Goal: Contribute content: Contribute content

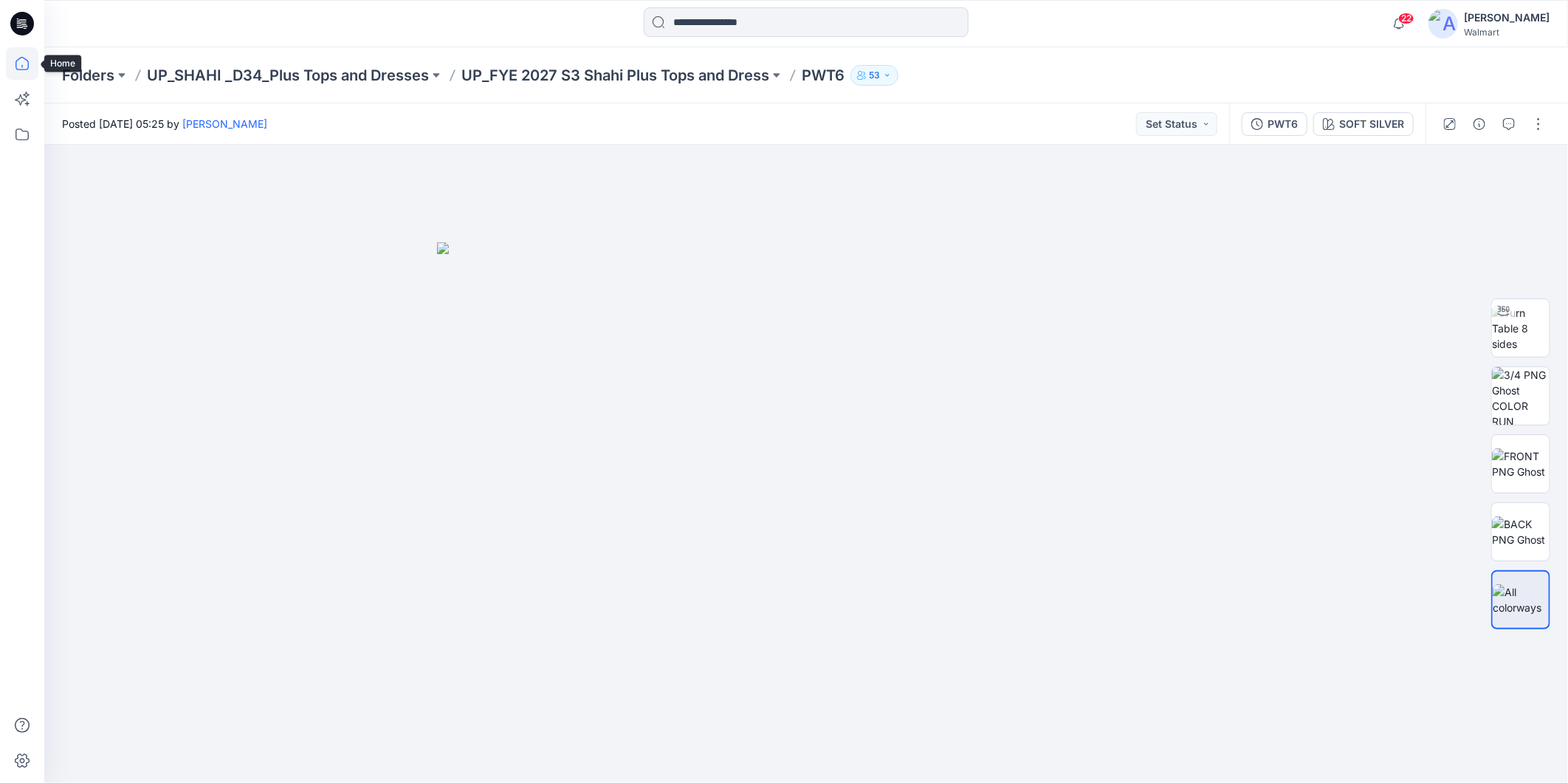
click at [21, 67] on icon at bounding box center [21, 63] width 33 height 33
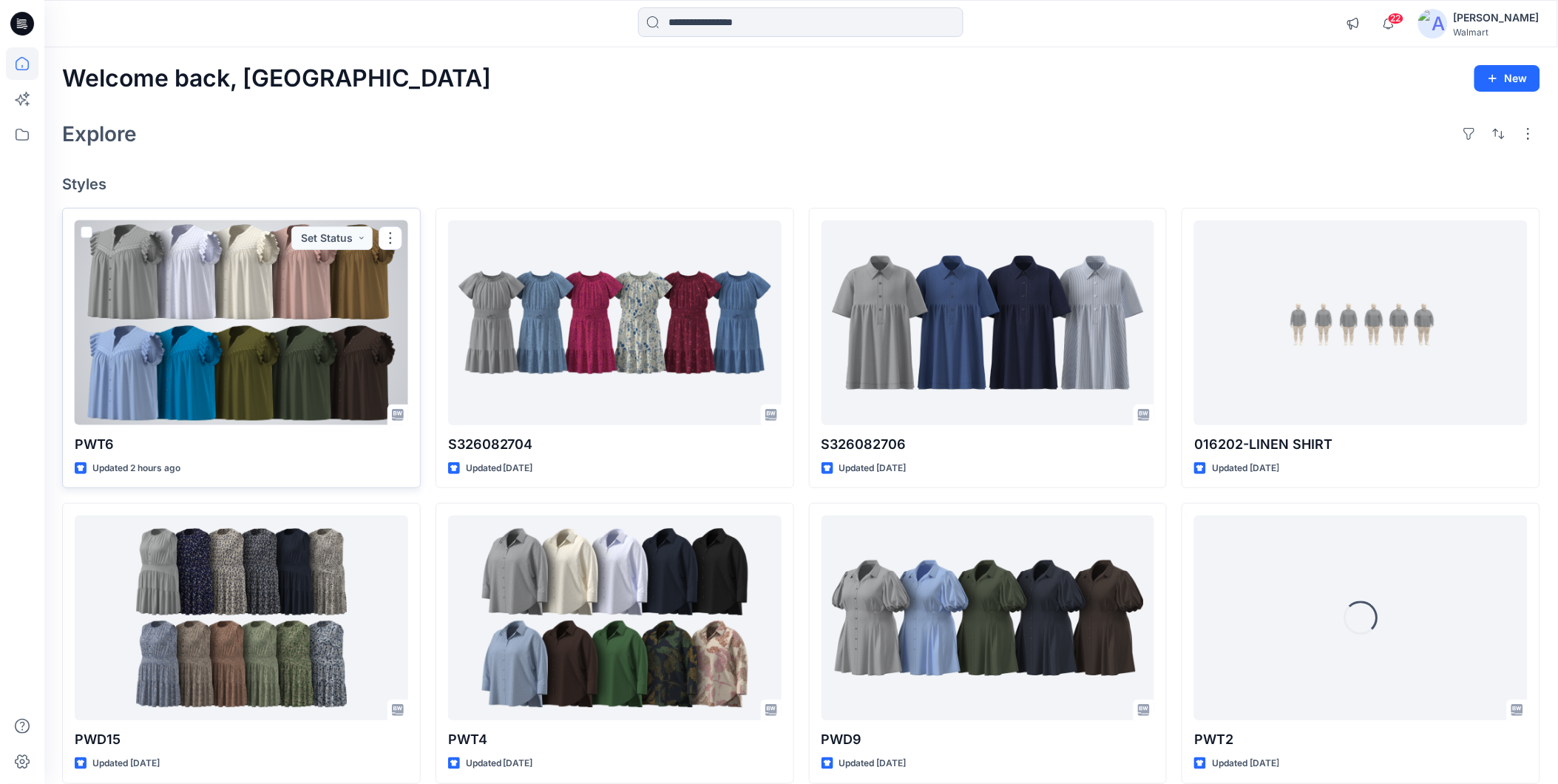
click at [253, 276] on div at bounding box center [241, 322] width 334 height 205
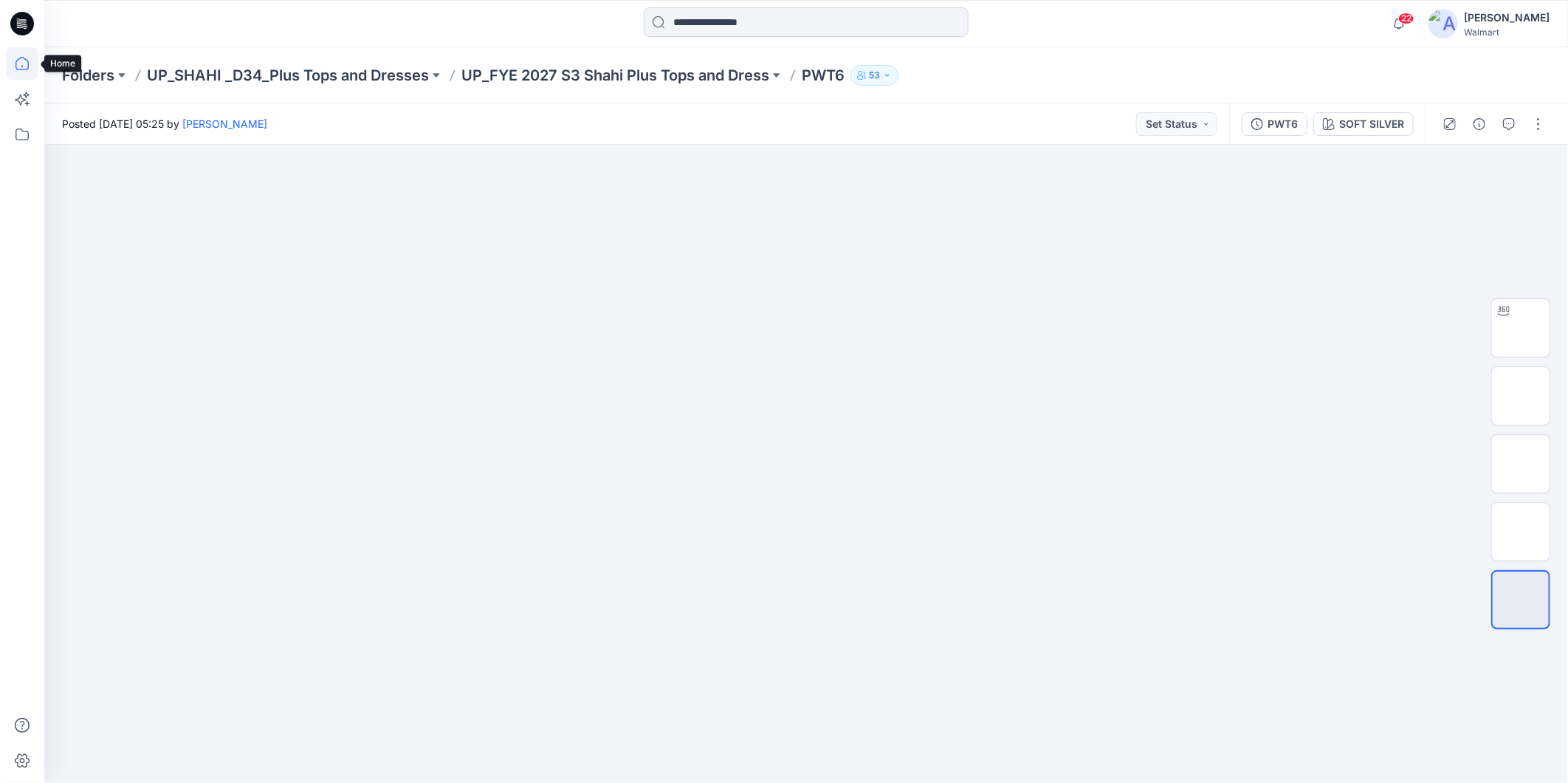
click at [25, 67] on icon at bounding box center [21, 63] width 33 height 33
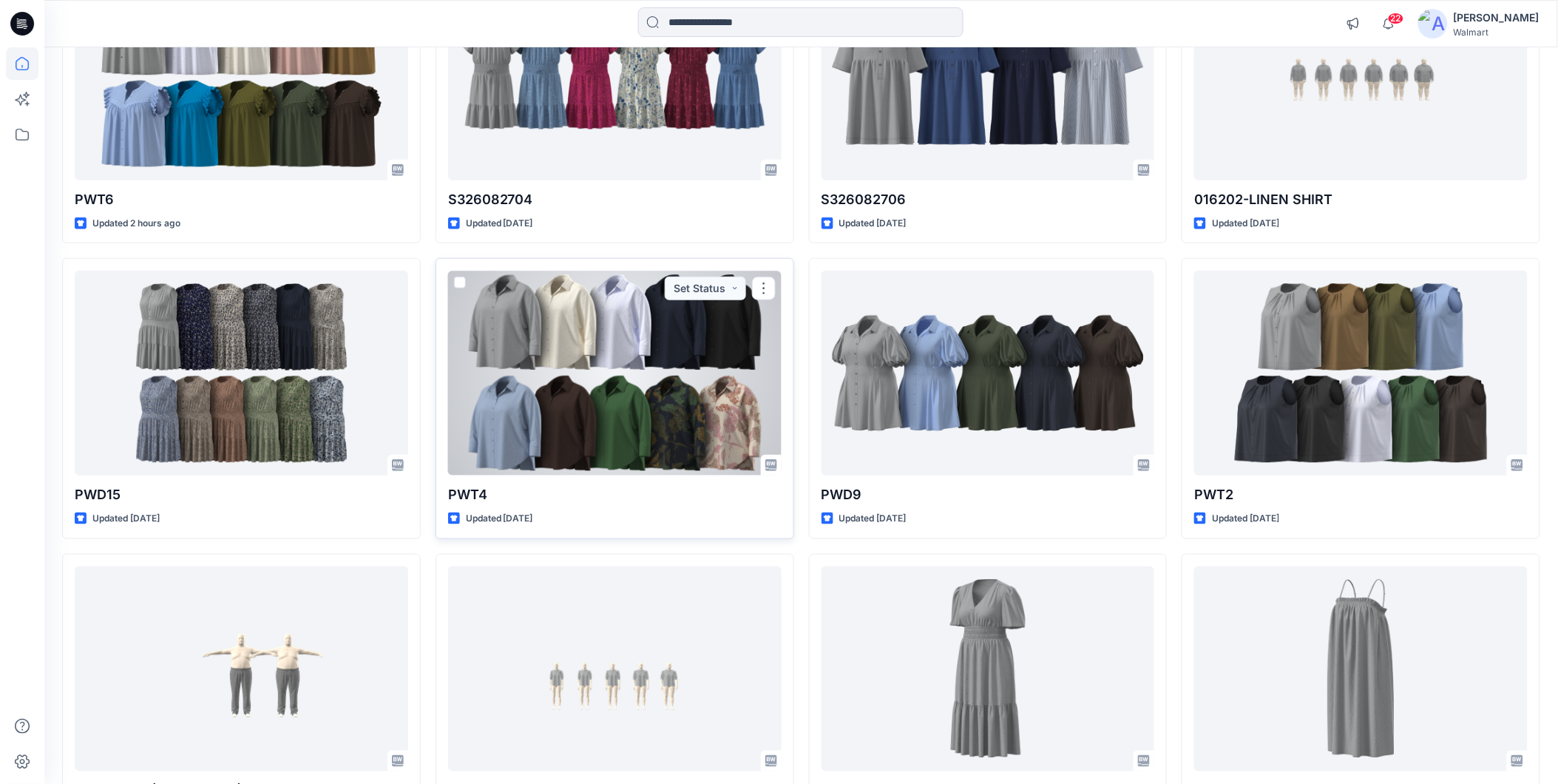
scroll to position [246, 0]
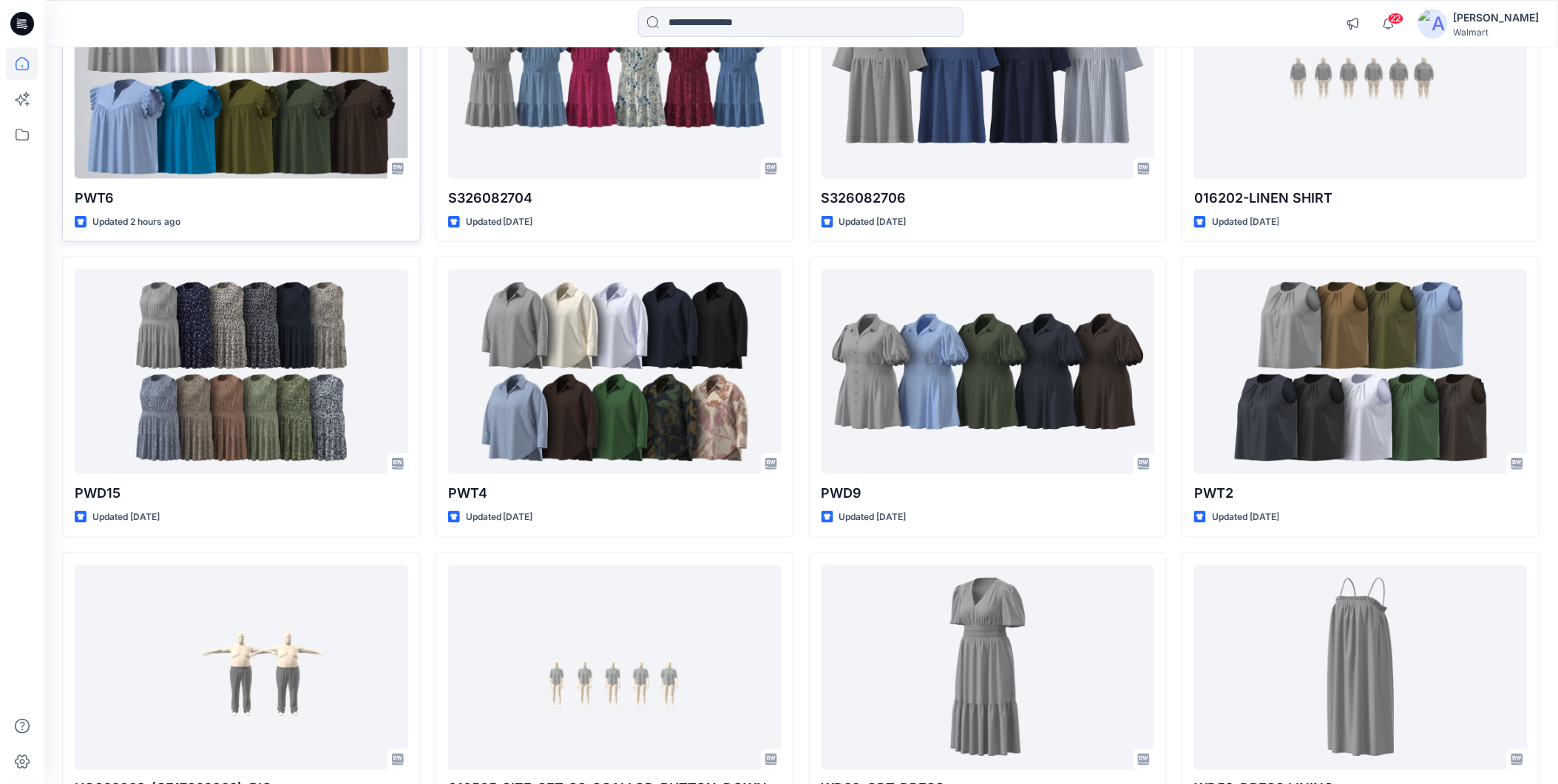
click at [207, 143] on div at bounding box center [241, 76] width 334 height 205
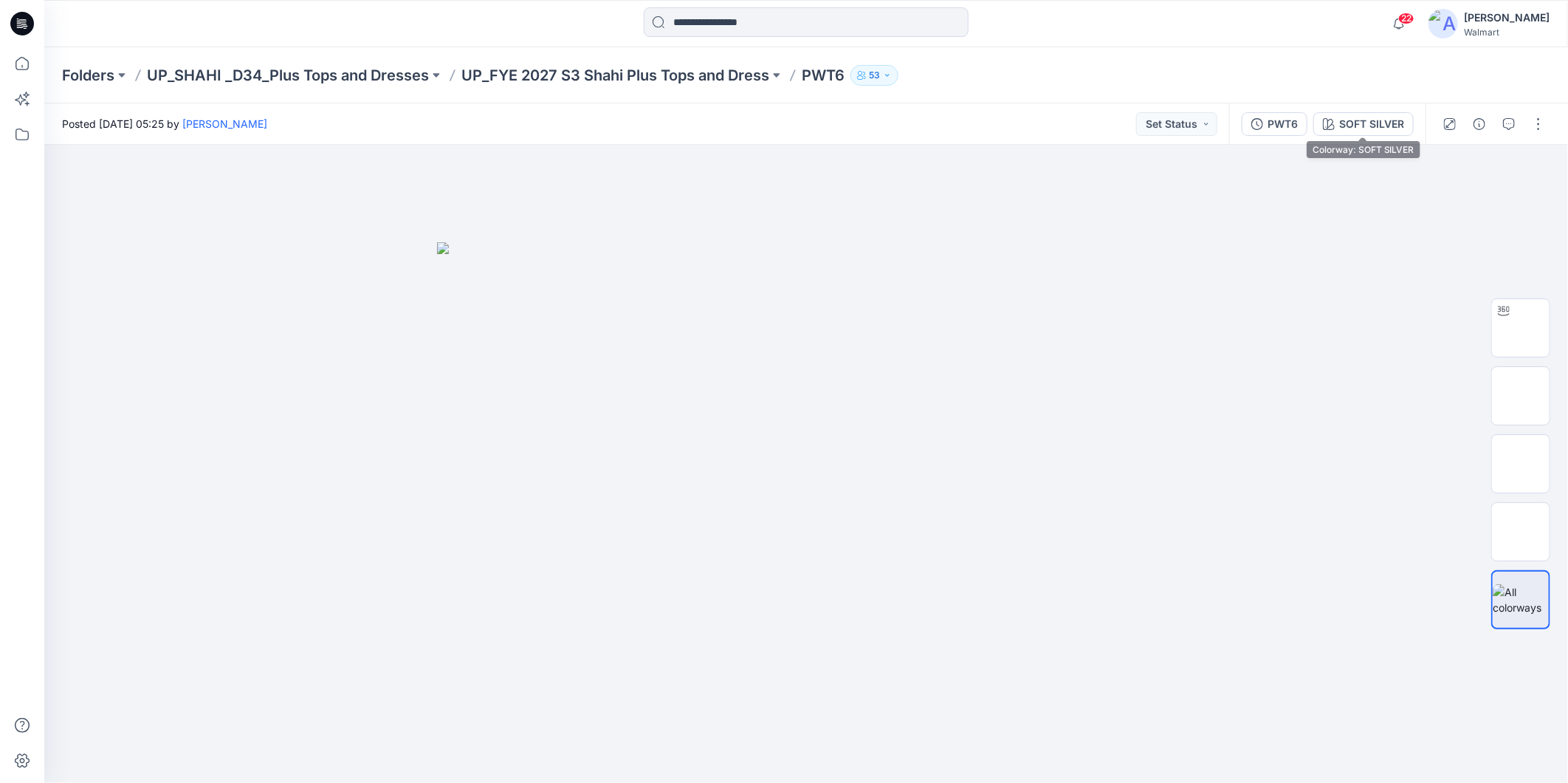
drag, startPoint x: 1344, startPoint y: 116, endPoint x: 1332, endPoint y: 120, distance: 12.6
click at [1339, 119] on div "SOFT SILVER" at bounding box center [1372, 124] width 65 height 16
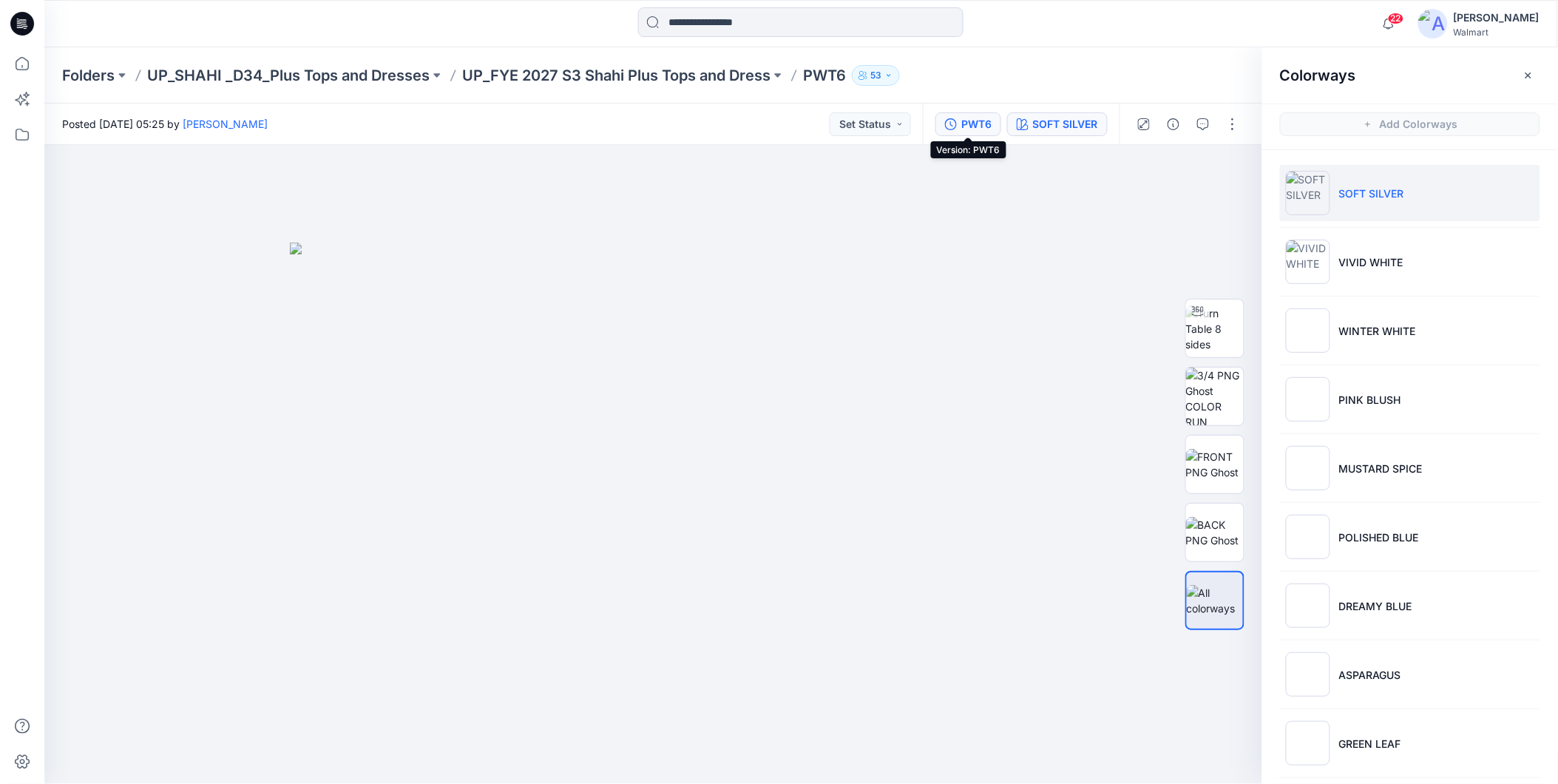
click at [974, 123] on div "PWT6" at bounding box center [977, 124] width 30 height 16
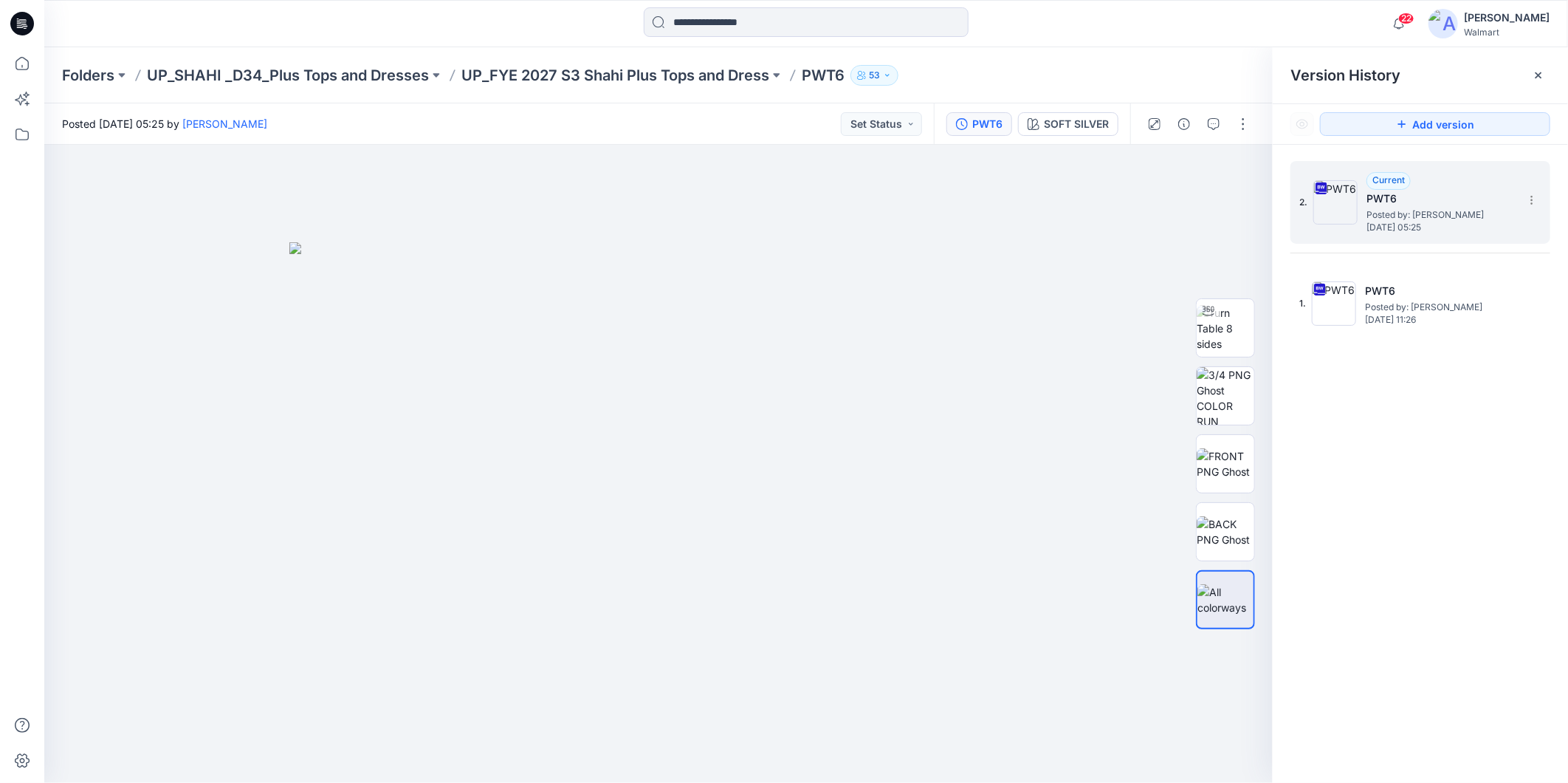
click at [1392, 203] on h5 "PWT6" at bounding box center [1441, 199] width 148 height 17
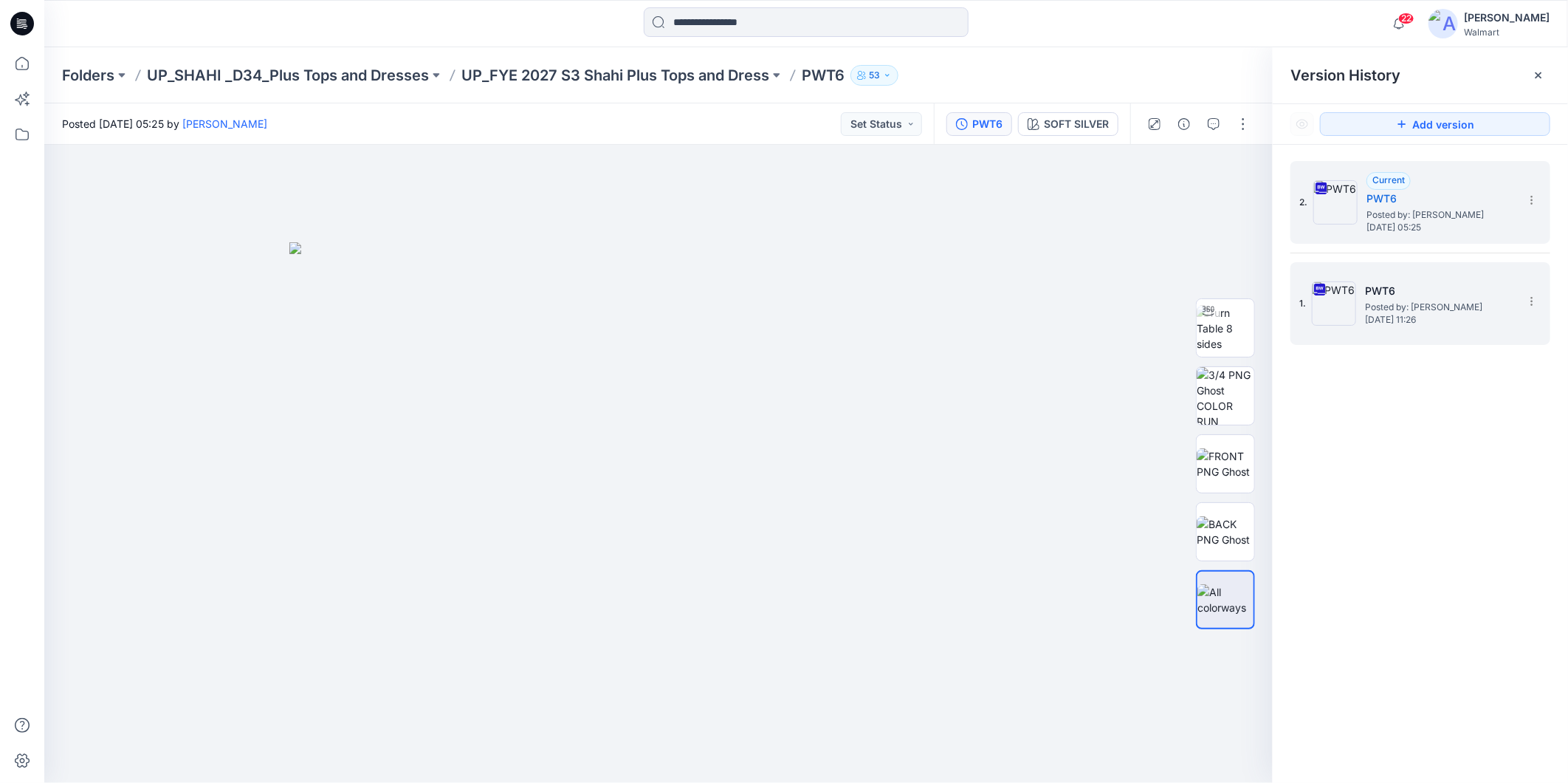
click at [1412, 297] on h5 "PWT6" at bounding box center [1439, 291] width 148 height 17
click at [1403, 211] on span "Posted by: [PERSON_NAME]" at bounding box center [1441, 215] width 148 height 15
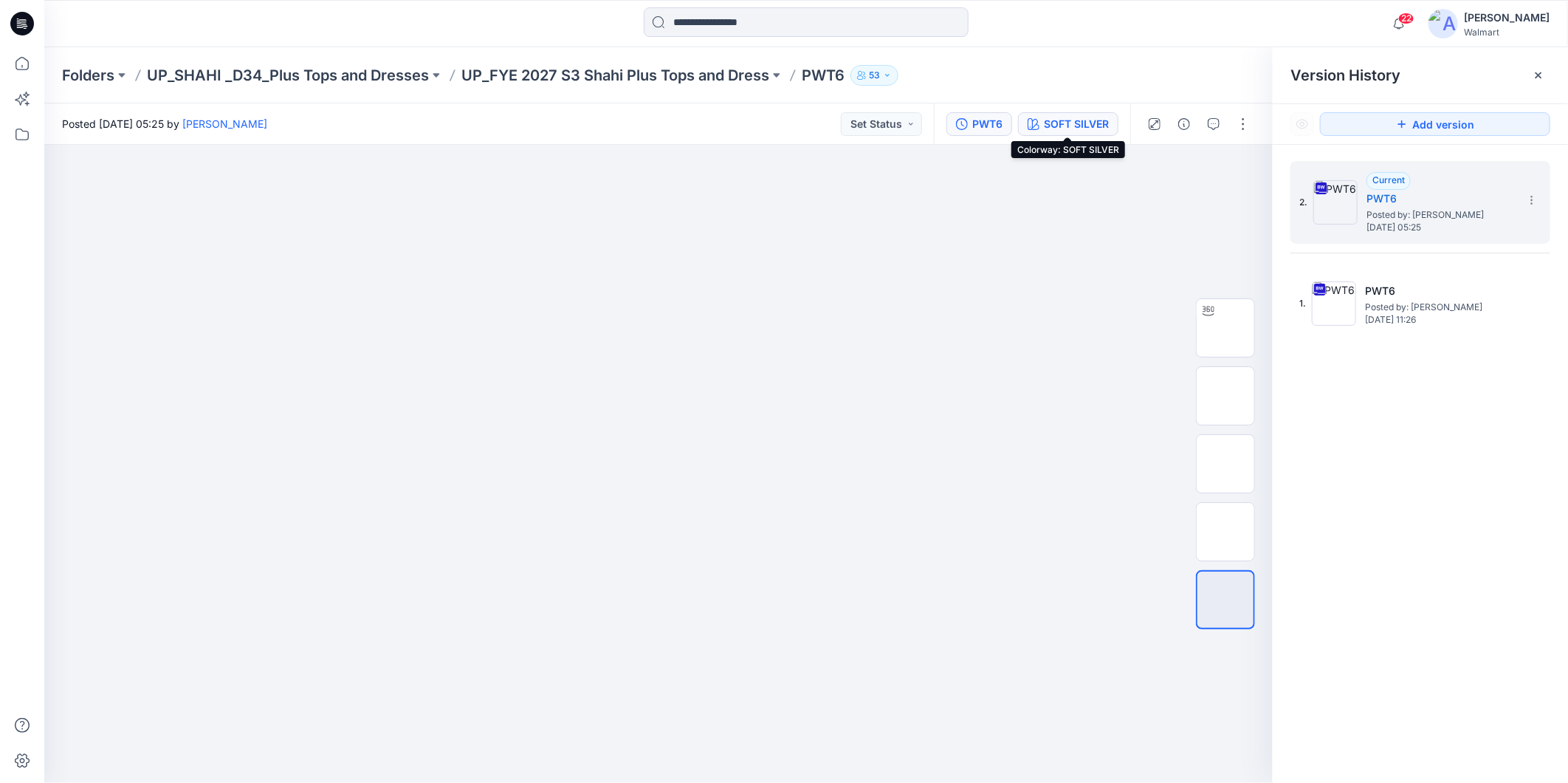
click at [1101, 129] on div "SOFT SILVER" at bounding box center [1077, 124] width 65 height 16
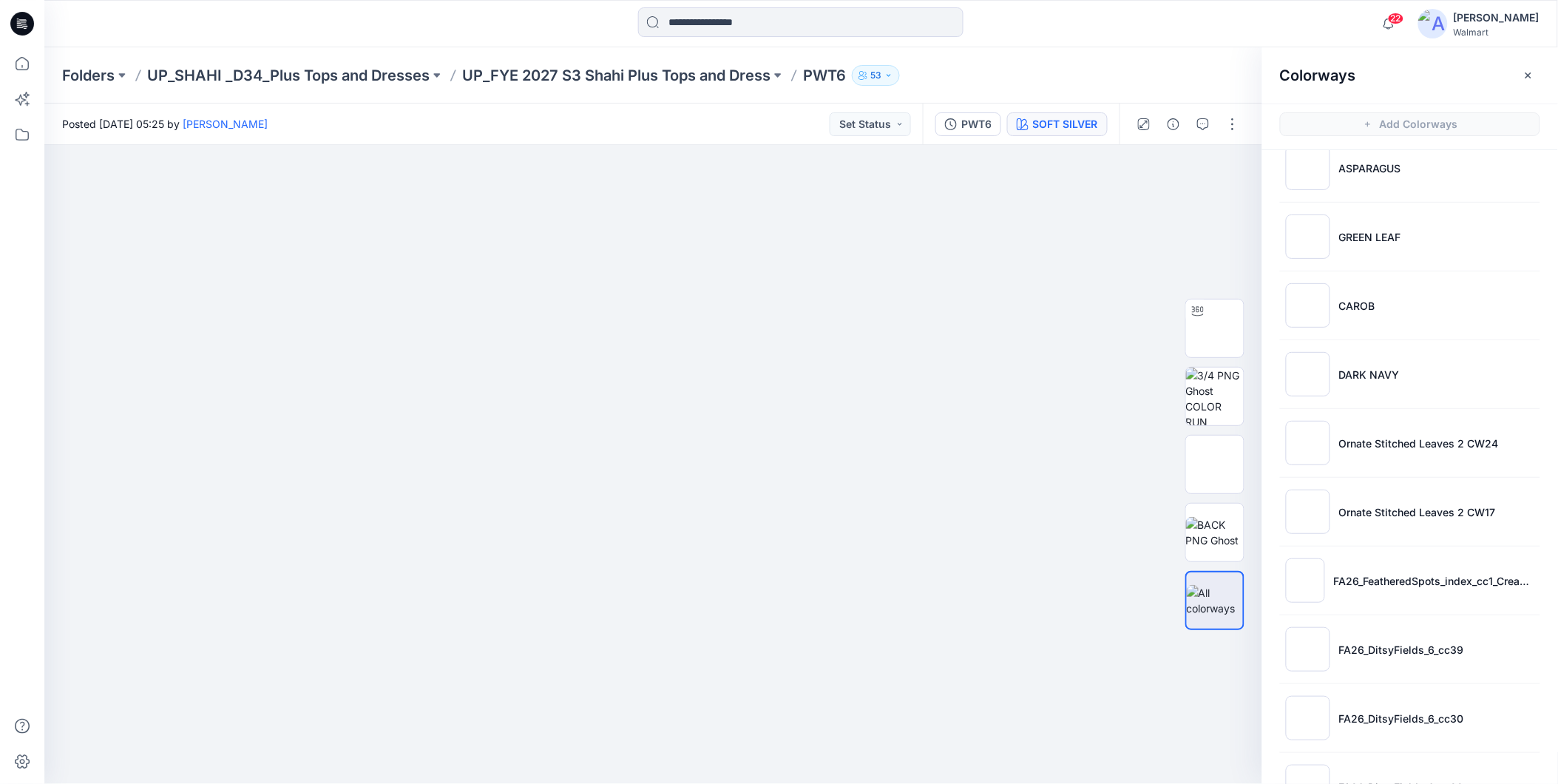
scroll to position [96, 0]
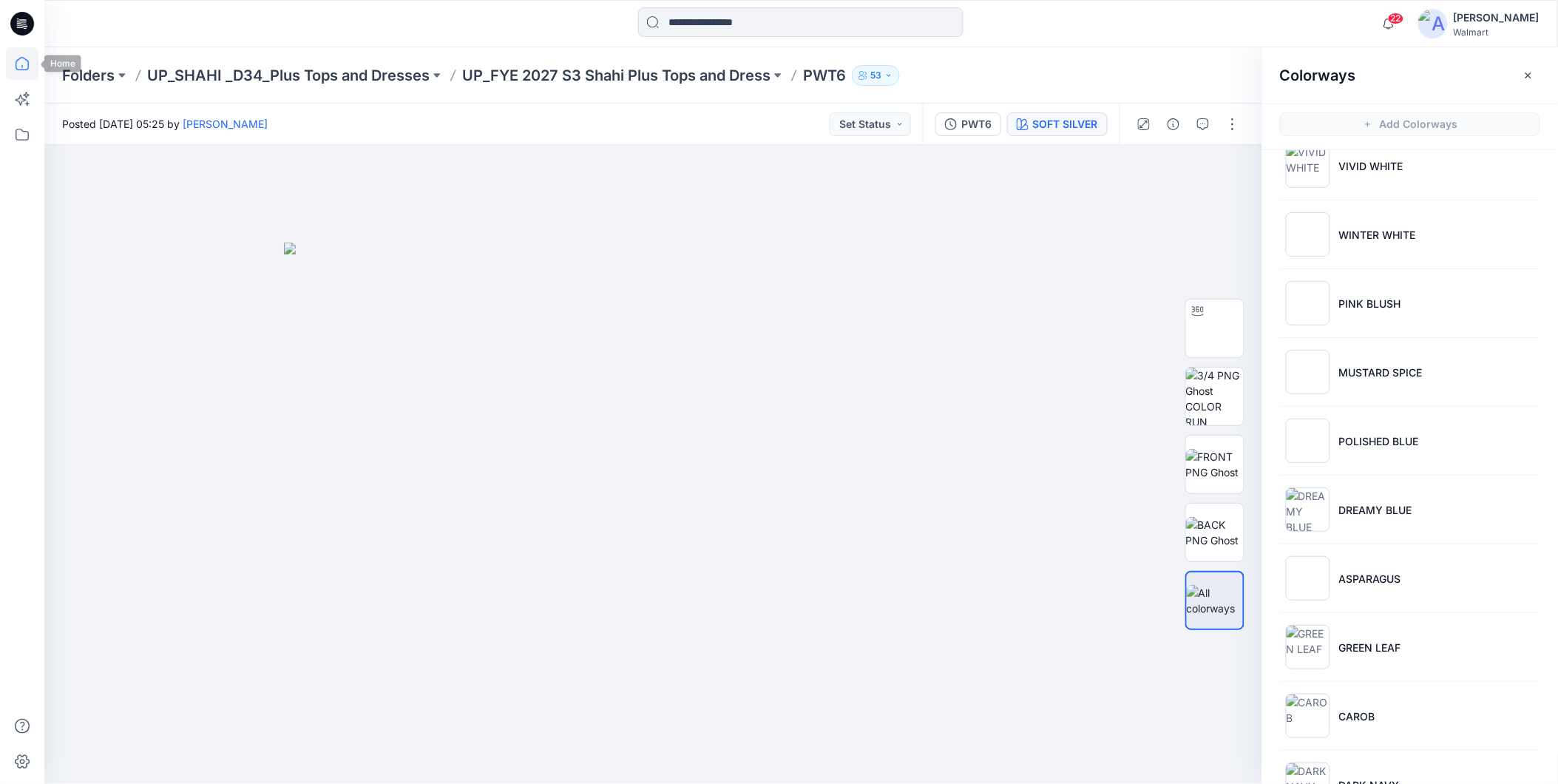
click at [18, 60] on icon at bounding box center [21, 63] width 33 height 33
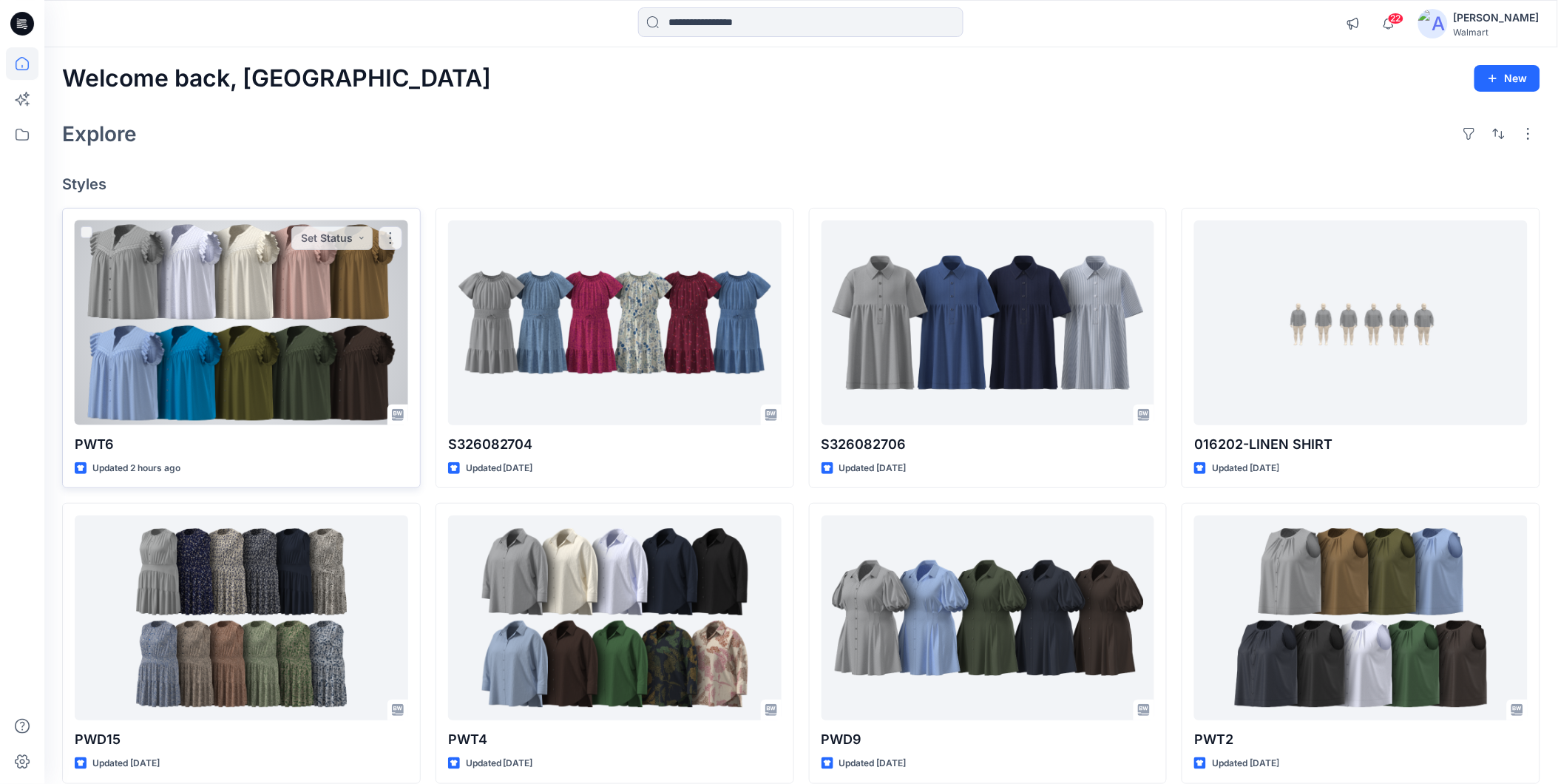
click at [233, 296] on div at bounding box center [241, 322] width 334 height 205
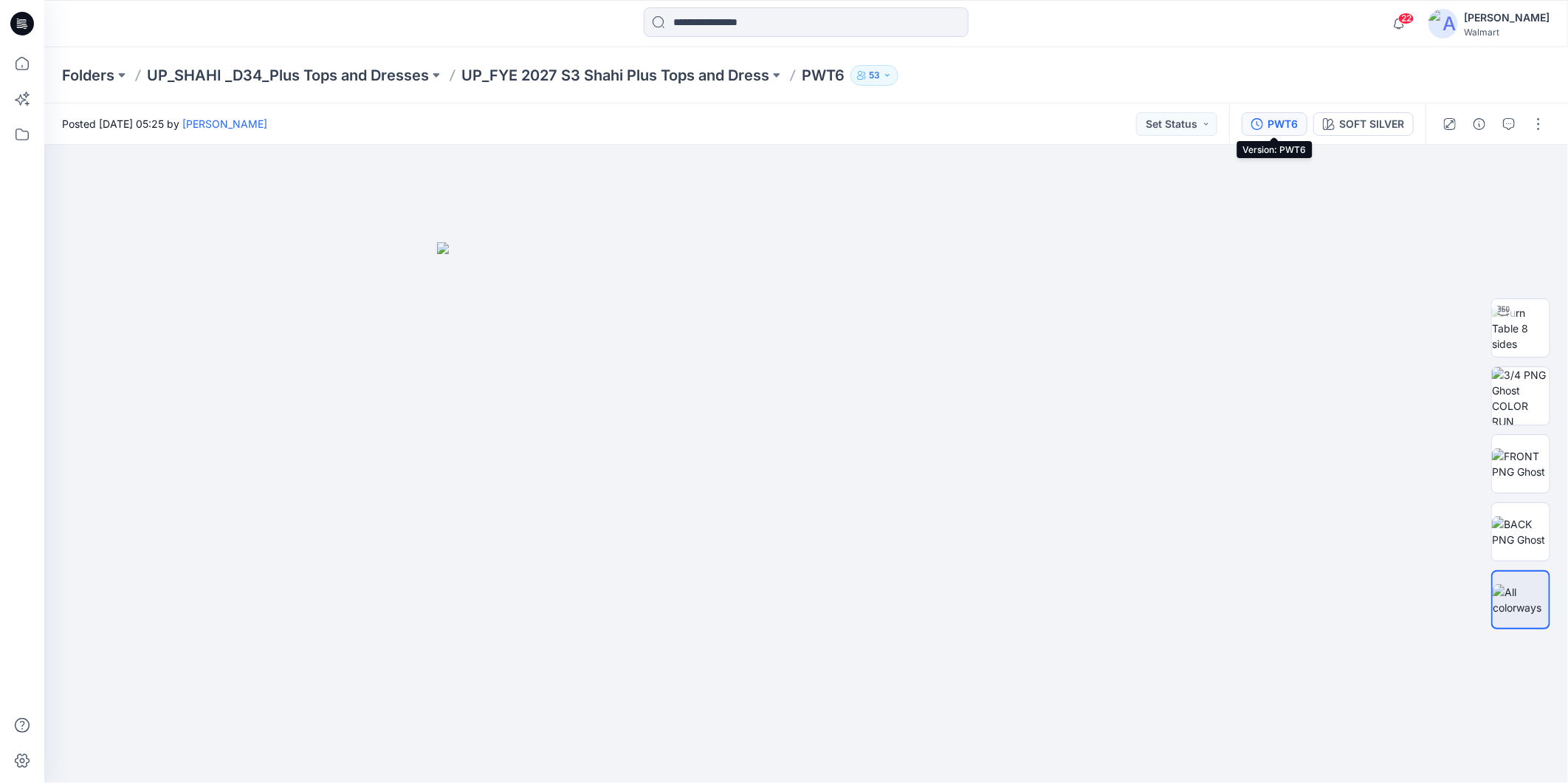
click at [1274, 129] on div "PWT6" at bounding box center [1283, 124] width 30 height 16
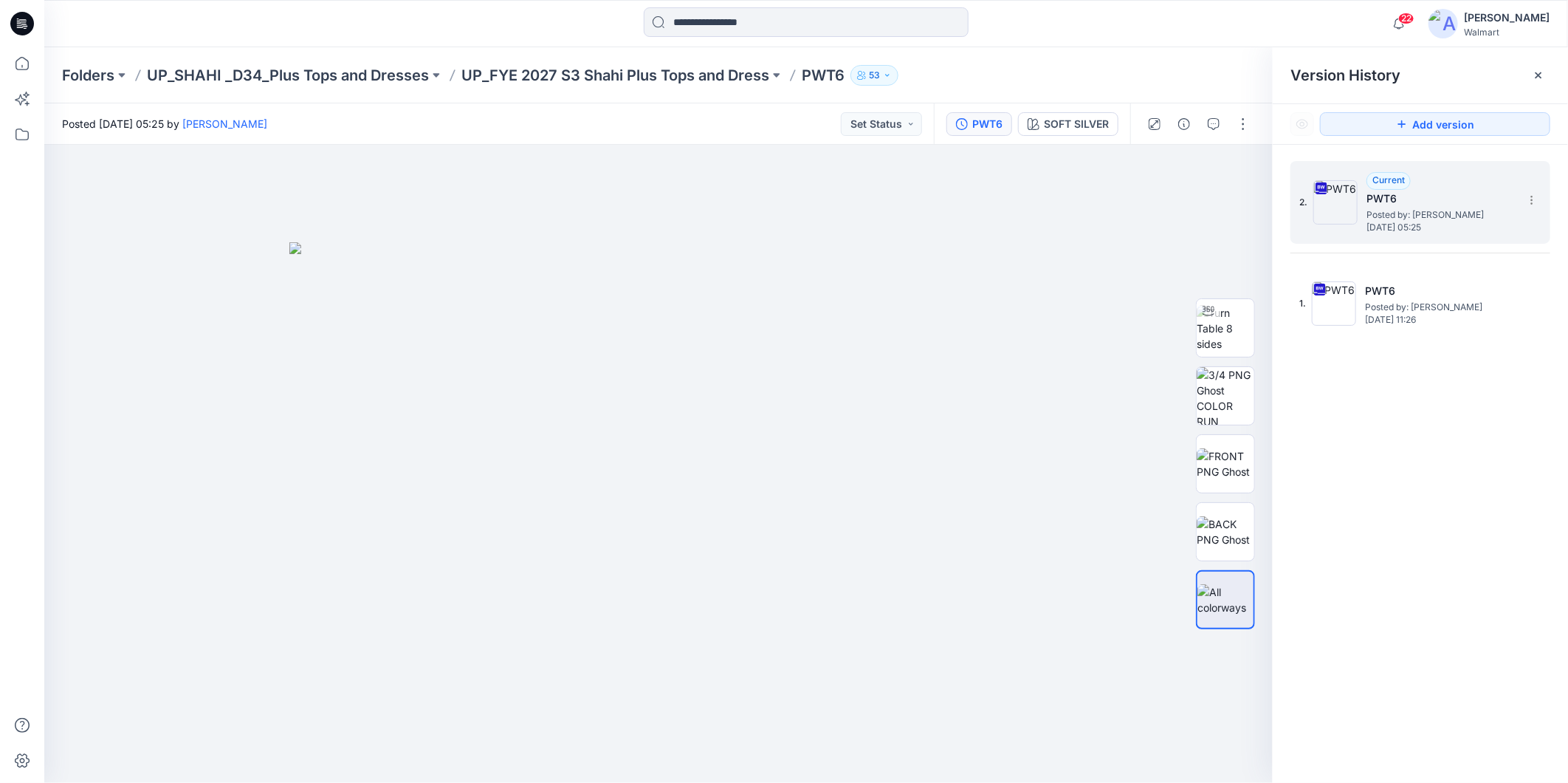
click at [1396, 212] on span "Posted by: [PERSON_NAME]" at bounding box center [1441, 215] width 148 height 15
click at [1069, 124] on div "SOFT SILVER" at bounding box center [1077, 124] width 65 height 16
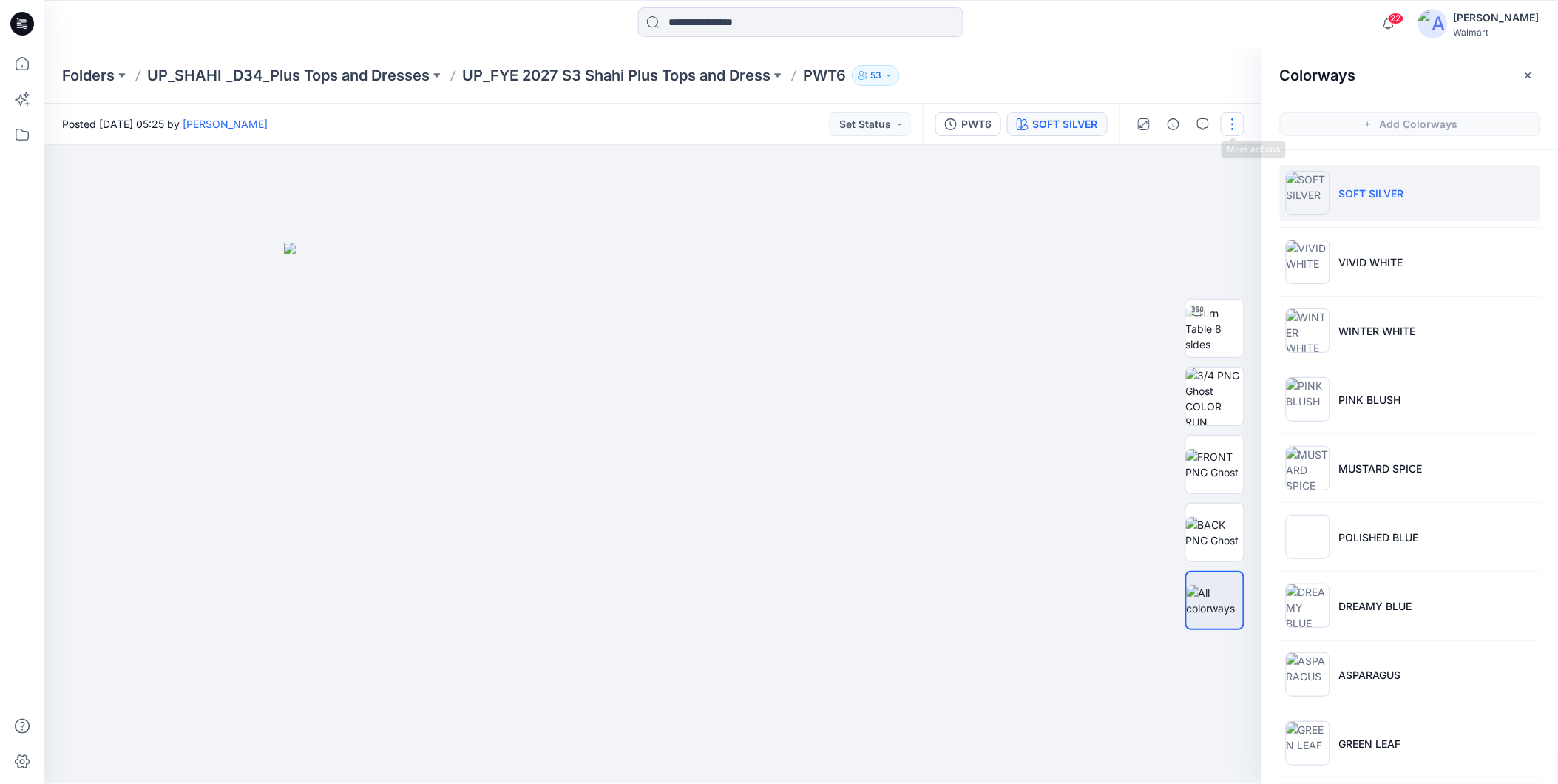
click at [1232, 124] on button "button" at bounding box center [1233, 124] width 24 height 24
click at [1134, 195] on p "Edit" at bounding box center [1138, 200] width 18 height 16
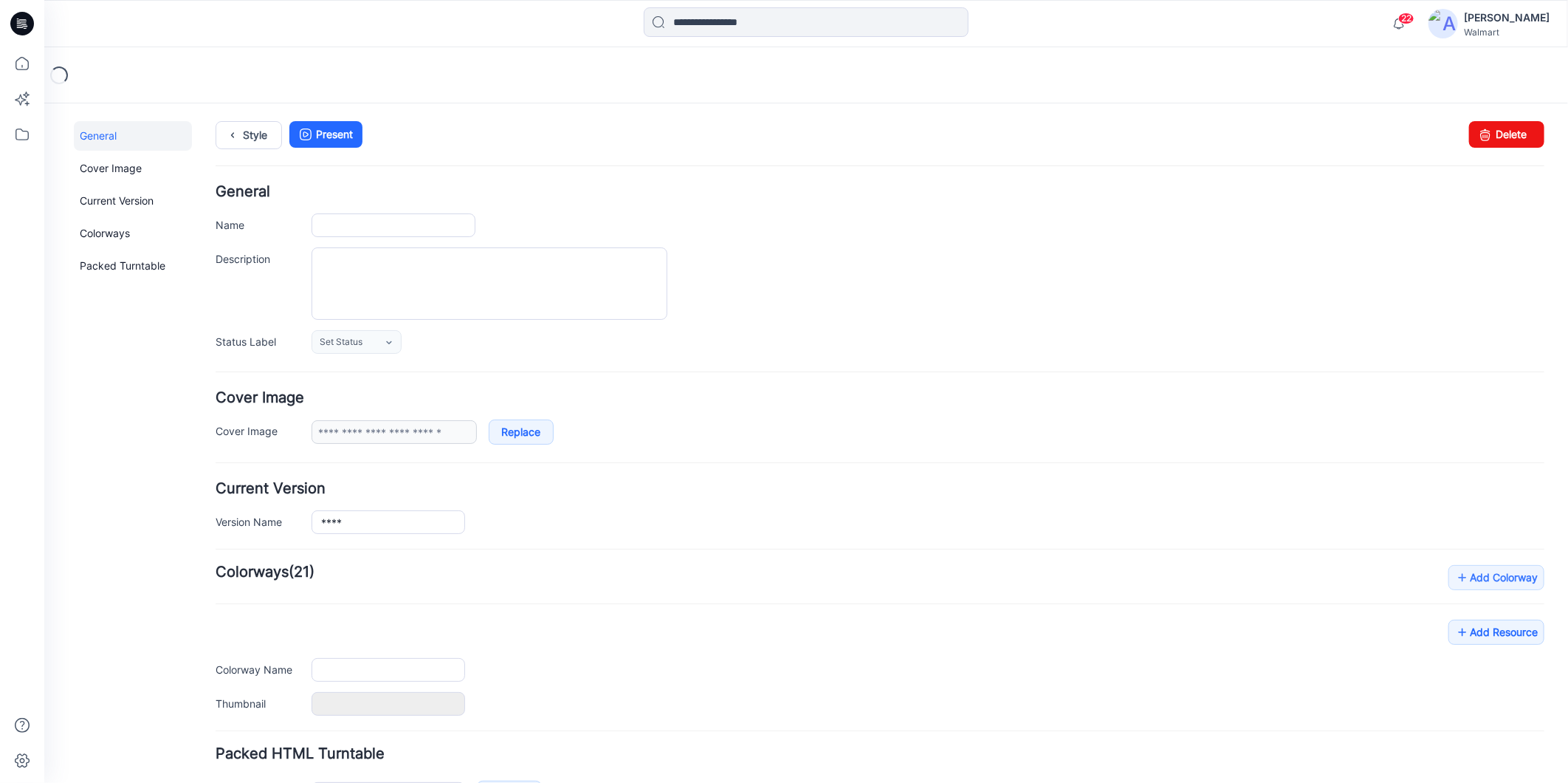
type input "****"
type input "**********"
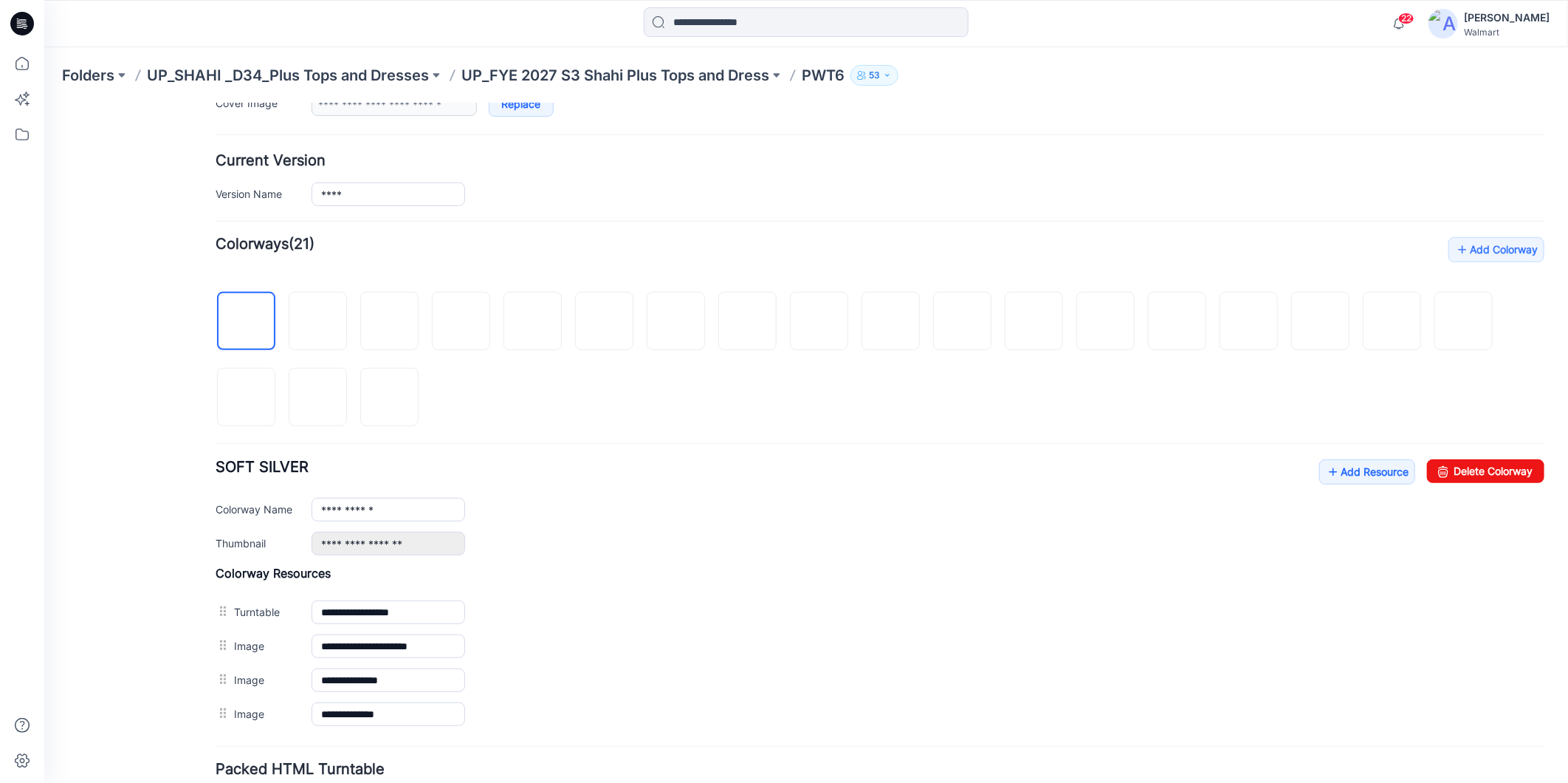
scroll to position [447, 0]
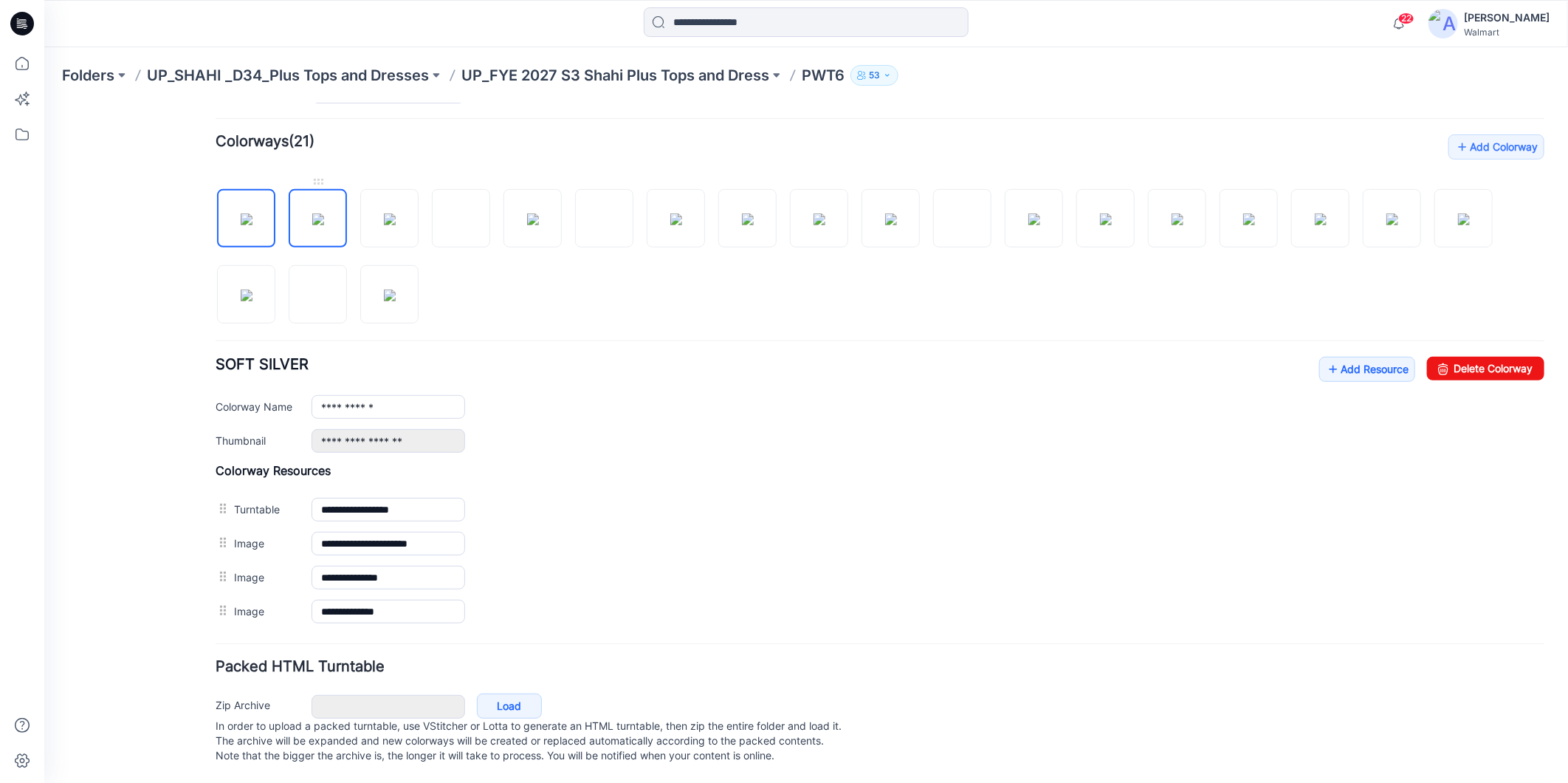
click at [321, 213] on img at bounding box center [317, 219] width 12 height 12
click at [388, 213] on img at bounding box center [389, 219] width 12 height 12
click at [600, 213] on img at bounding box center [604, 219] width 12 height 12
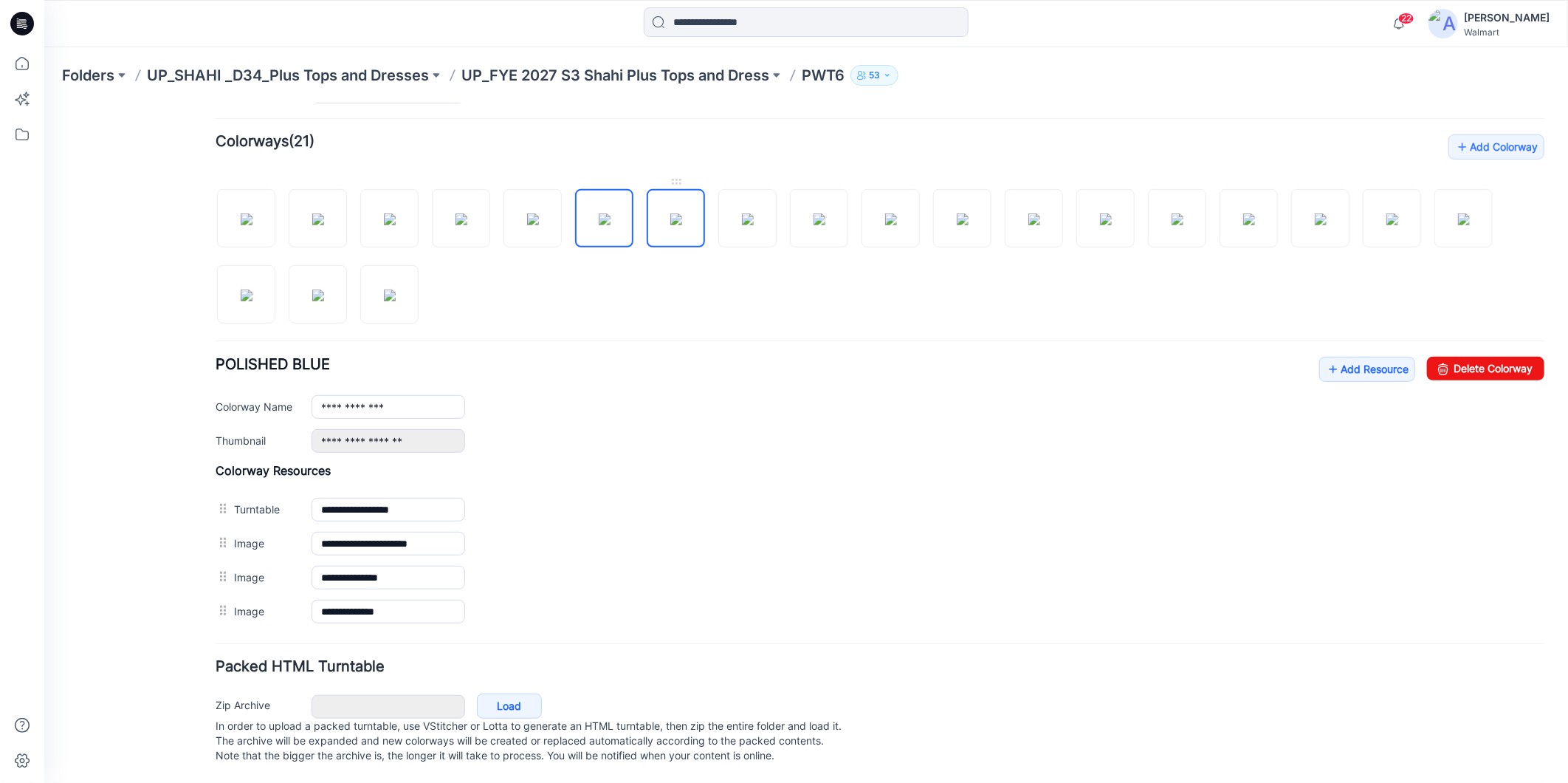
click at [670, 213] on img at bounding box center [676, 219] width 12 height 12
click at [753, 213] on img at bounding box center [747, 219] width 12 height 12
click at [825, 213] on img at bounding box center [819, 219] width 12 height 12
click at [885, 213] on img at bounding box center [890, 219] width 12 height 12
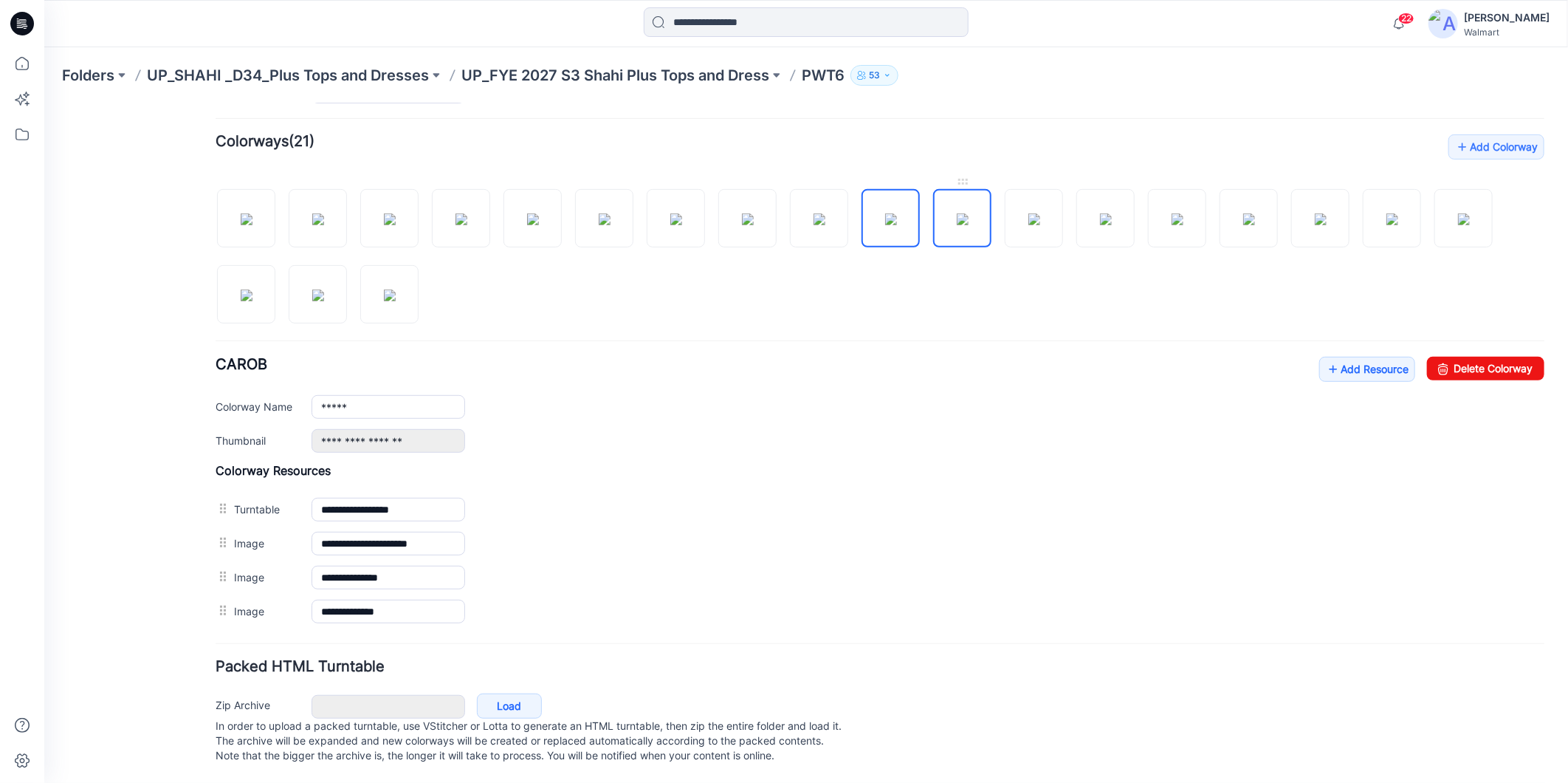
click at [956, 213] on img at bounding box center [962, 219] width 12 height 12
click at [1036, 213] on img at bounding box center [1033, 219] width 12 height 12
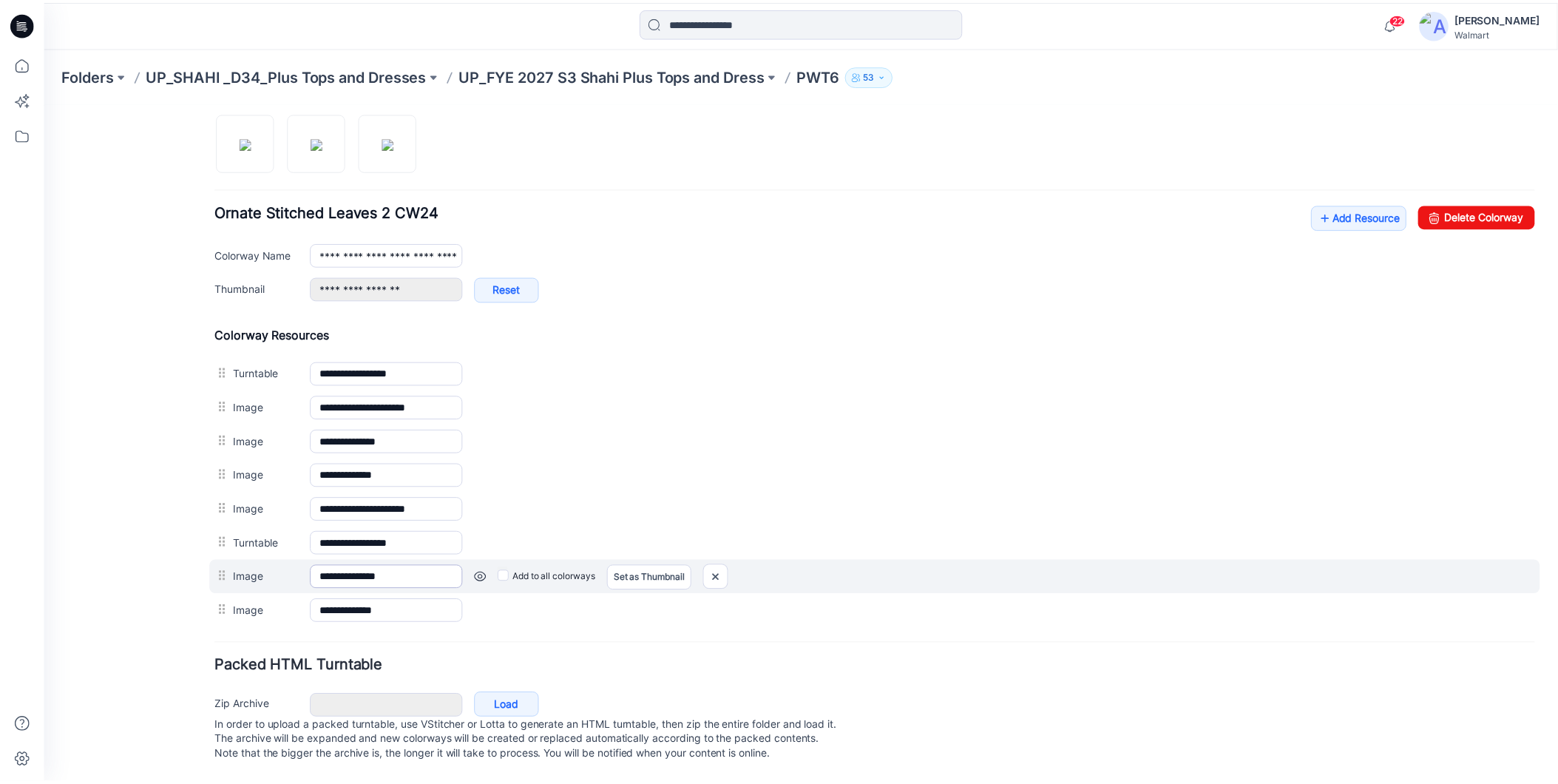
scroll to position [353, 0]
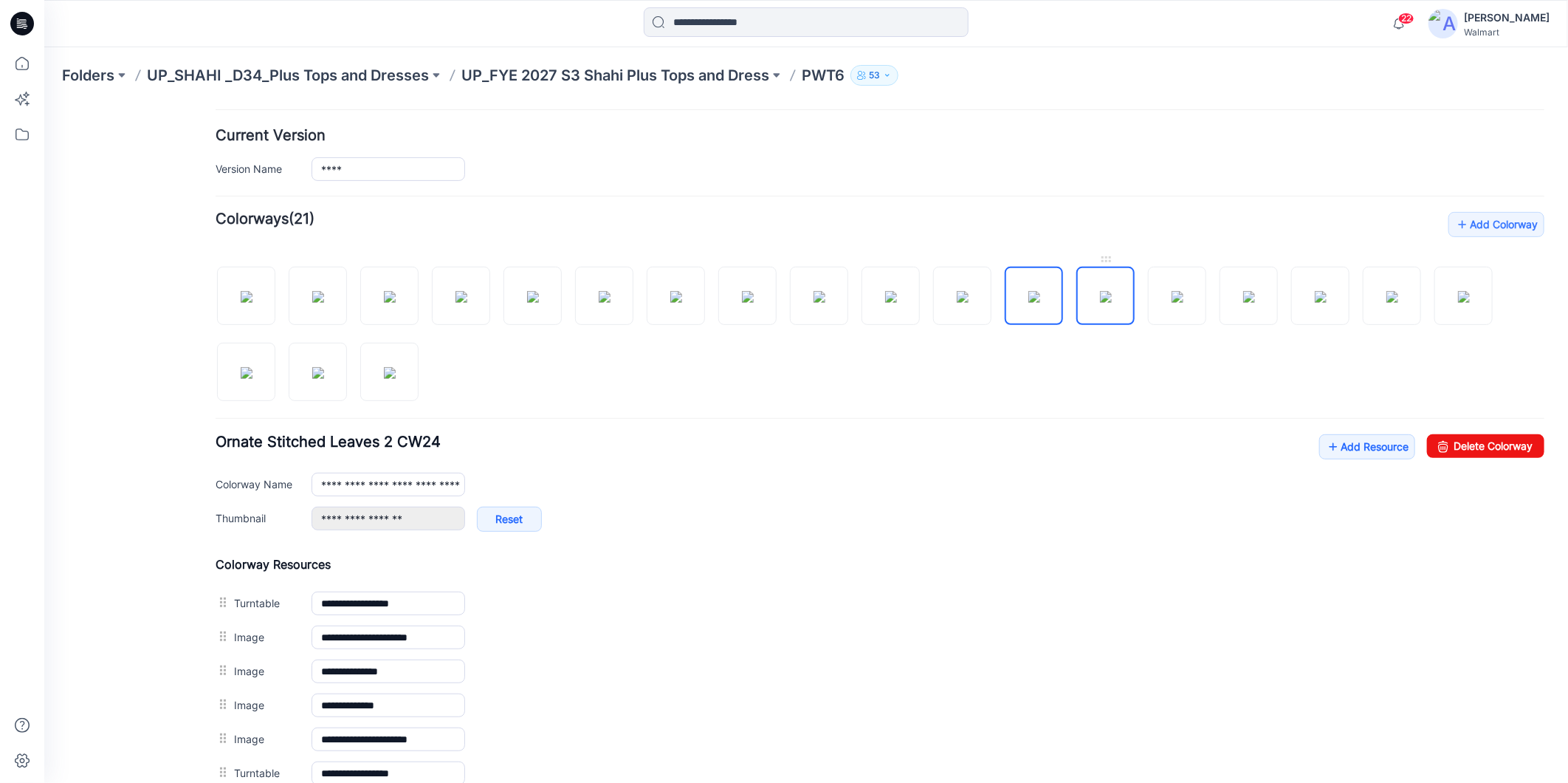
click at [1109, 298] on img at bounding box center [1105, 296] width 12 height 12
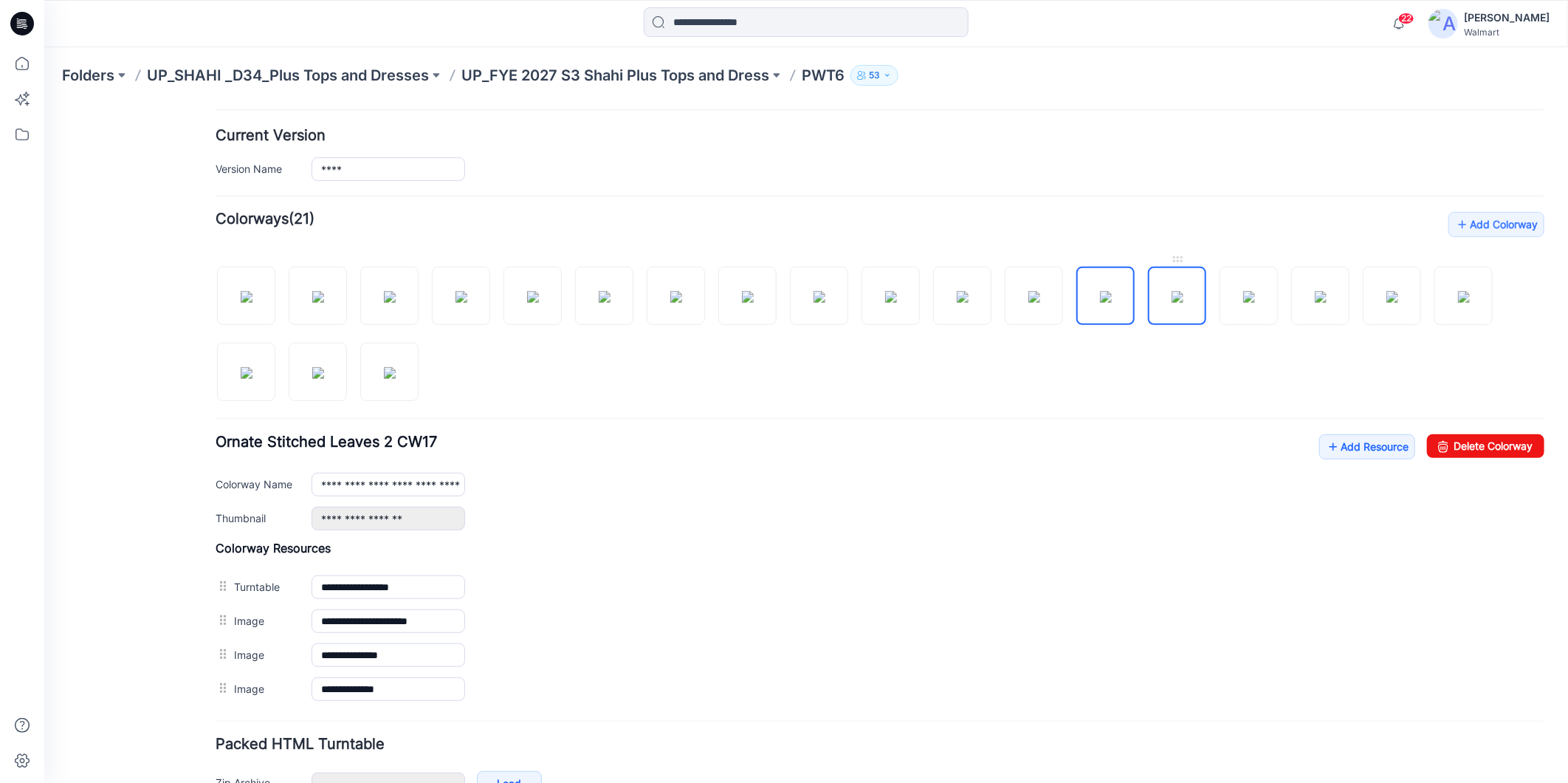
click at [1171, 302] on img at bounding box center [1176, 296] width 12 height 12
click at [1254, 302] on img at bounding box center [1249, 296] width 12 height 12
click at [1321, 298] on img at bounding box center [1320, 296] width 12 height 12
click at [1386, 302] on img at bounding box center [1392, 296] width 12 height 12
click at [1458, 300] on img at bounding box center [1463, 296] width 12 height 12
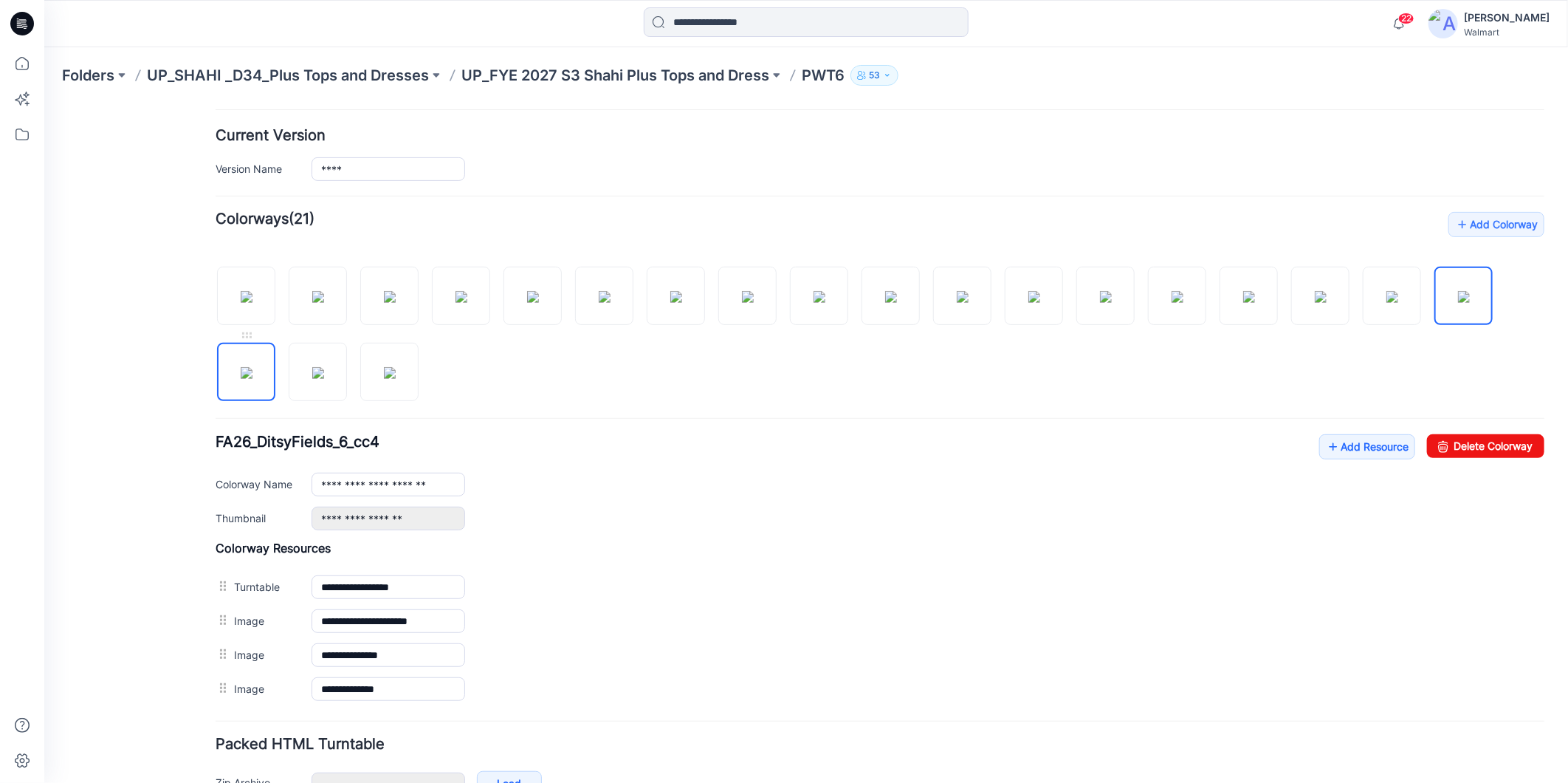
click at [240, 369] on img at bounding box center [246, 372] width 12 height 12
click at [313, 373] on img at bounding box center [317, 372] width 12 height 12
click at [395, 378] on img at bounding box center [389, 372] width 12 height 12
click at [320, 401] on div "Add Colorway Colorways (21)" at bounding box center [879, 459] width 1329 height 494
click at [317, 378] on img at bounding box center [317, 372] width 12 height 12
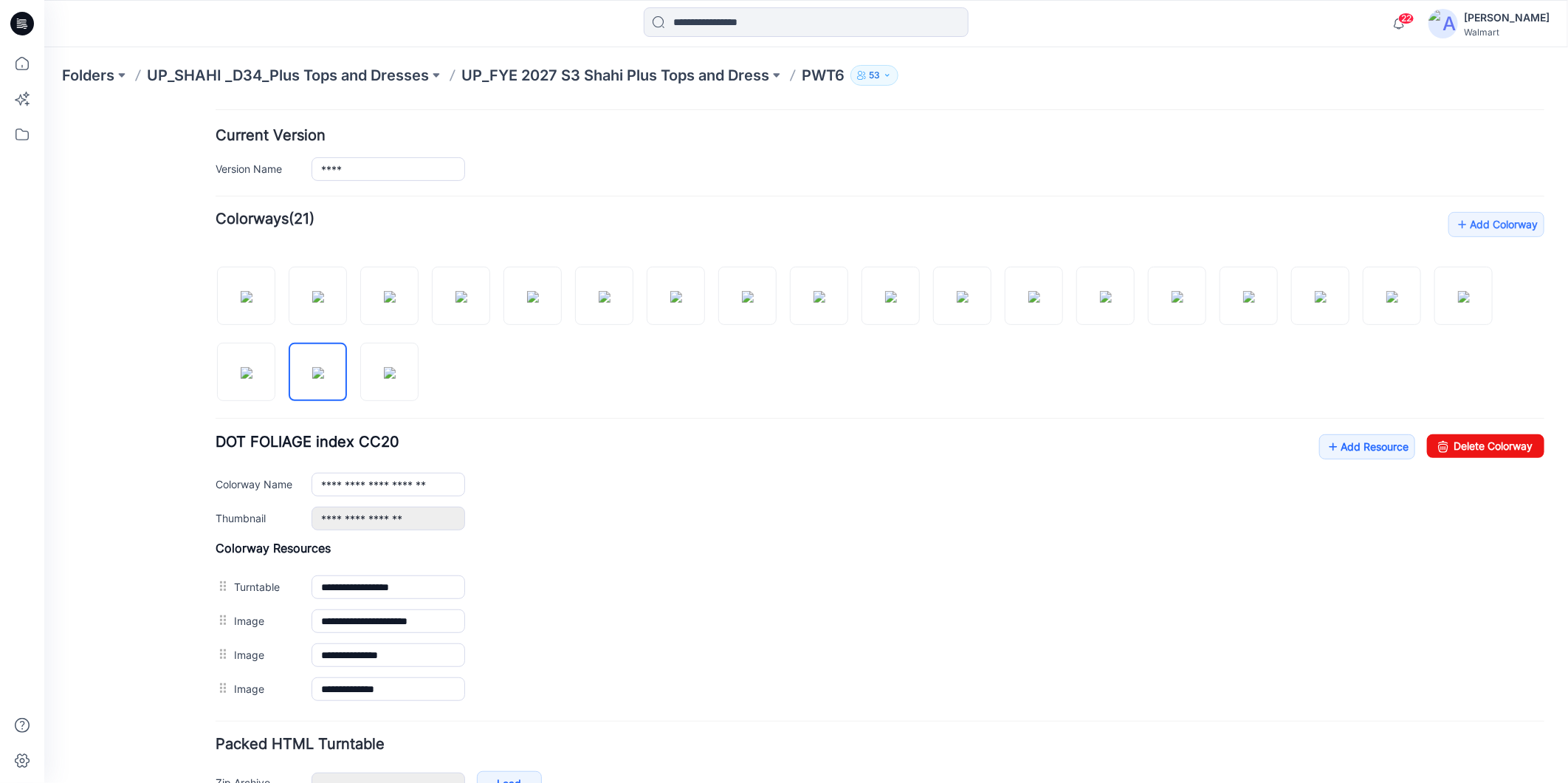
click at [817, 366] on div at bounding box center [879, 325] width 1329 height 152
click at [961, 298] on img at bounding box center [962, 296] width 12 height 12
click at [1037, 292] on img at bounding box center [1033, 296] width 12 height 12
type input "**********"
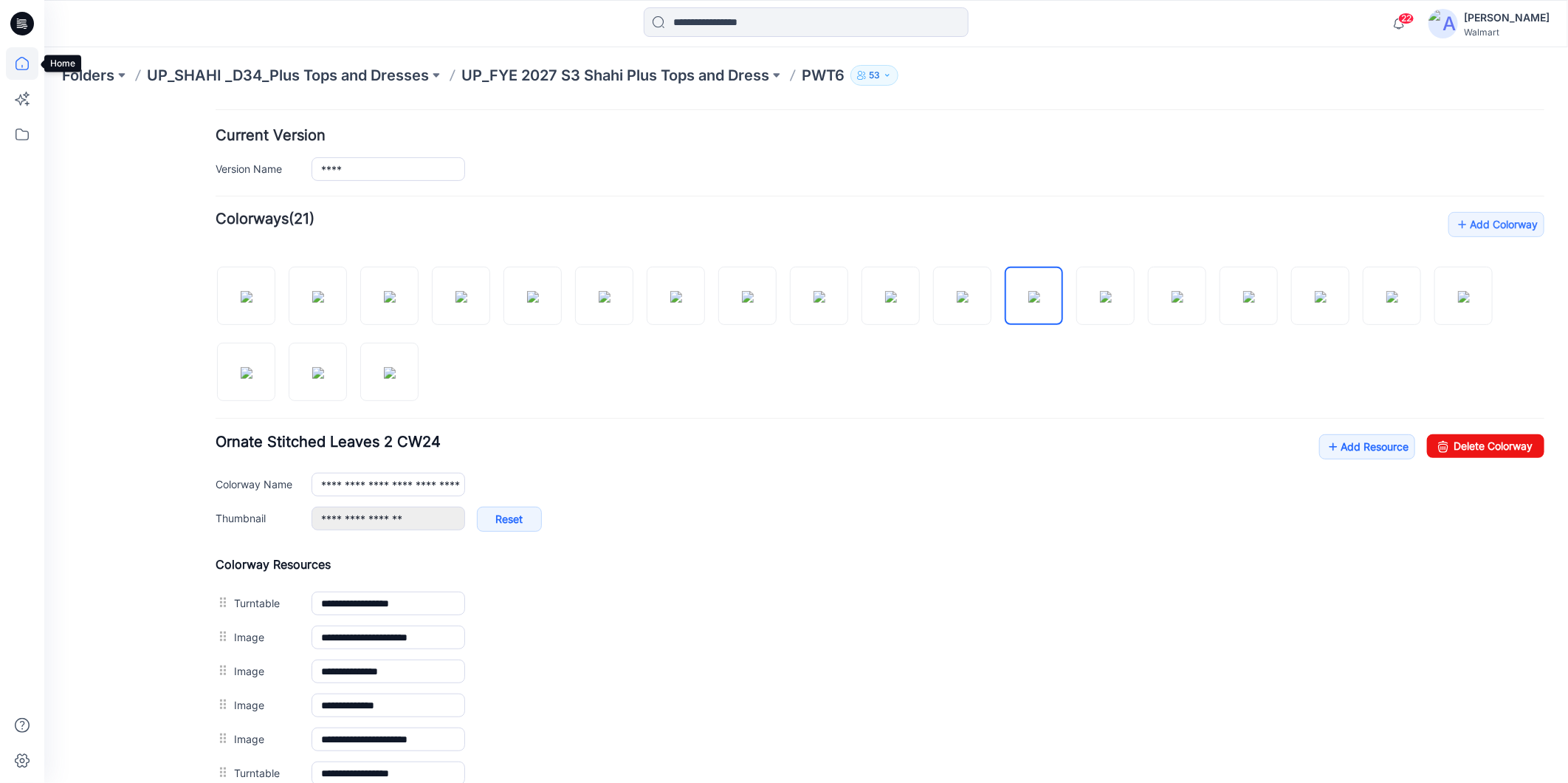
click at [23, 64] on icon at bounding box center [21, 63] width 33 height 33
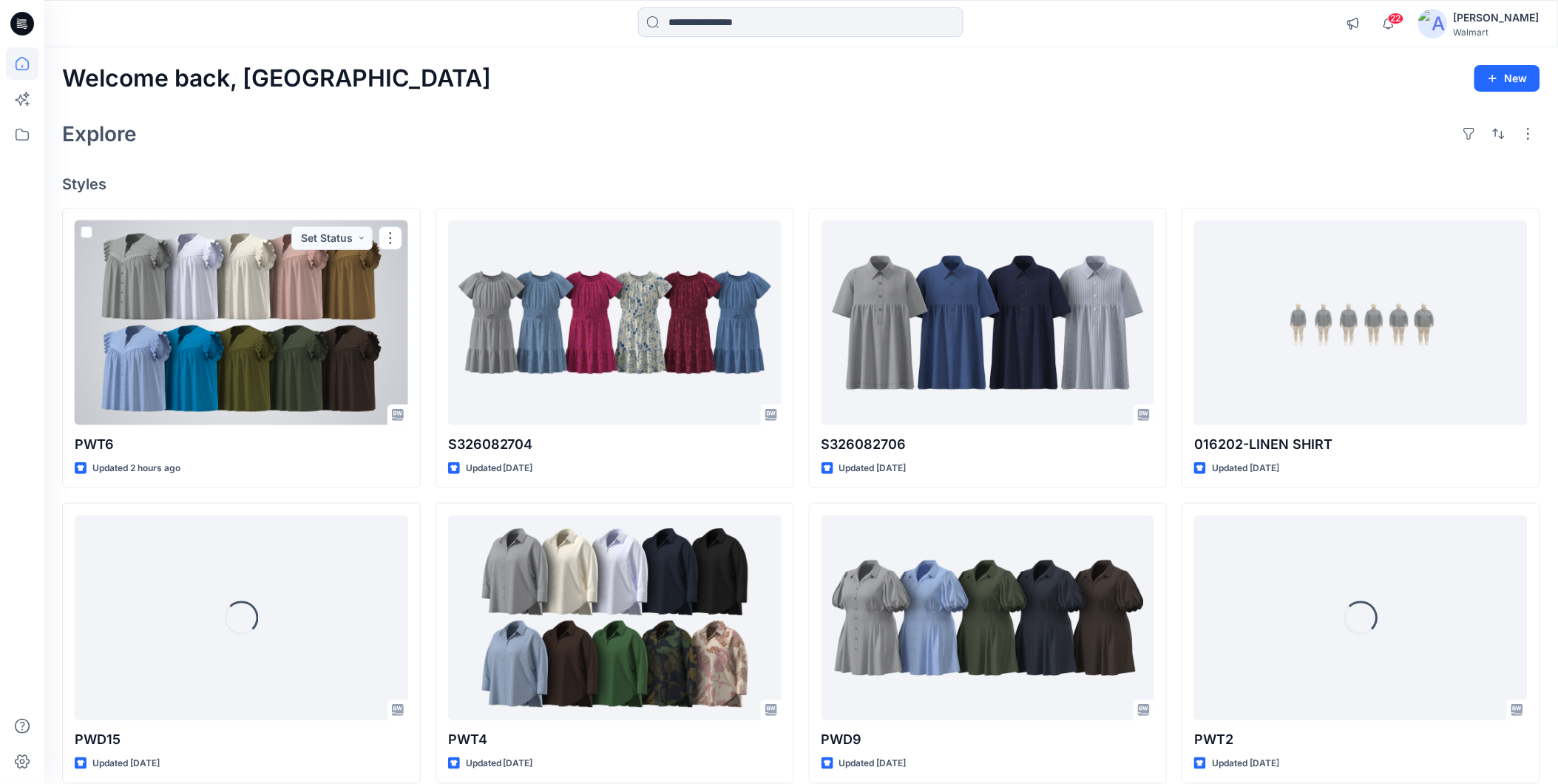
click at [338, 370] on div at bounding box center [241, 322] width 334 height 205
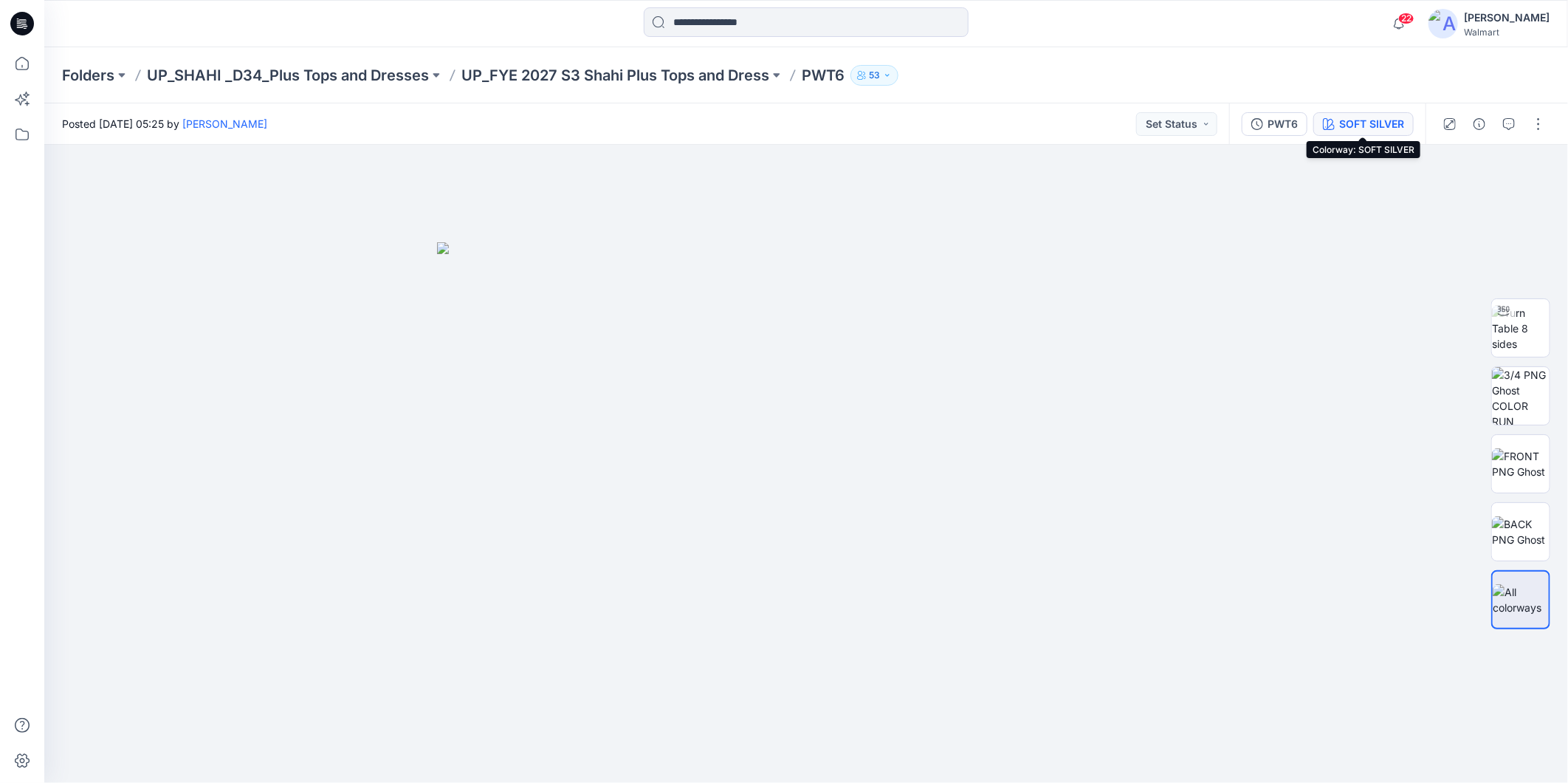
click at [1362, 114] on button "SOFT SILVER" at bounding box center [1364, 124] width 100 height 24
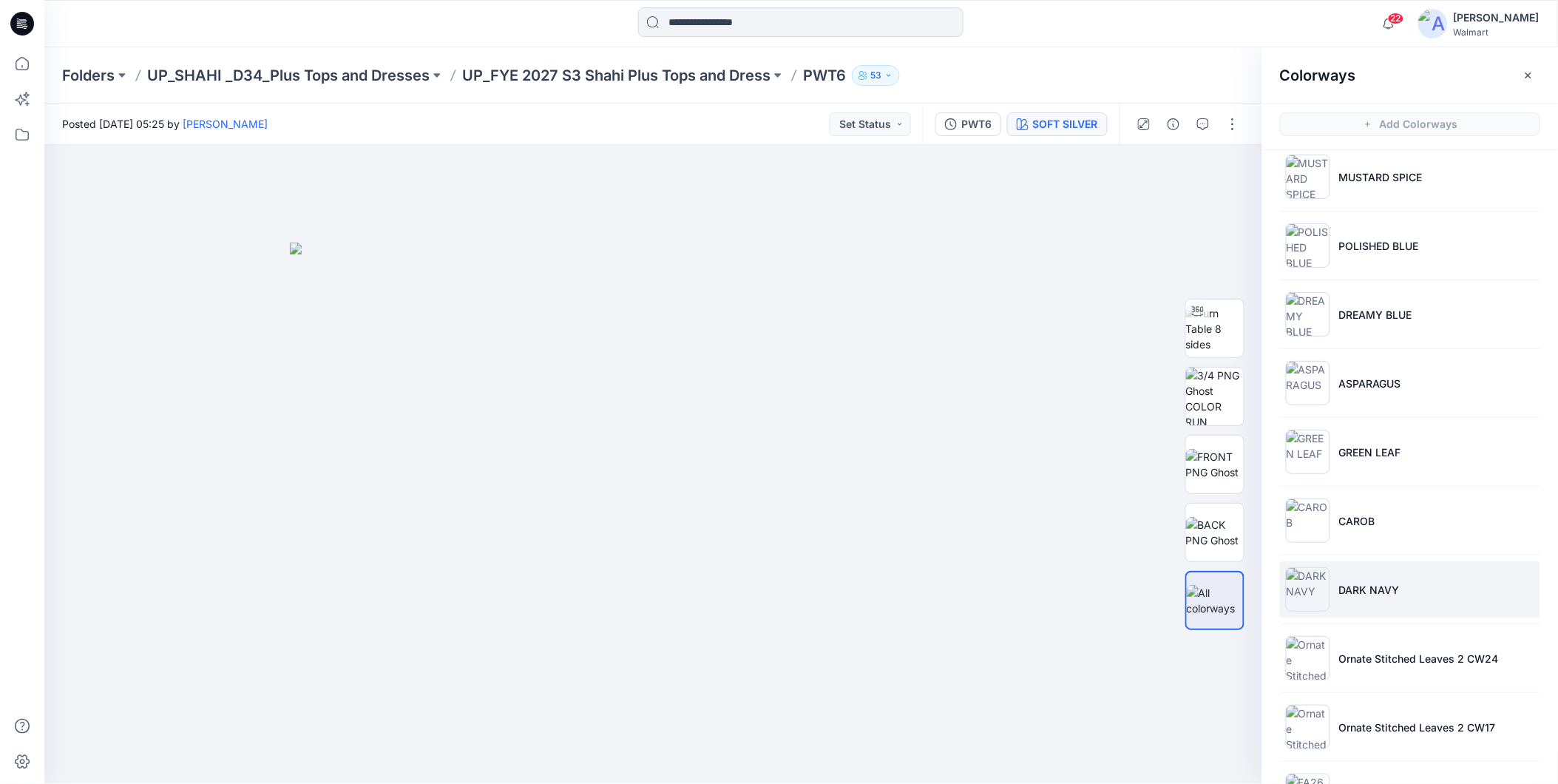
scroll to position [328, 0]
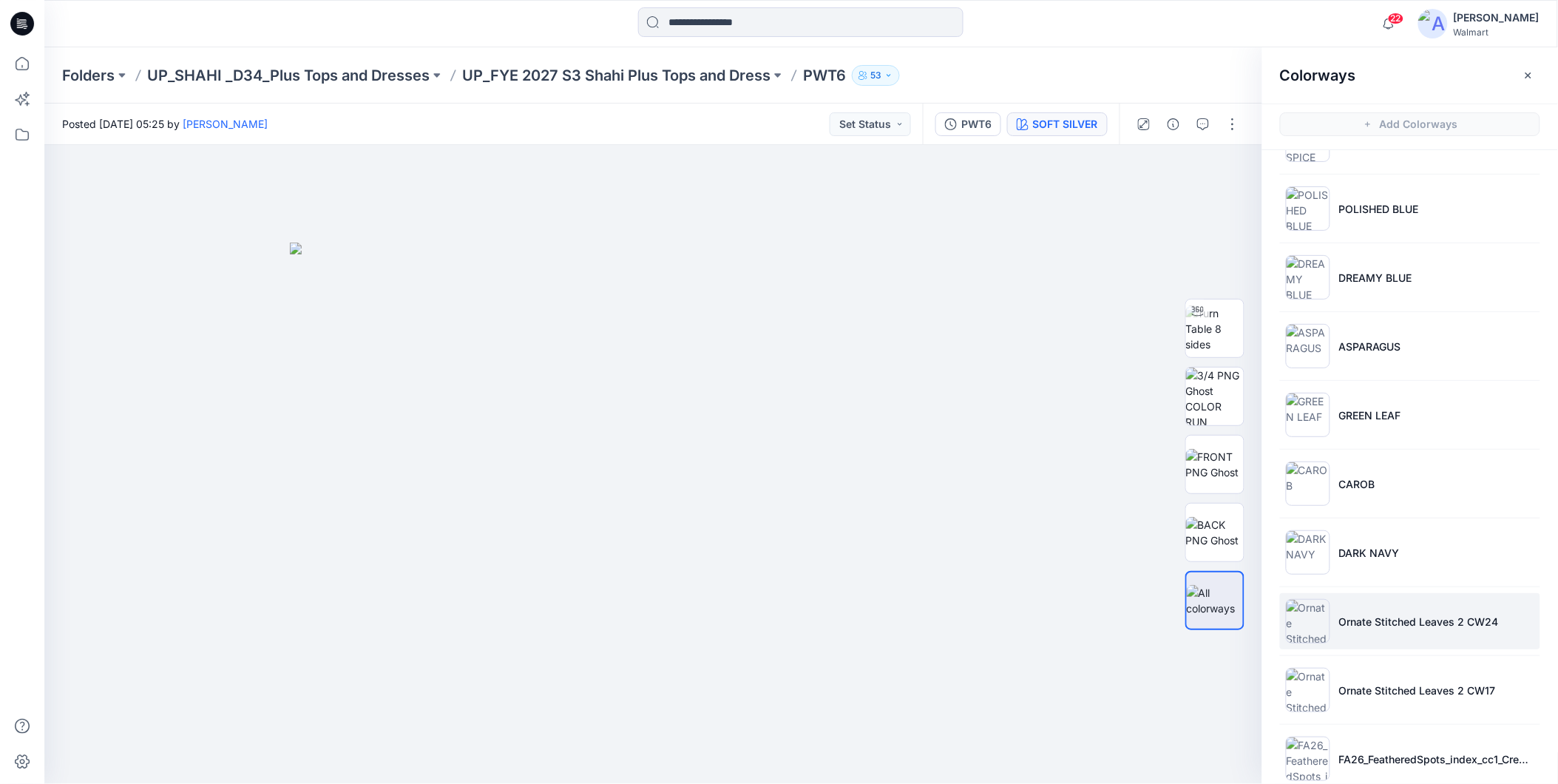
click at [1393, 633] on li "Ornate Stitched Leaves 2 CW24" at bounding box center [1410, 621] width 260 height 57
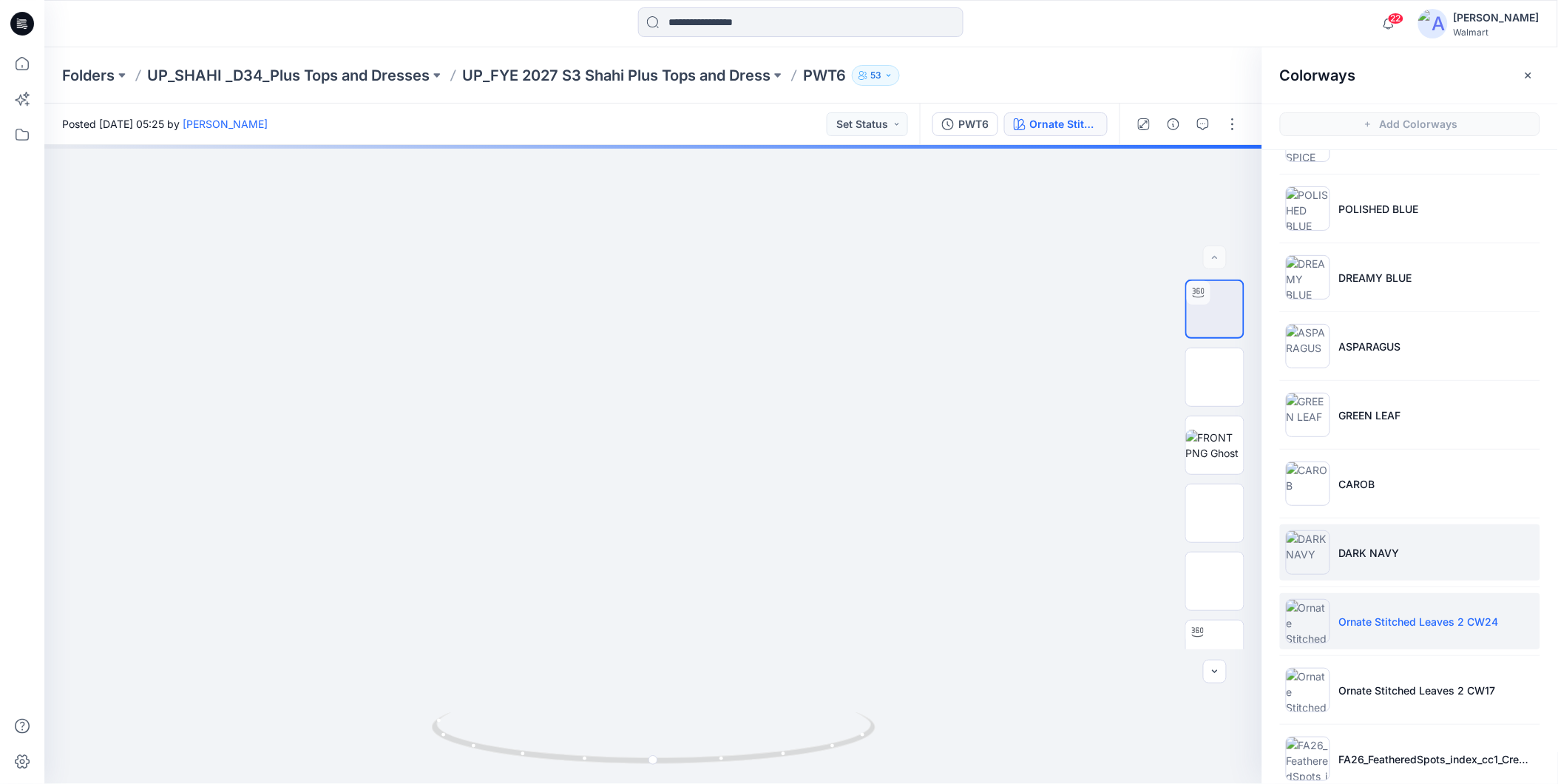
click at [1379, 557] on p "DARK NAVY" at bounding box center [1369, 553] width 61 height 16
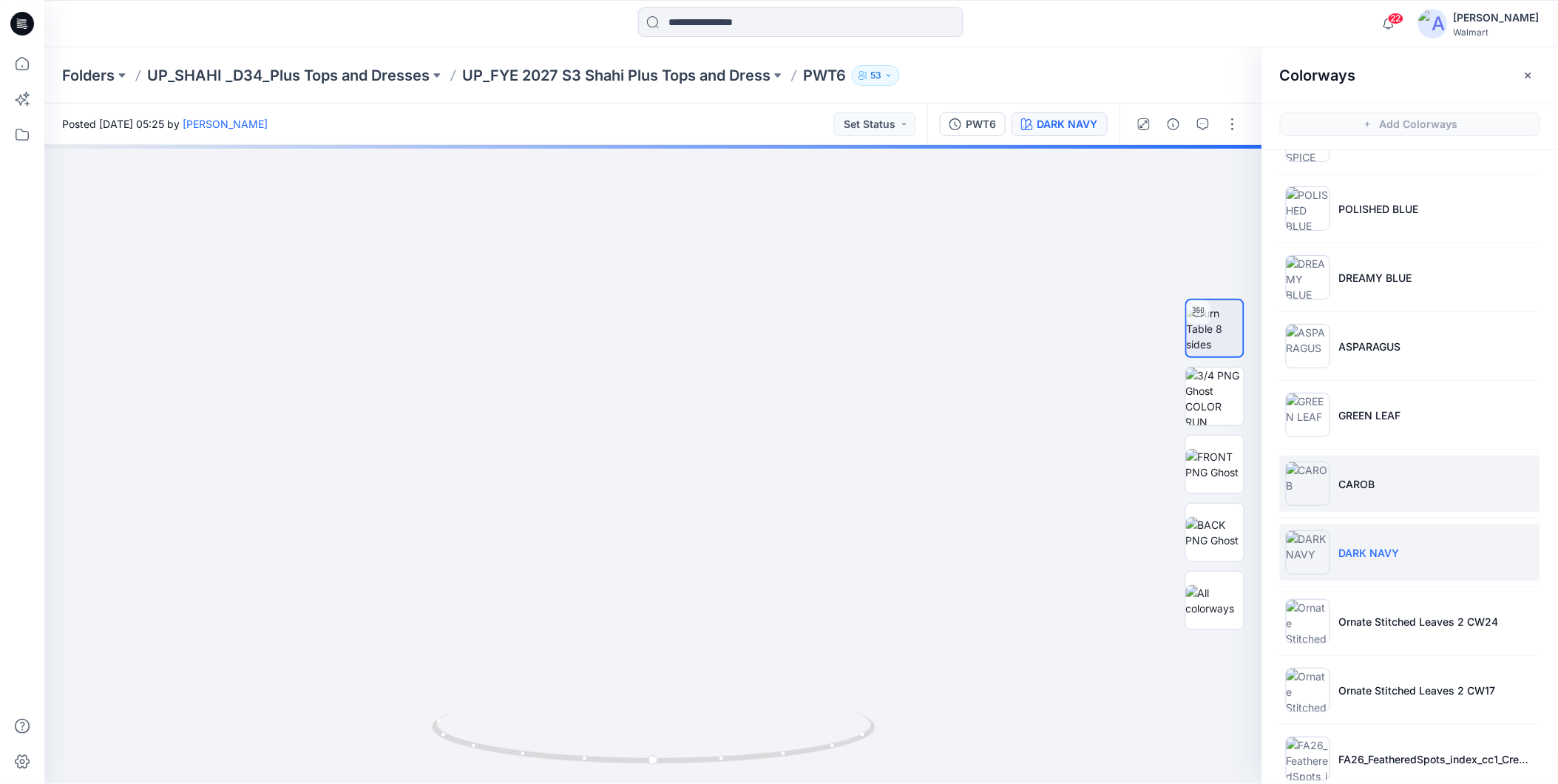
click at [1351, 482] on p "CAROB" at bounding box center [1357, 484] width 37 height 16
click at [1402, 552] on li "DARK NAVY" at bounding box center [1410, 552] width 260 height 57
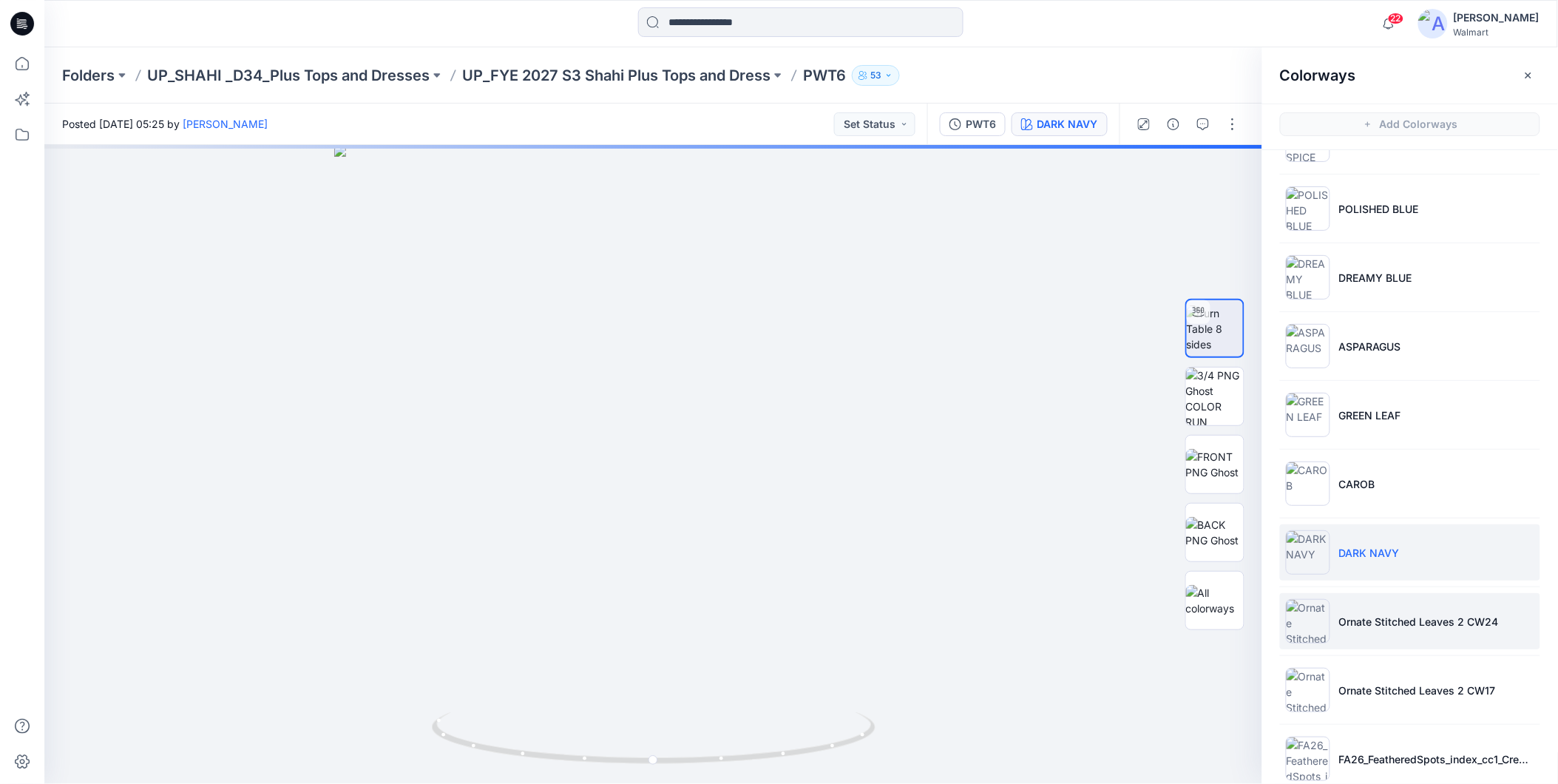
click at [1403, 632] on li "Ornate Stitched Leaves 2 CW24" at bounding box center [1410, 621] width 260 height 57
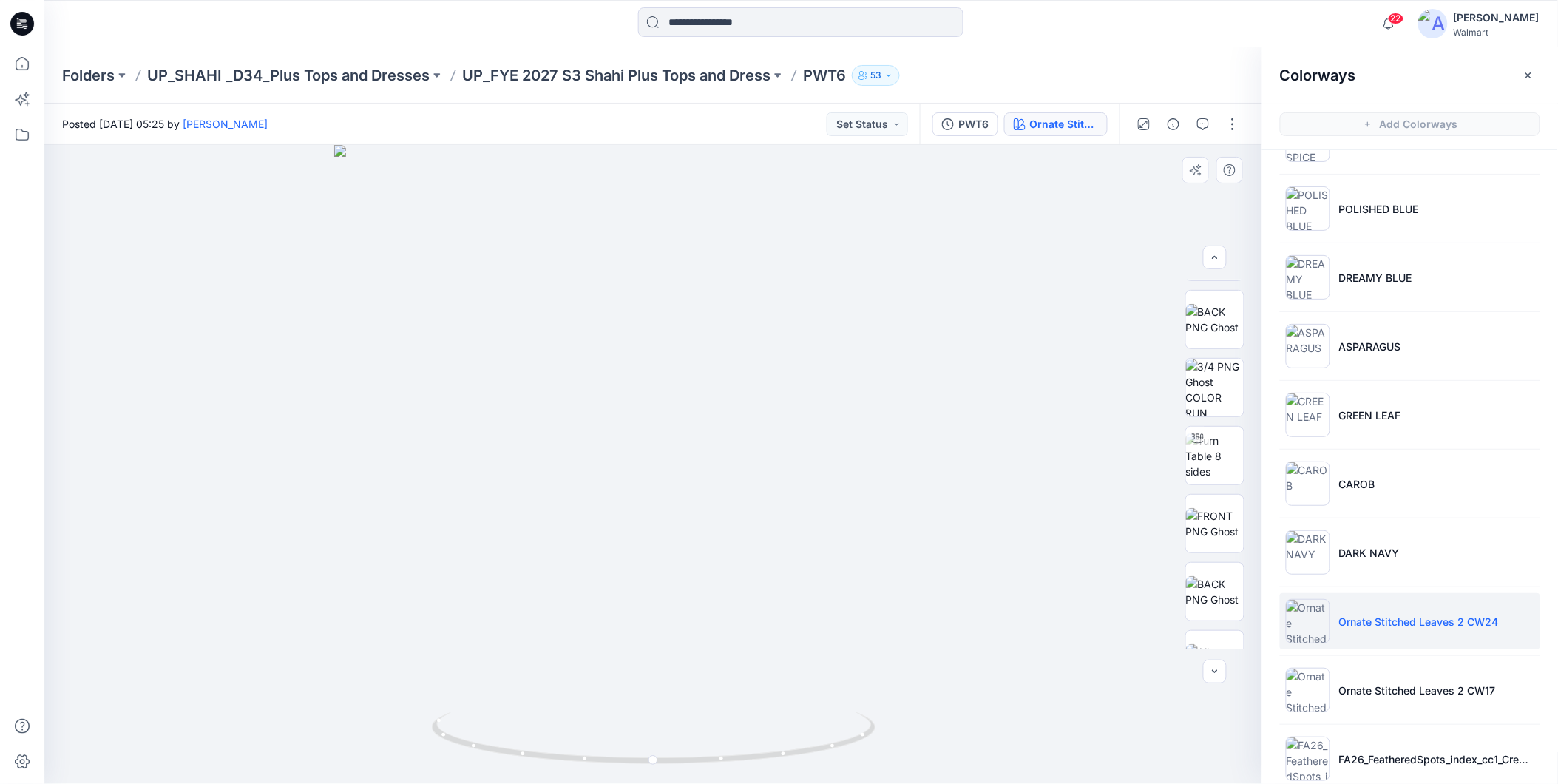
scroll to position [197, 0]
click at [1206, 447] on img at bounding box center [1215, 452] width 57 height 47
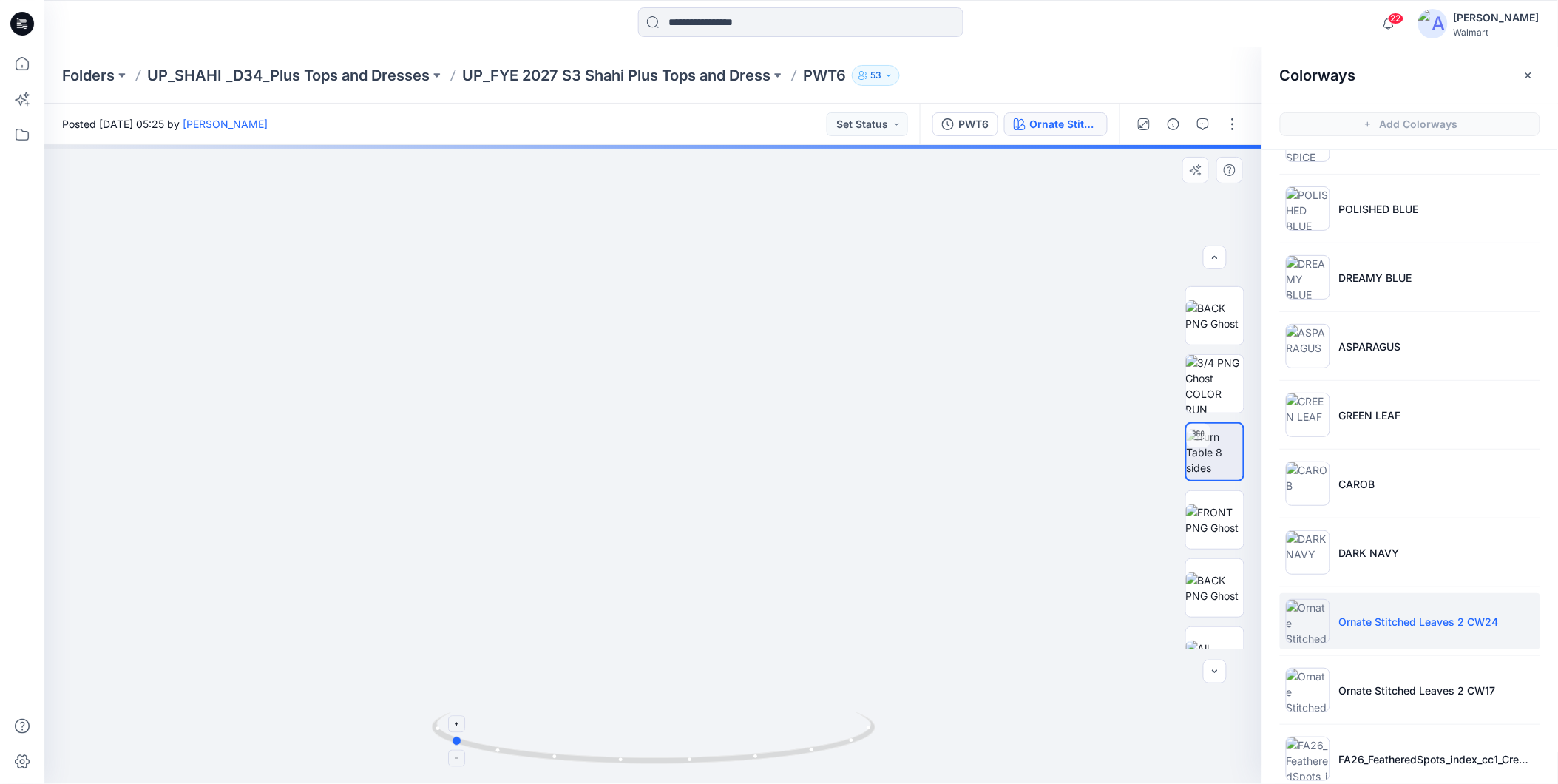
drag, startPoint x: 786, startPoint y: 755, endPoint x: 1026, endPoint y: 729, distance: 241.4
drag, startPoint x: 22, startPoint y: 64, endPoint x: 35, endPoint y: 72, distance: 15.3
click at [22, 64] on icon at bounding box center [22, 64] width 14 height 14
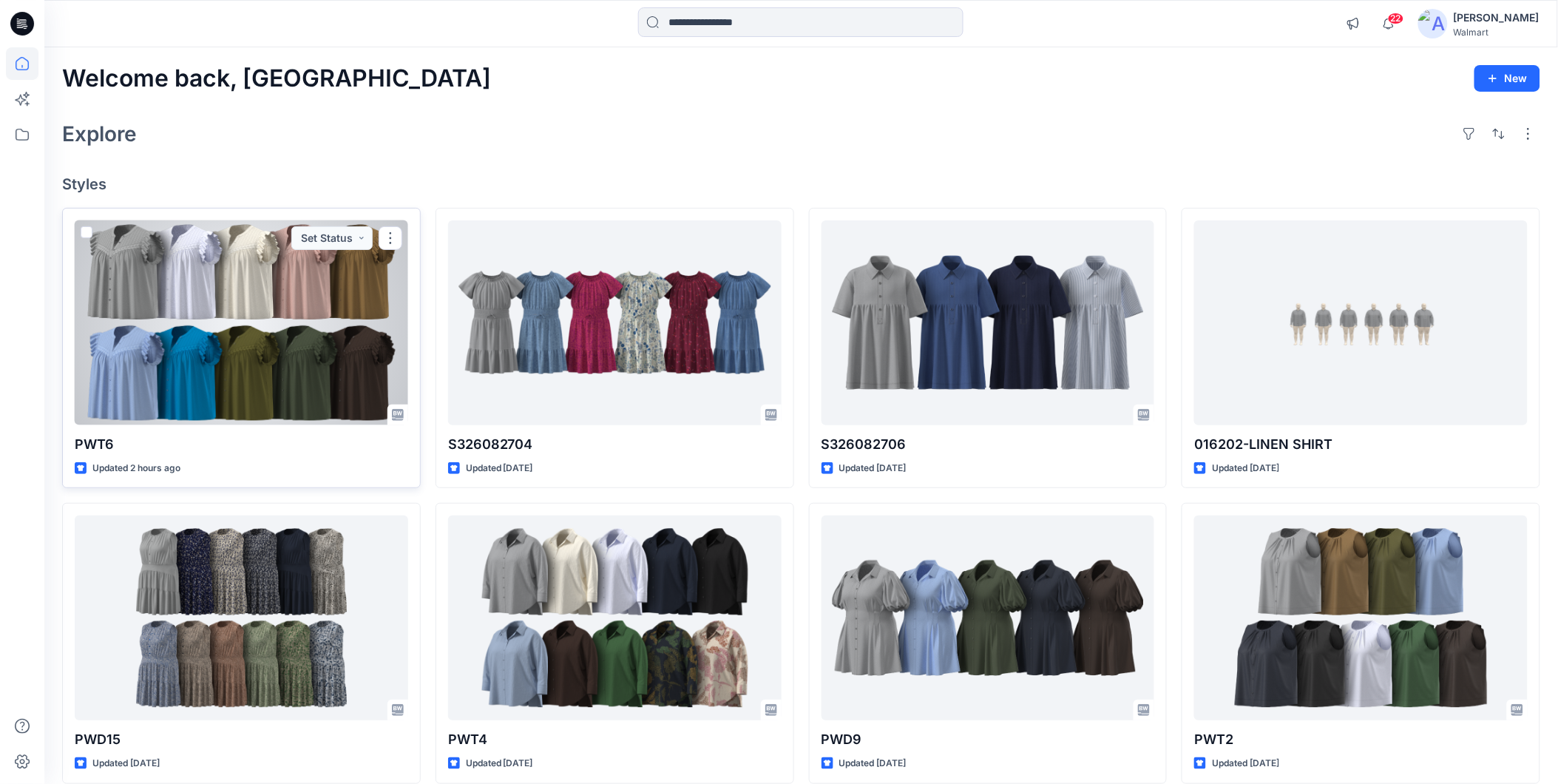
drag, startPoint x: 172, startPoint y: 323, endPoint x: 208, endPoint y: 323, distance: 36.0
click at [172, 322] on div at bounding box center [241, 322] width 334 height 205
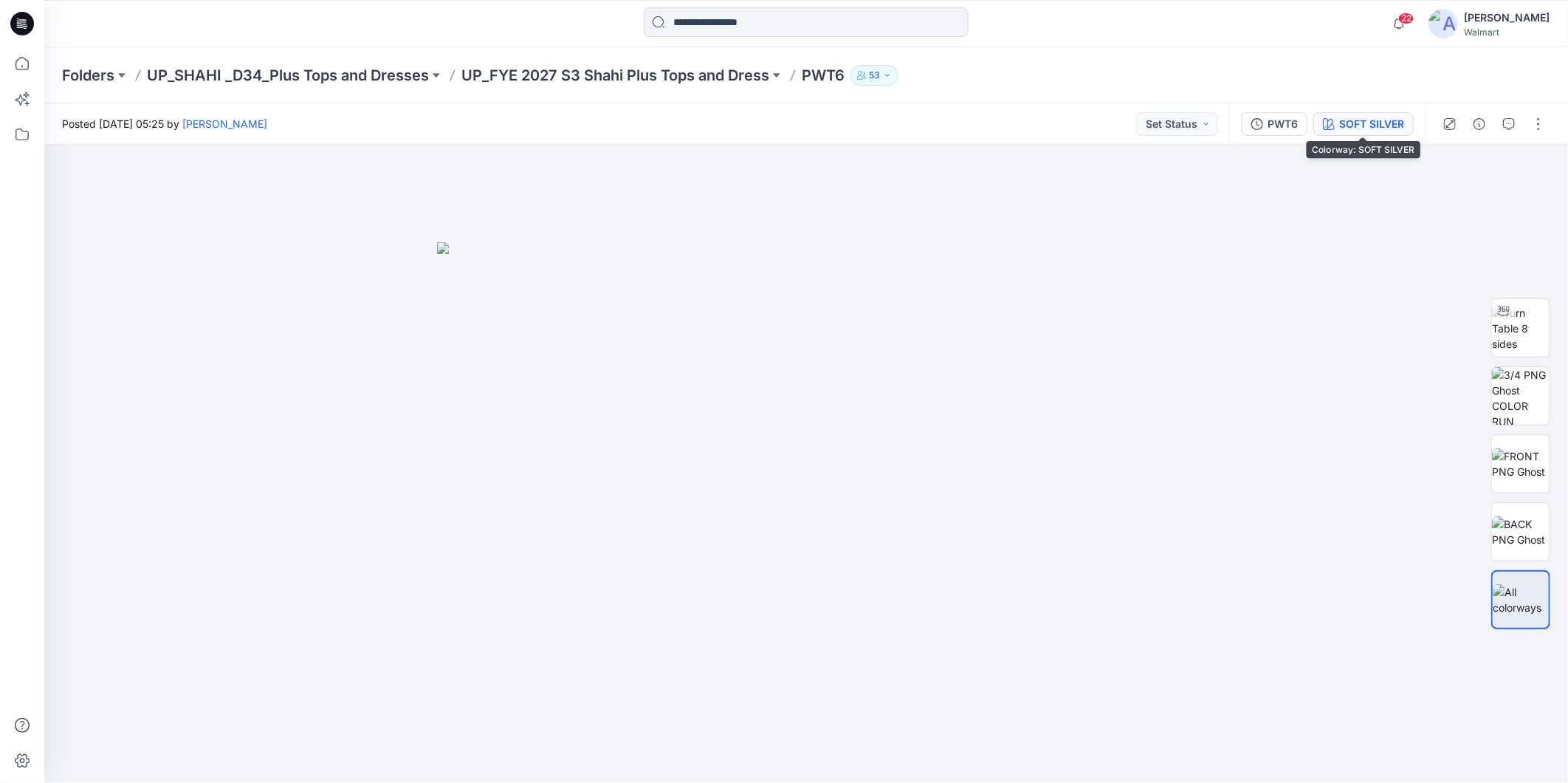
click at [1339, 122] on div "SOFT SILVER" at bounding box center [1372, 124] width 65 height 16
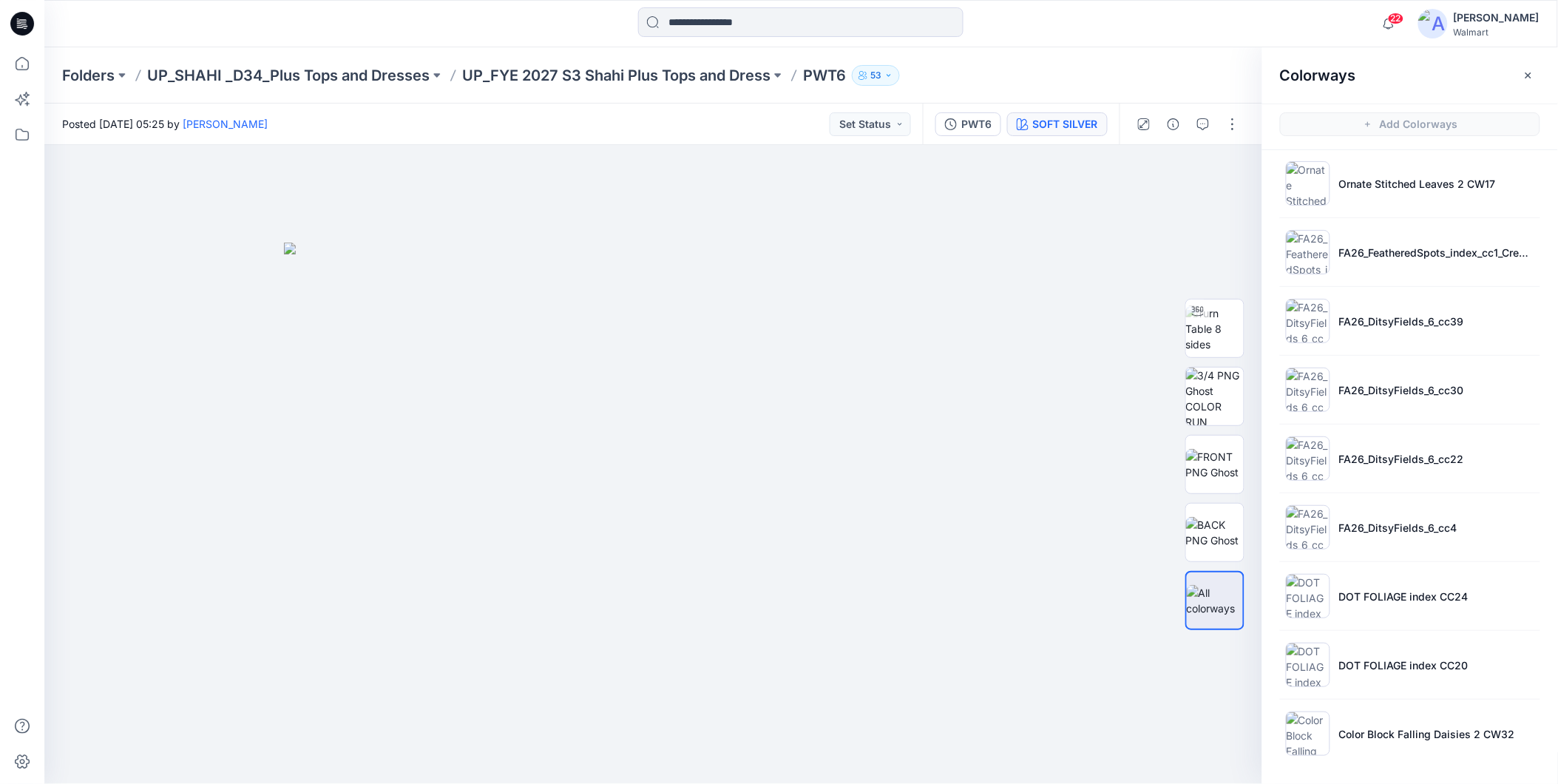
scroll to position [5, 0]
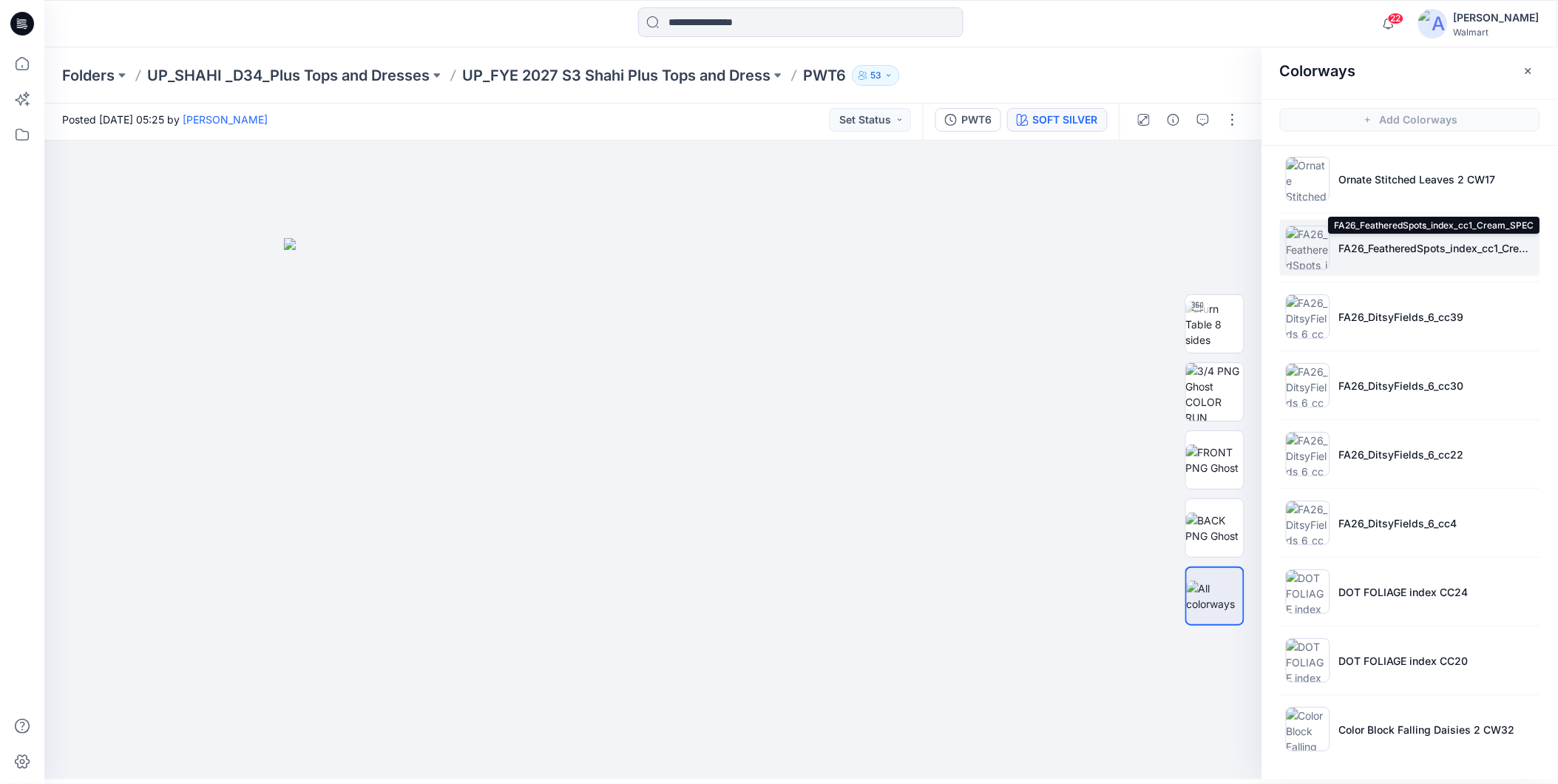
click at [1383, 248] on p "FA26_FeatheredSpots_index_cc1_Cream_SPEC" at bounding box center [1436, 248] width 195 height 16
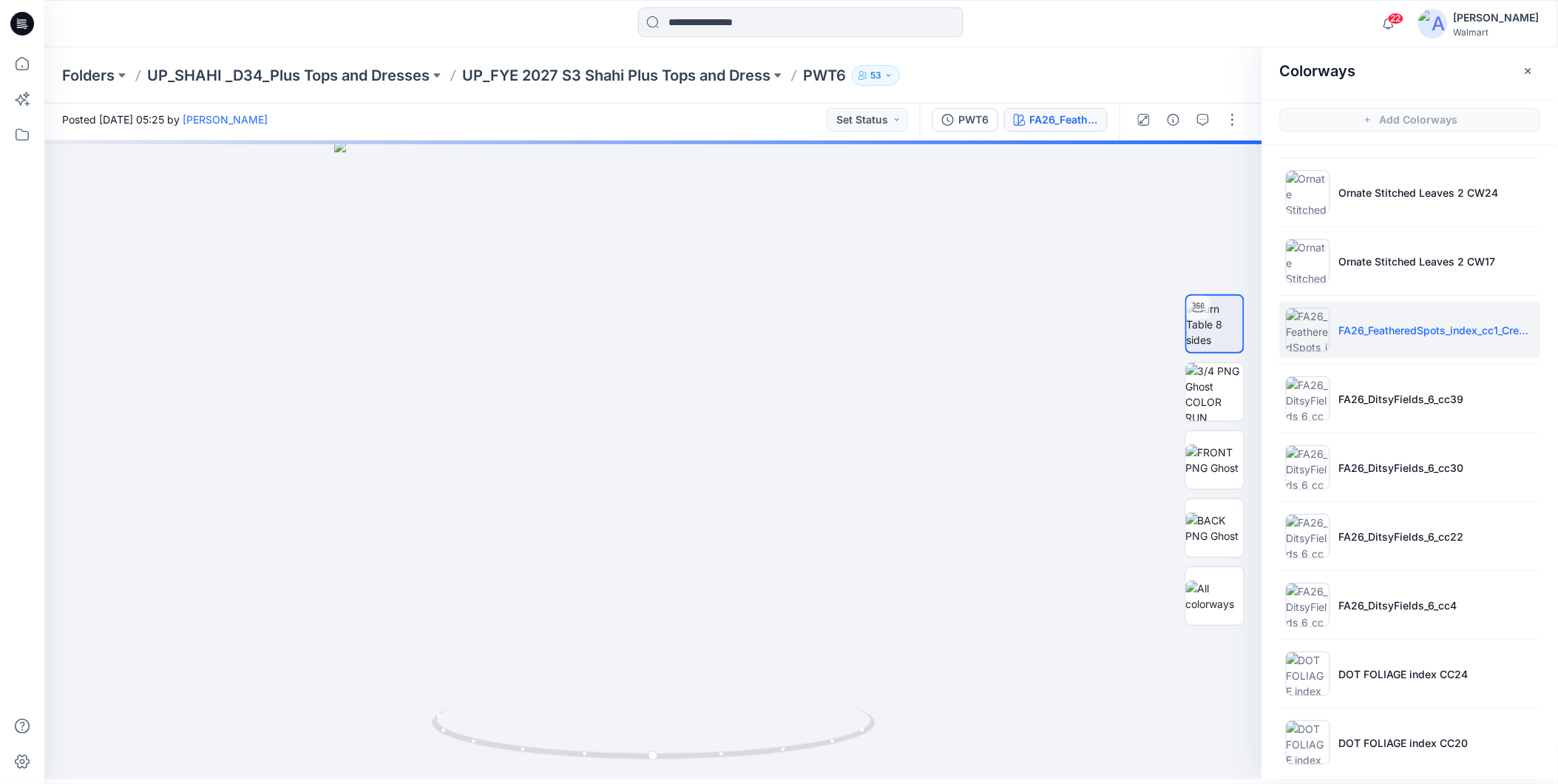
scroll to position [588, 0]
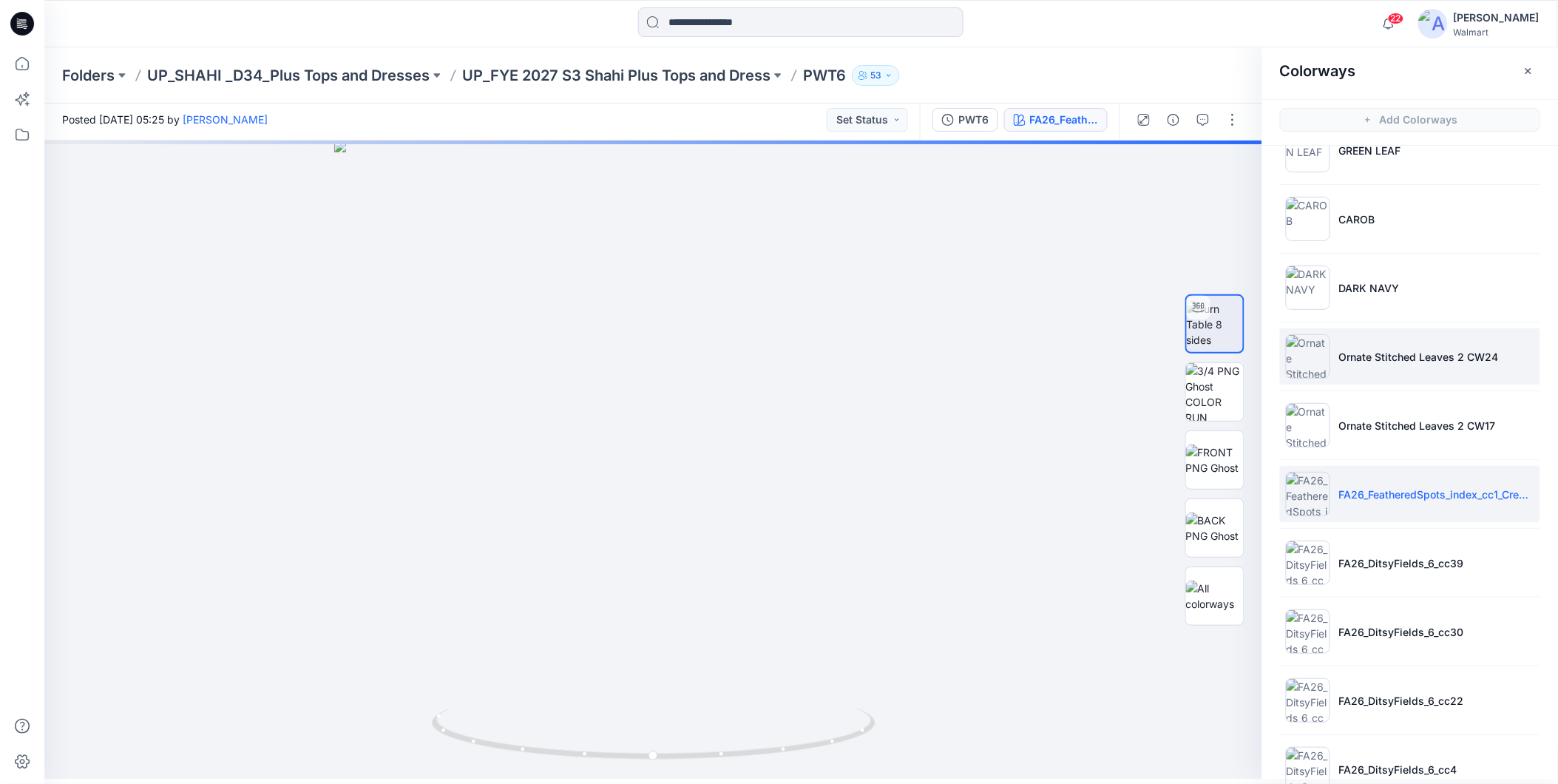
click at [1372, 359] on p "Ornate Stitched Leaves 2 CW24" at bounding box center [1419, 357] width 160 height 16
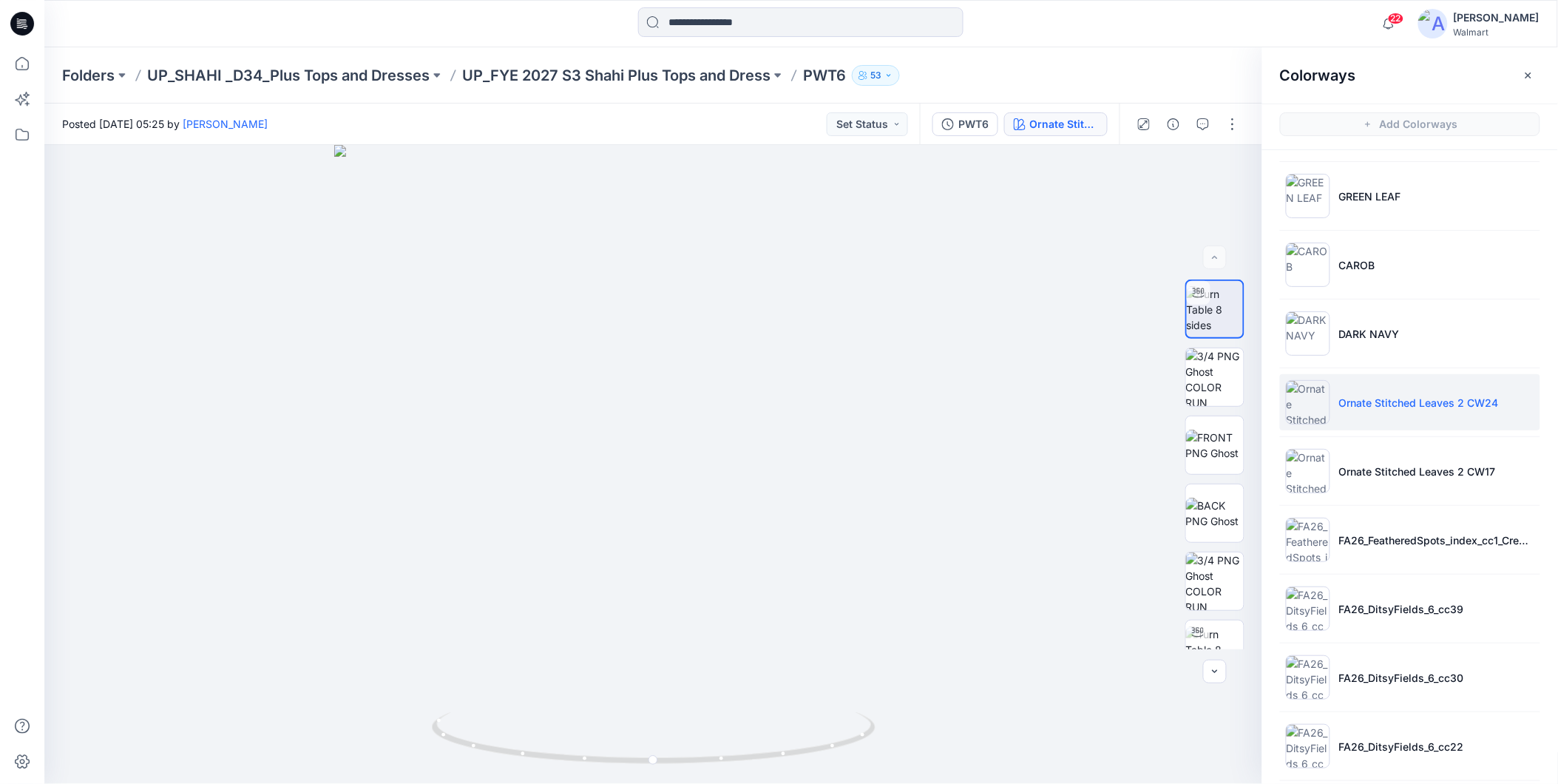
scroll to position [739, 0]
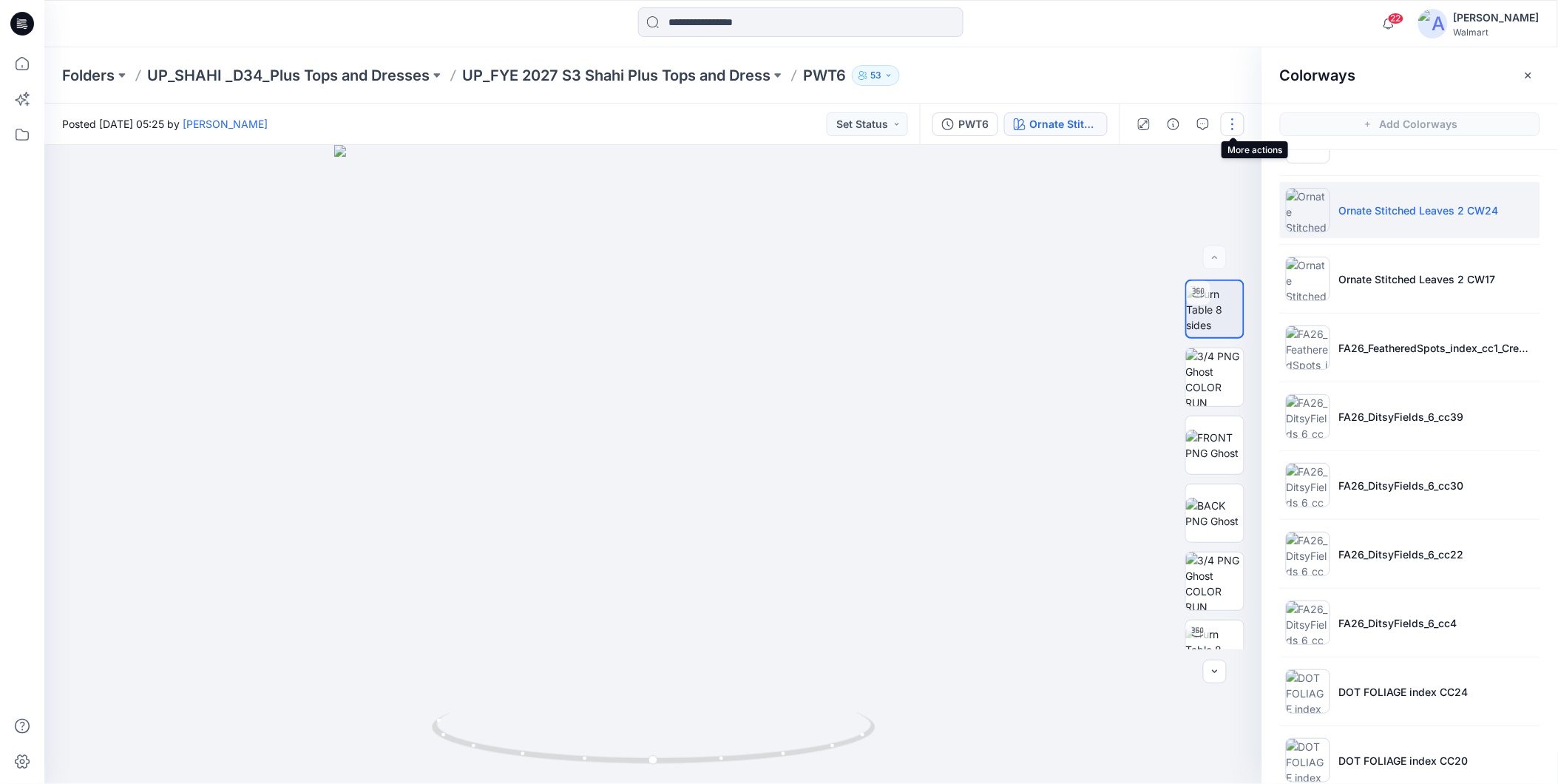
click at [1233, 128] on button "button" at bounding box center [1233, 124] width 24 height 24
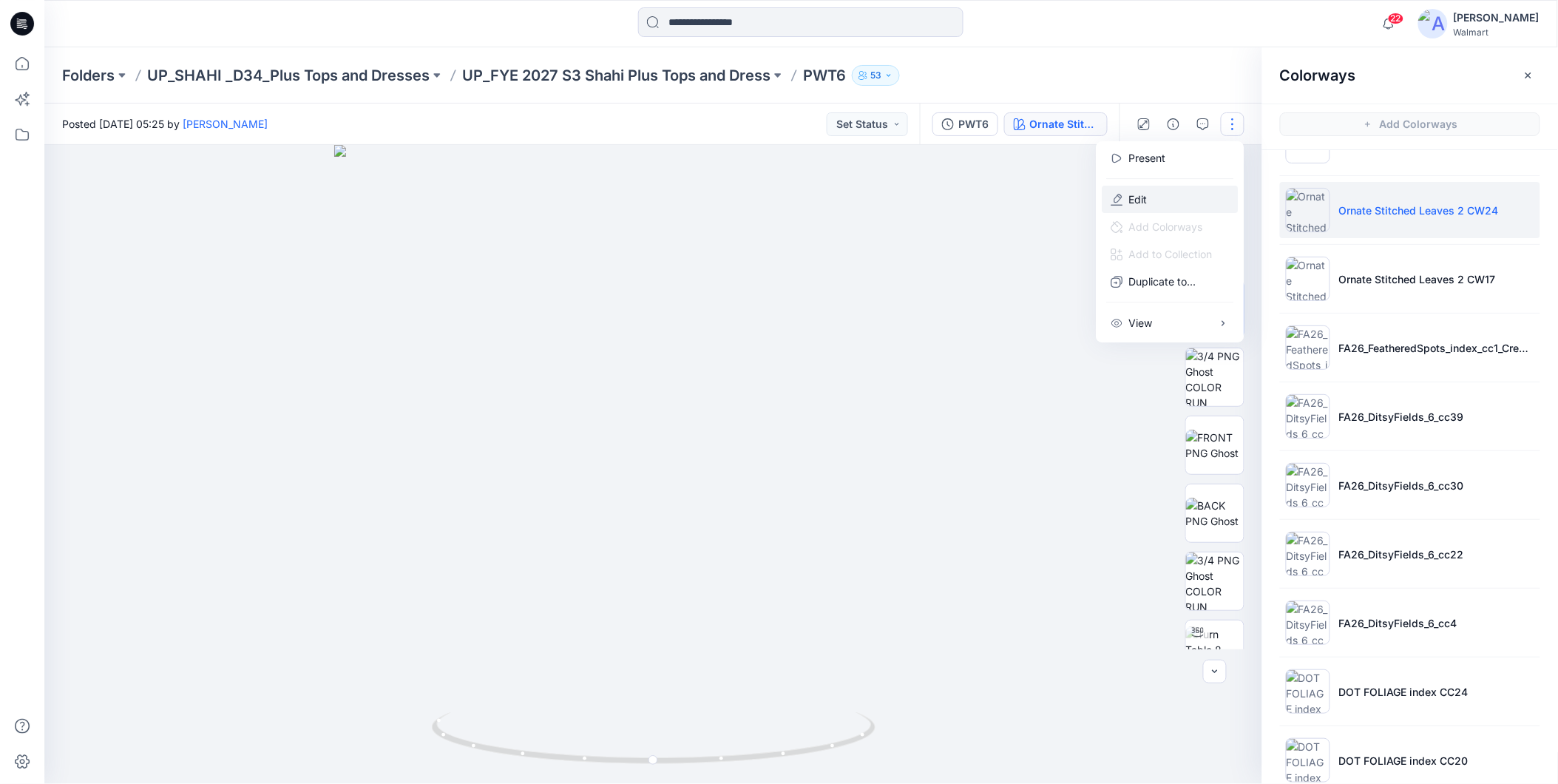
click at [1145, 194] on p "Edit" at bounding box center [1138, 200] width 18 height 16
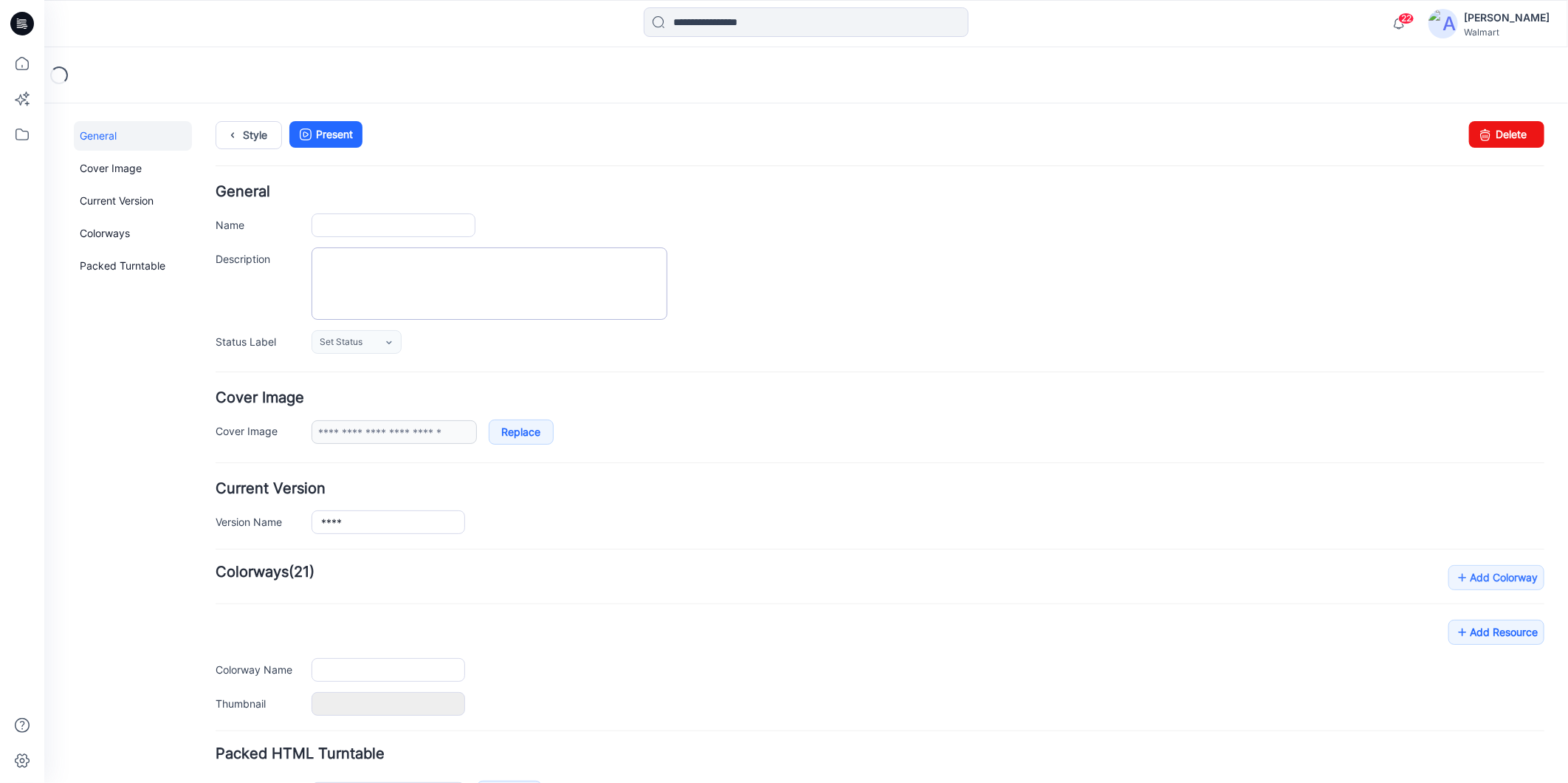
type input "****"
type input "**********"
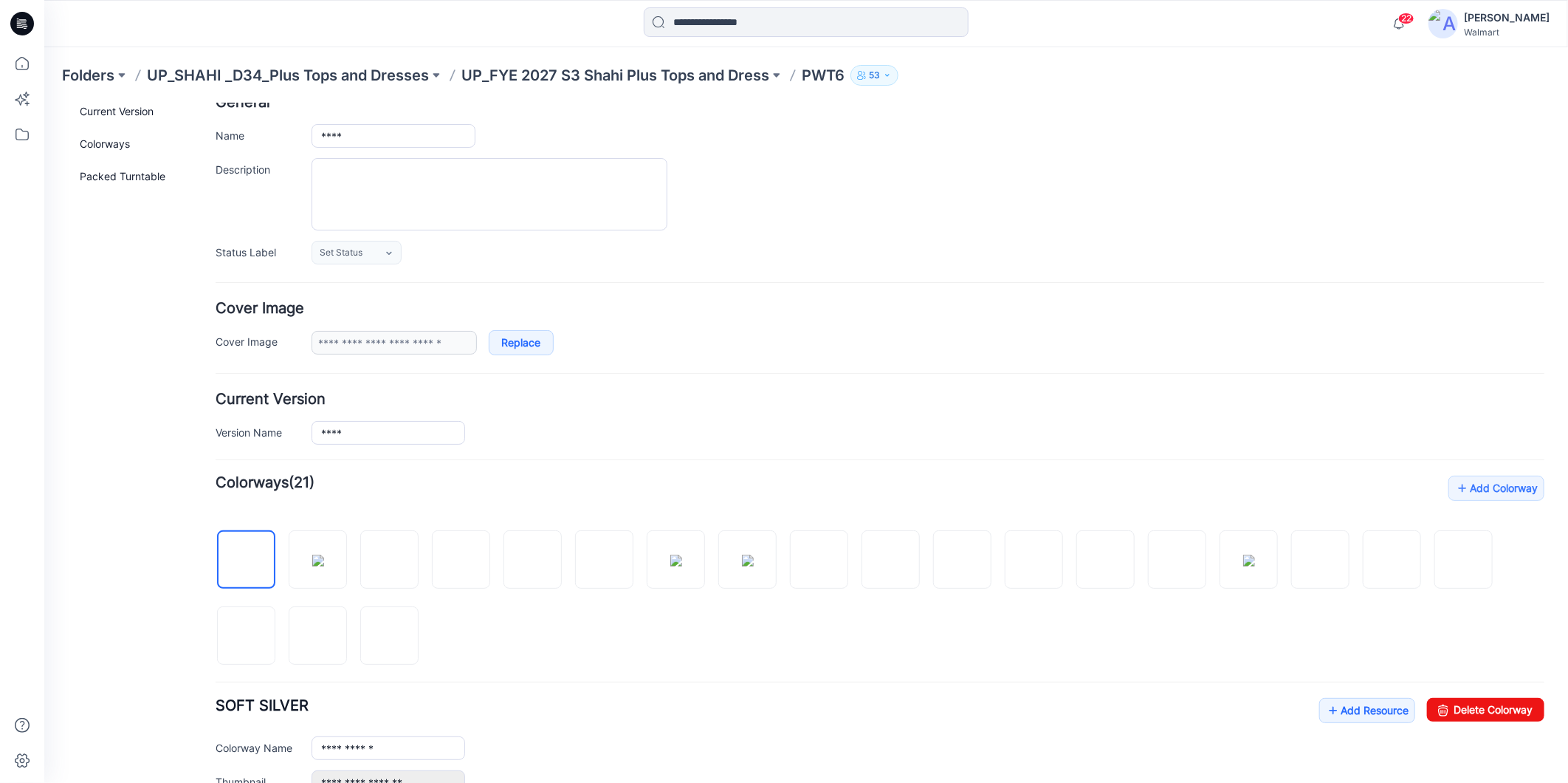
scroll to position [246, 0]
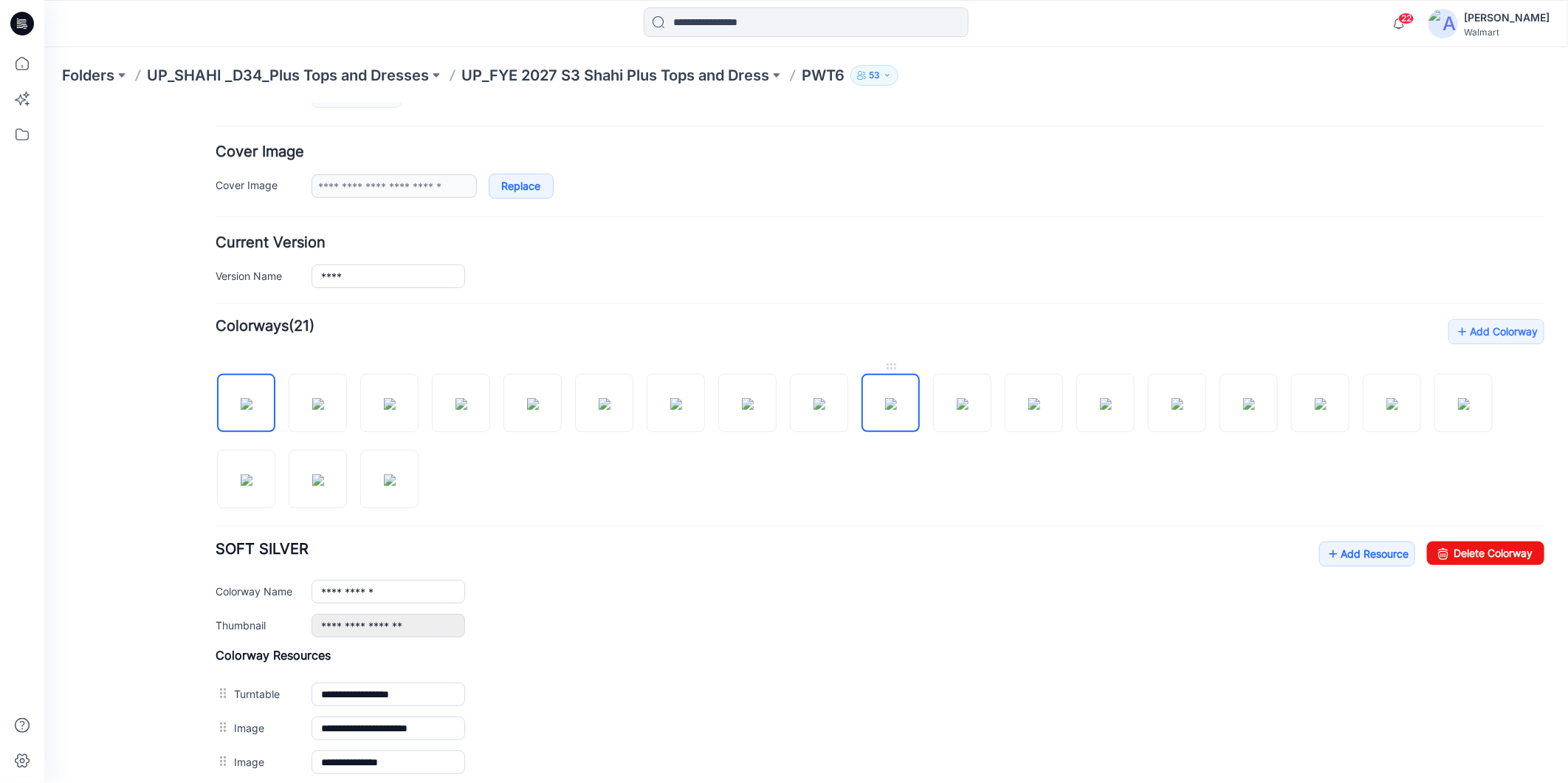
click at [896, 400] on img at bounding box center [890, 403] width 12 height 12
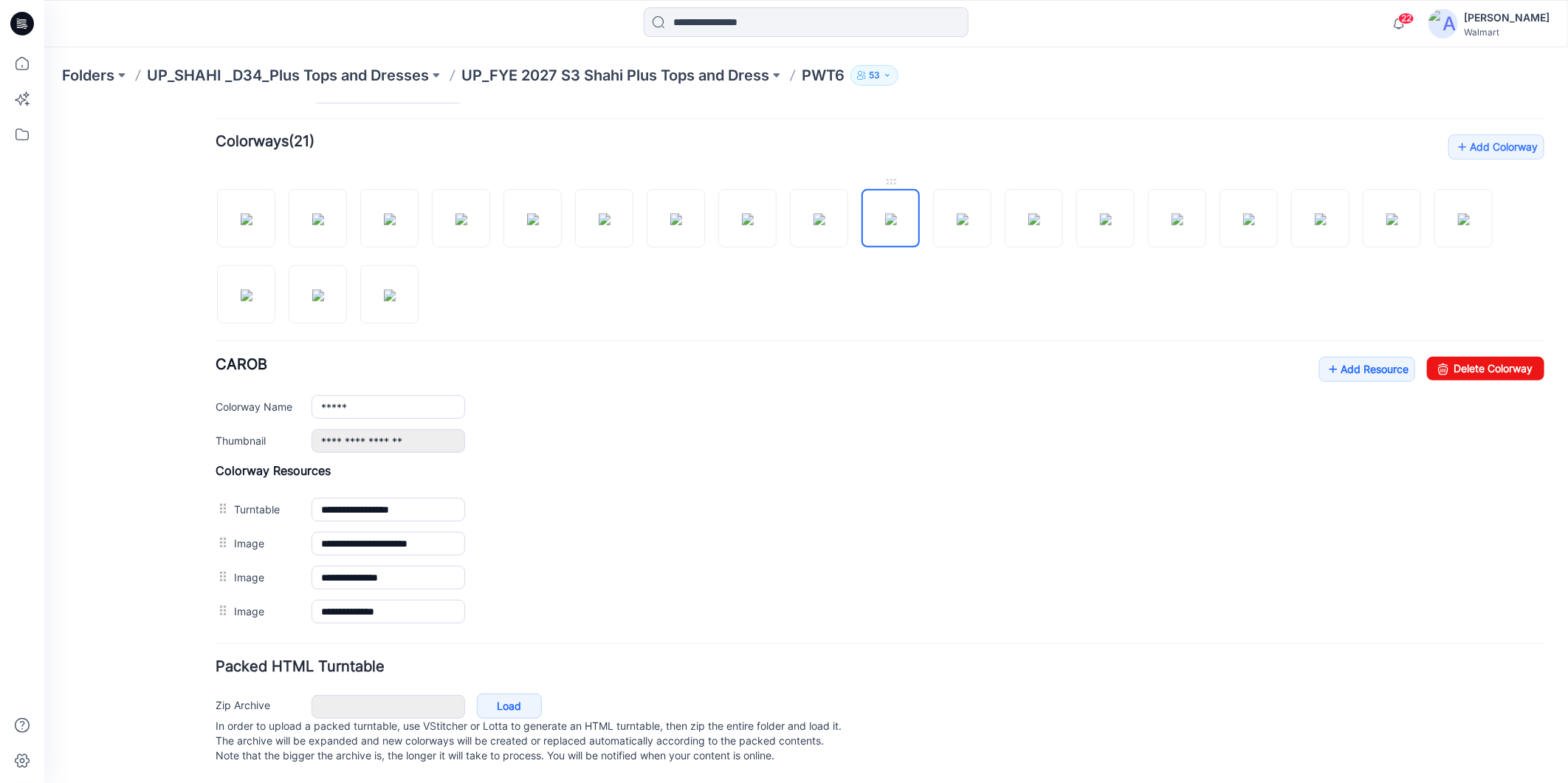
scroll to position [447, 0]
click at [1040, 213] on img at bounding box center [1033, 219] width 12 height 12
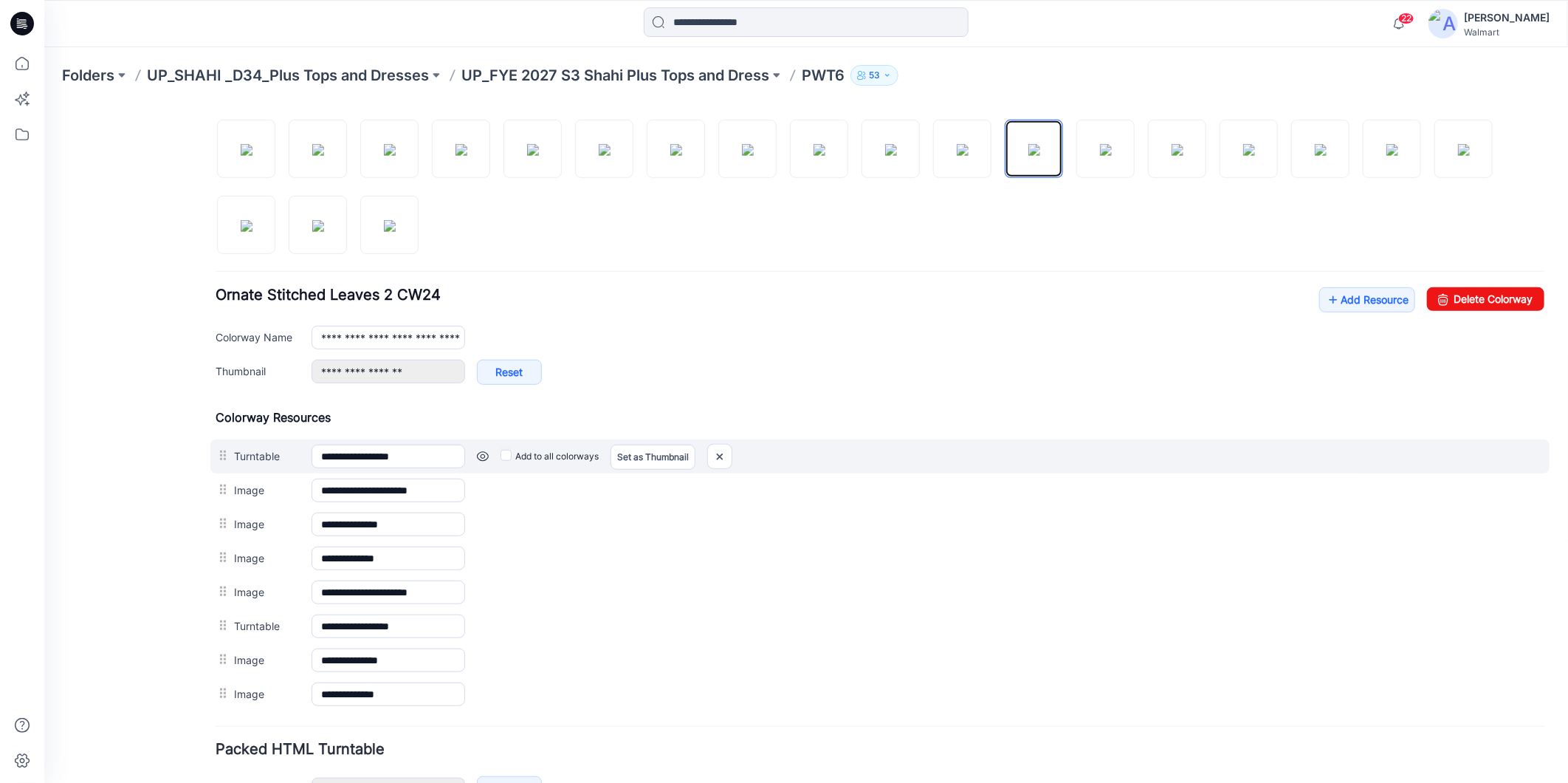
scroll to position [529, 0]
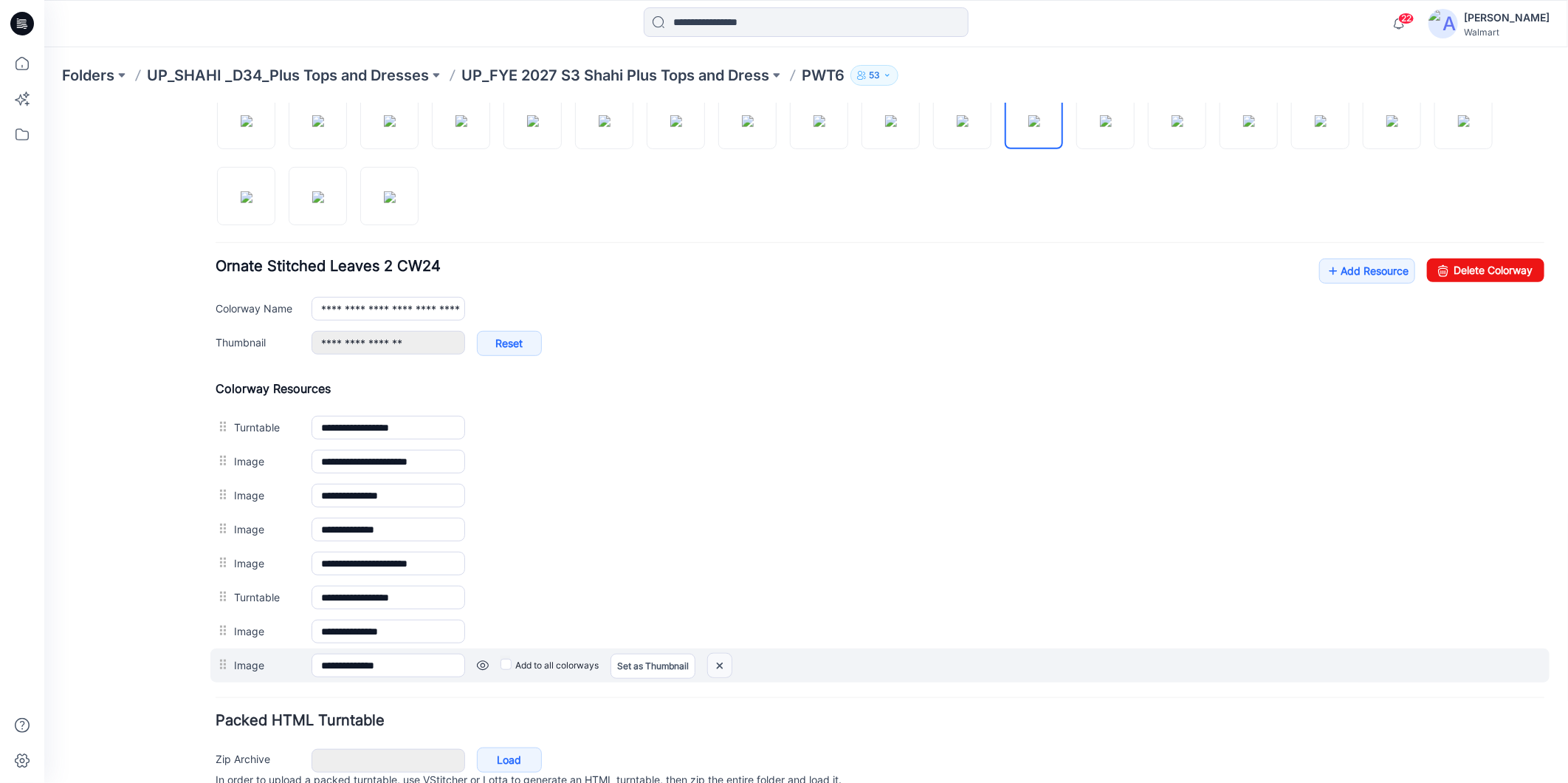
drag, startPoint x: 900, startPoint y: 168, endPoint x: 720, endPoint y: 666, distance: 529.5
click at [720, 666] on img at bounding box center [719, 665] width 24 height 25
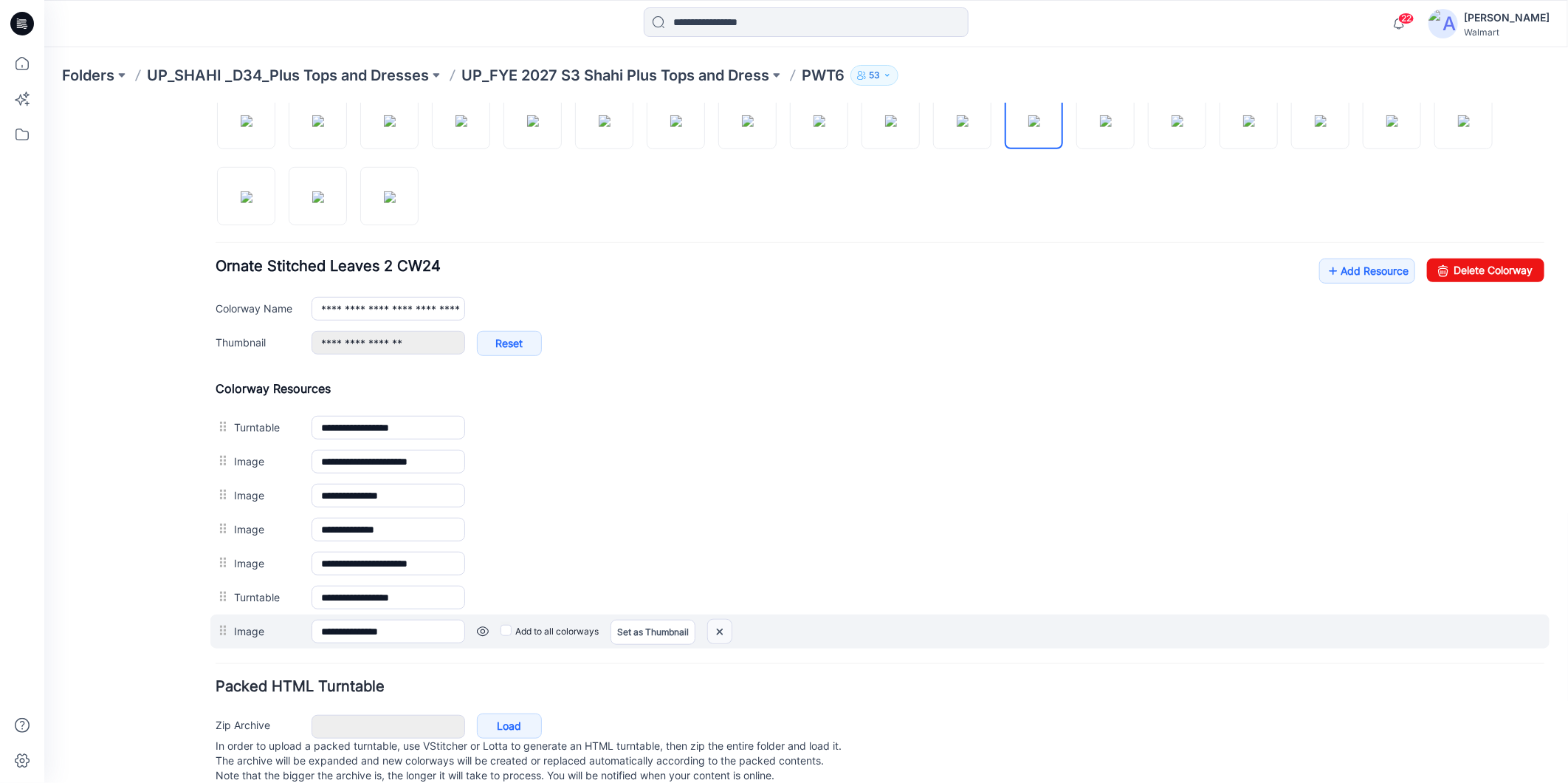
drag, startPoint x: 716, startPoint y: 629, endPoint x: 901, endPoint y: 176, distance: 489.3
click at [716, 629] on img at bounding box center [719, 631] width 24 height 25
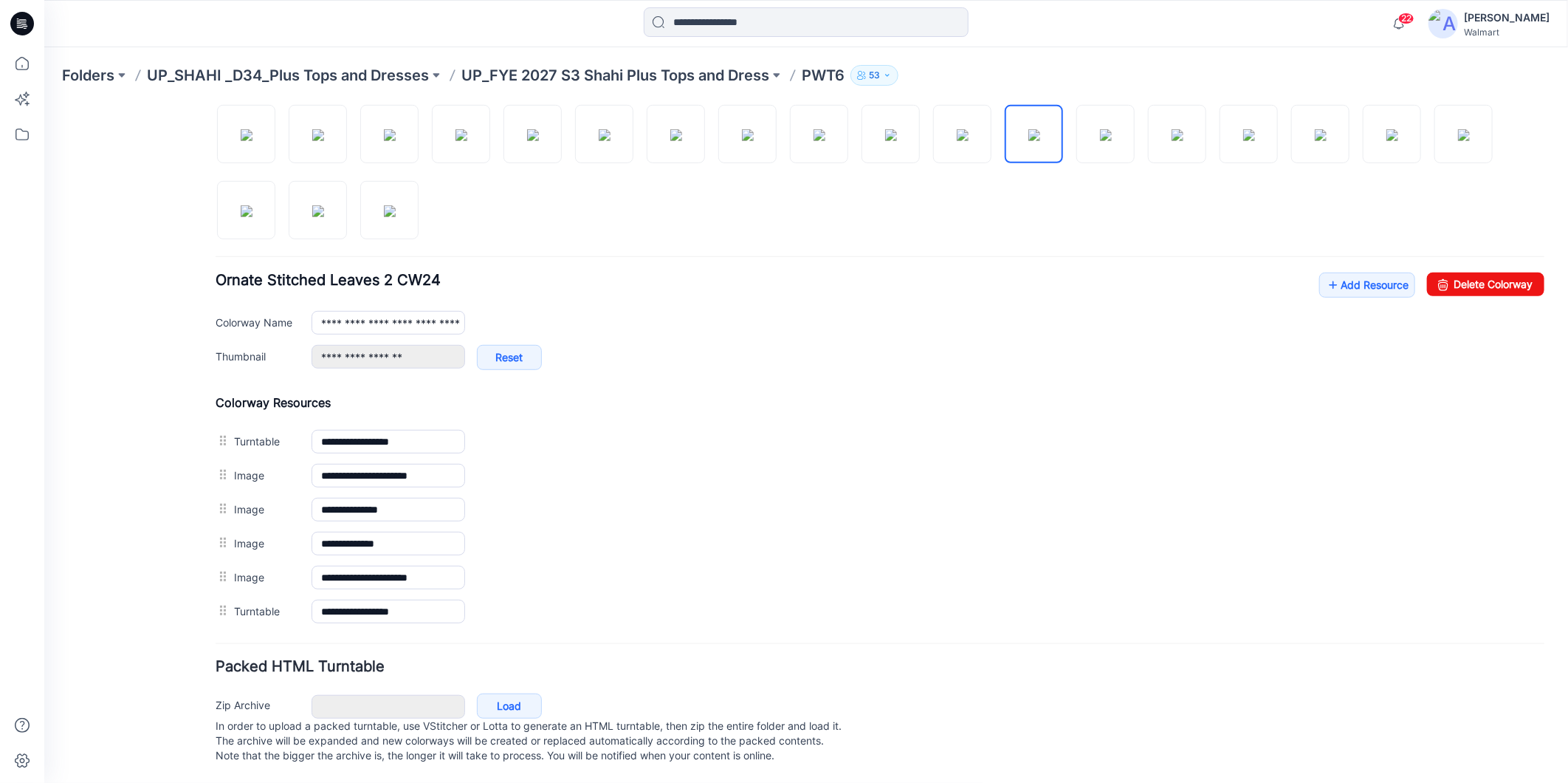
click at [722, 633] on form "General Name **** Description Status Label Set Status Set Status *Revision Requ…" at bounding box center [879, 218] width 1329 height 1098
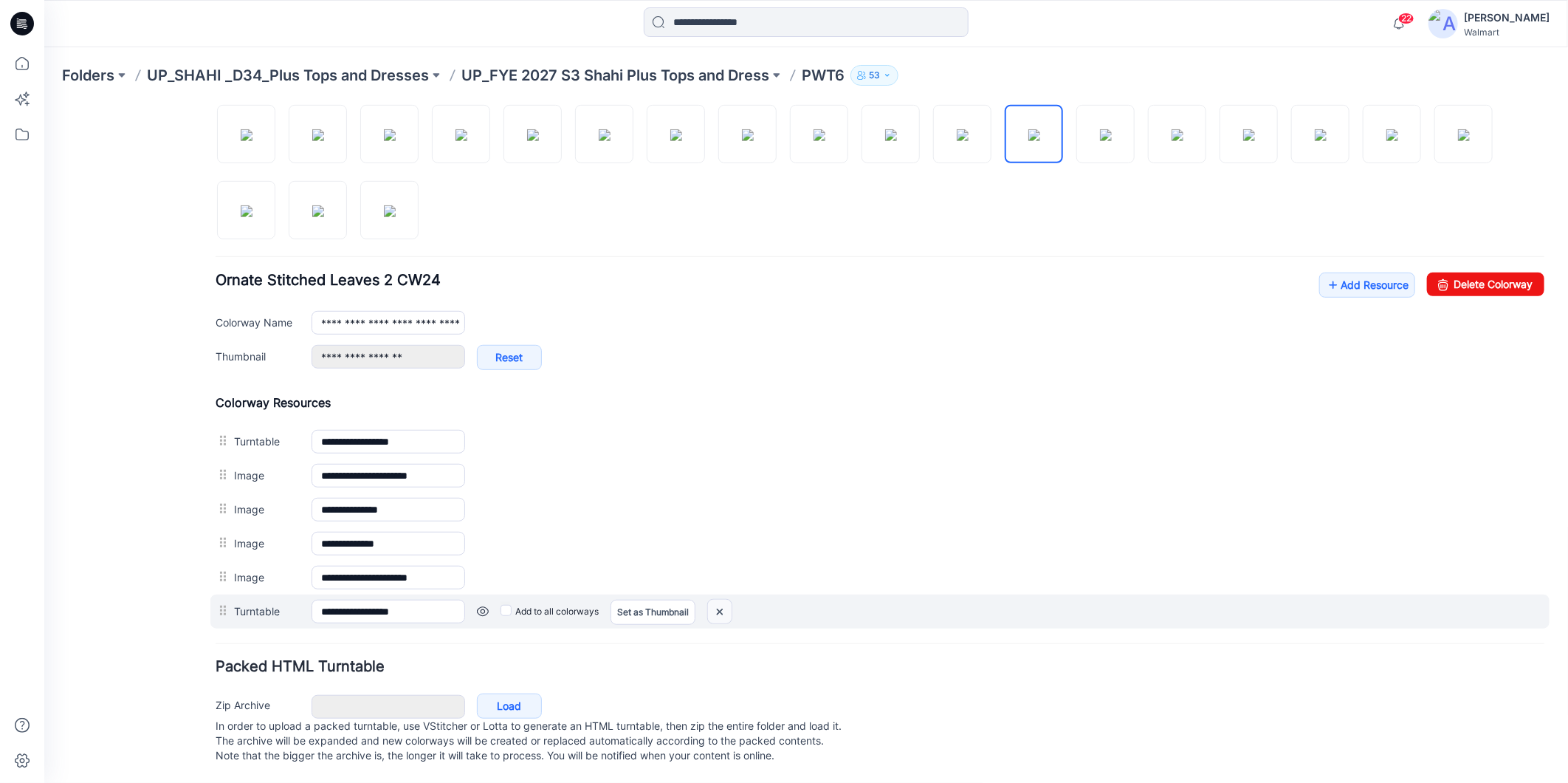
click at [726, 599] on img at bounding box center [719, 611] width 24 height 25
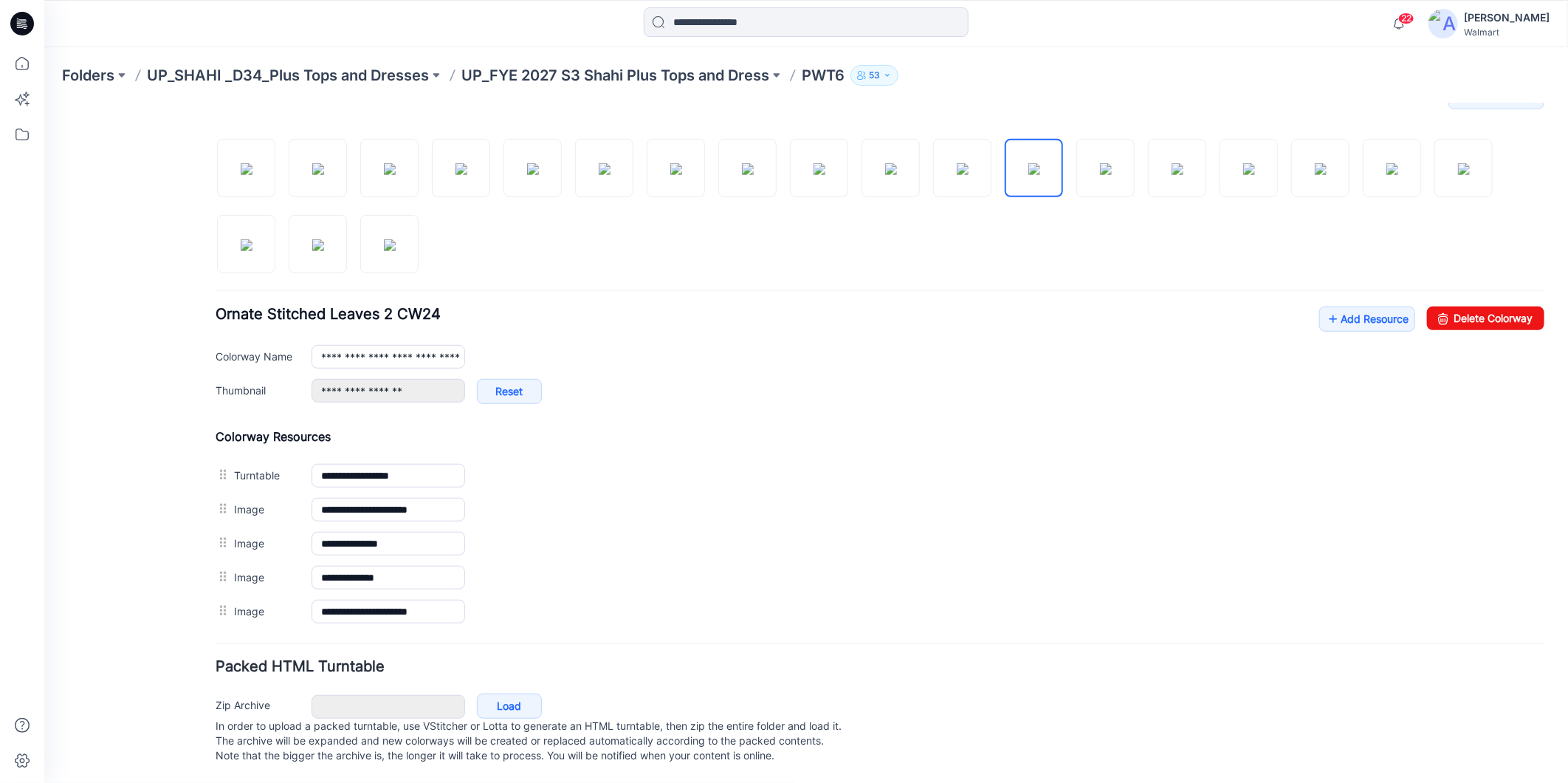
scroll to position [498, 0]
click at [246, 162] on img at bounding box center [246, 168] width 12 height 12
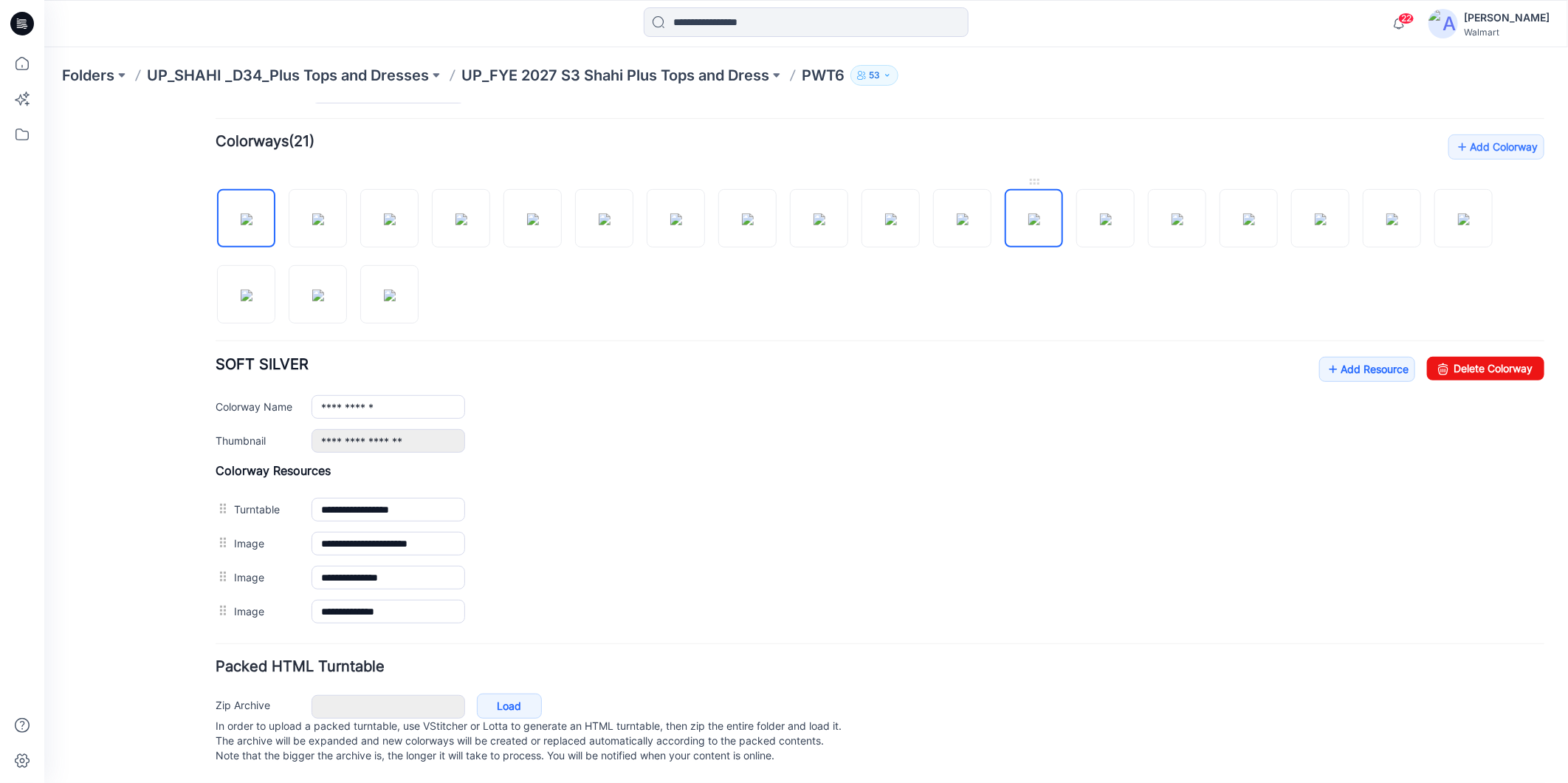
click at [1040, 213] on img at bounding box center [1033, 219] width 12 height 12
type input "**********"
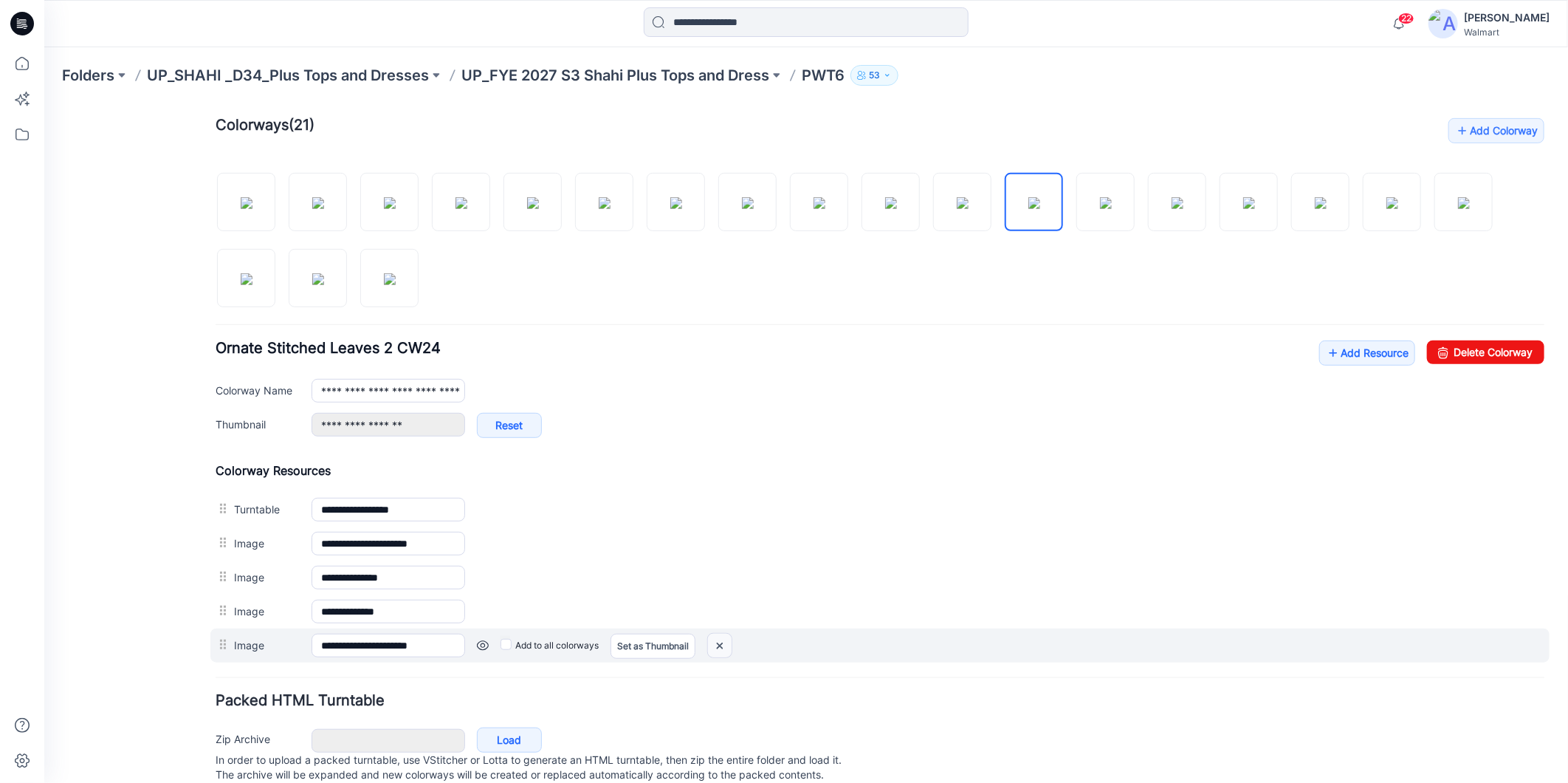
click at [725, 643] on img at bounding box center [719, 645] width 24 height 25
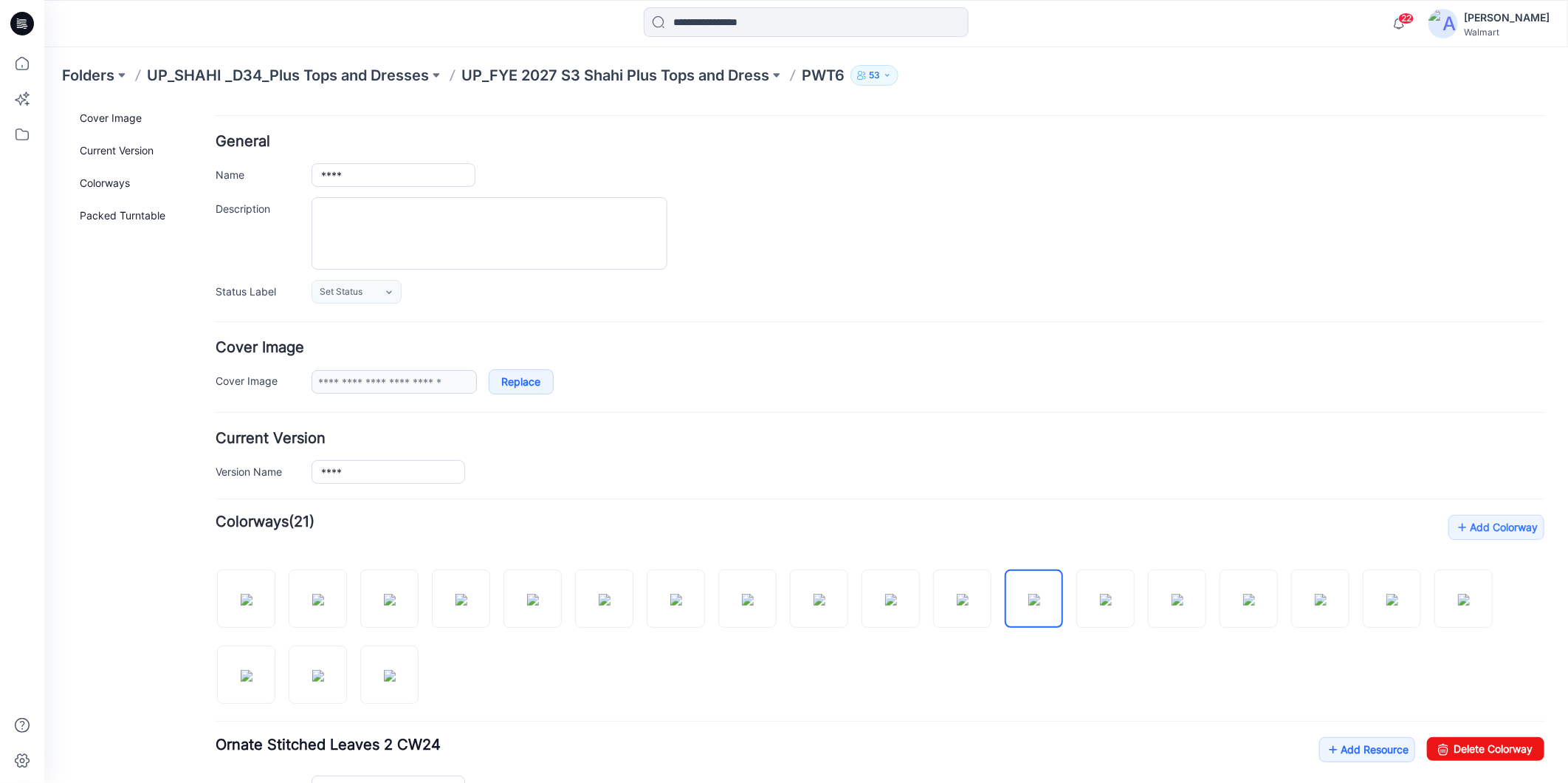
scroll to position [0, 0]
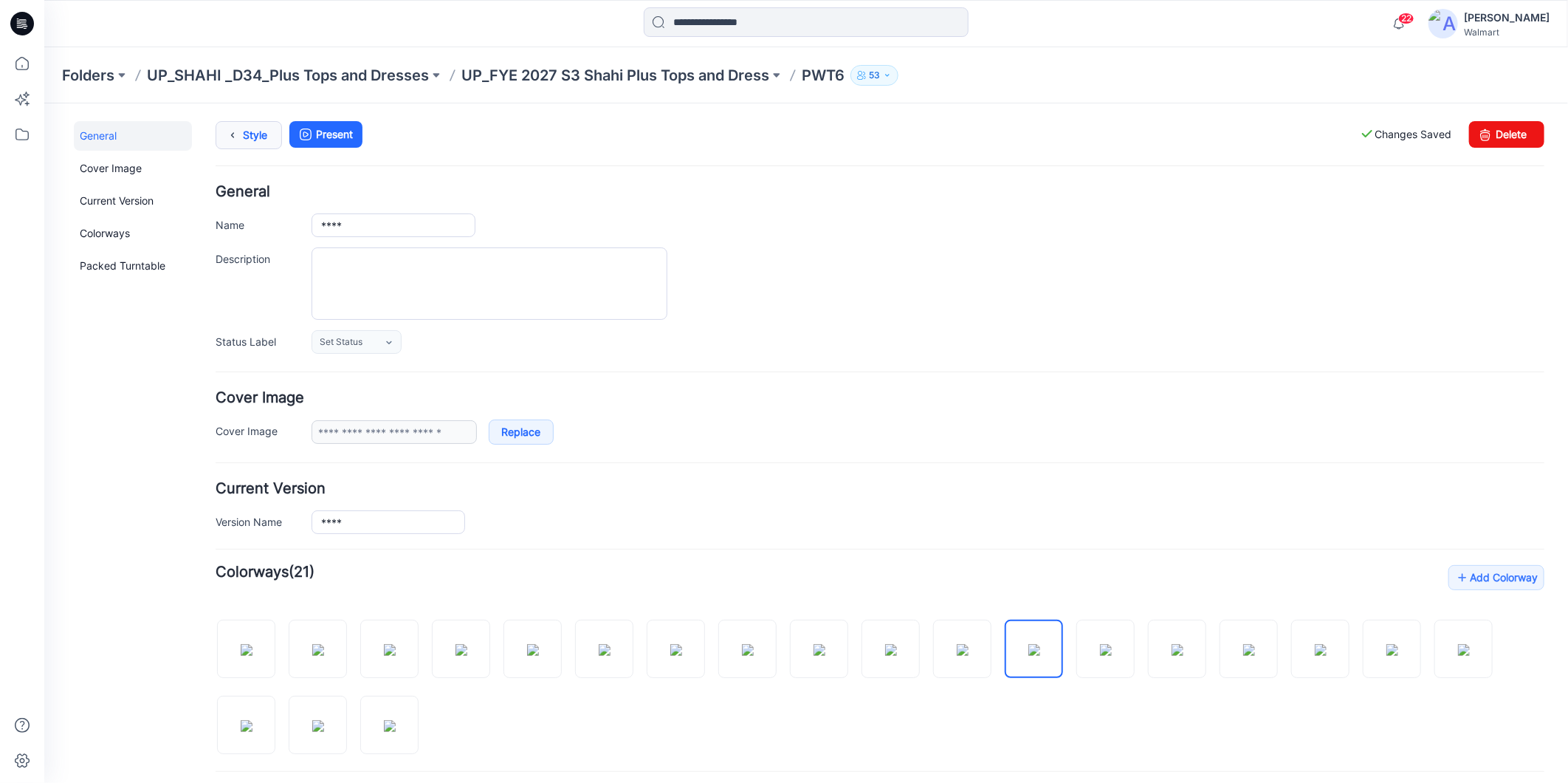
click at [253, 135] on link "Style" at bounding box center [248, 134] width 67 height 28
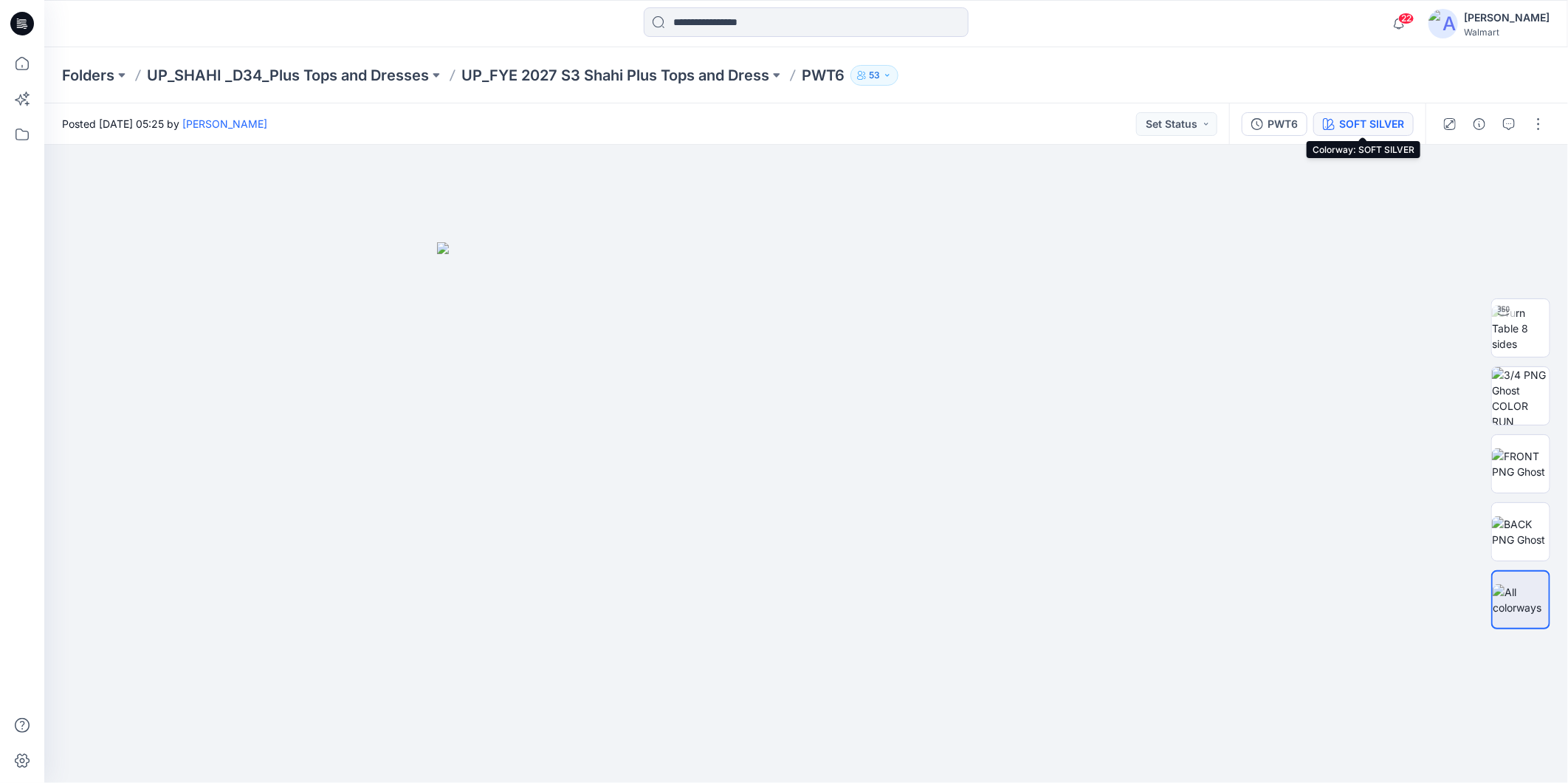
click at [1371, 116] on div "SOFT SILVER" at bounding box center [1372, 124] width 65 height 16
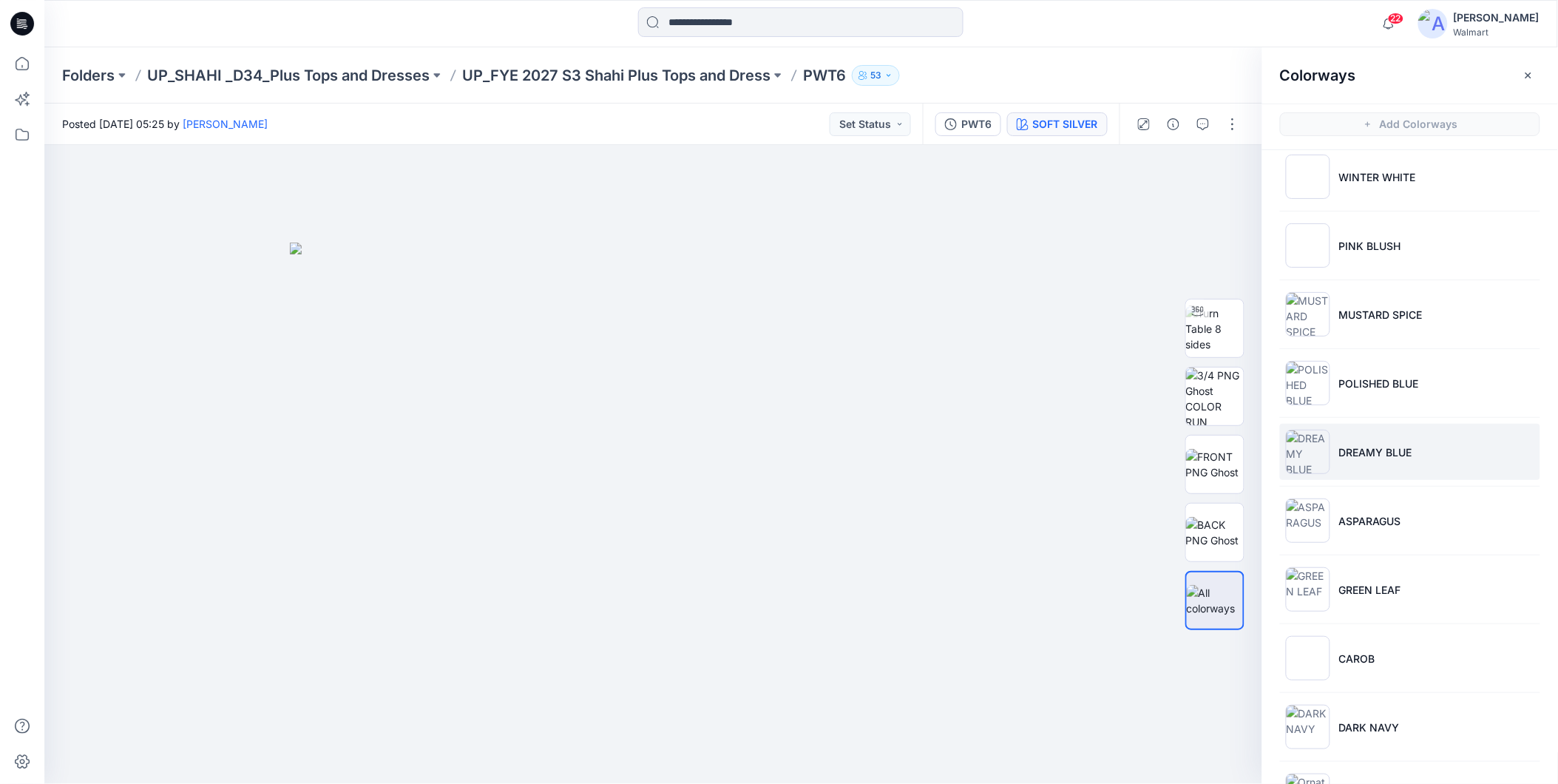
scroll to position [328, 0]
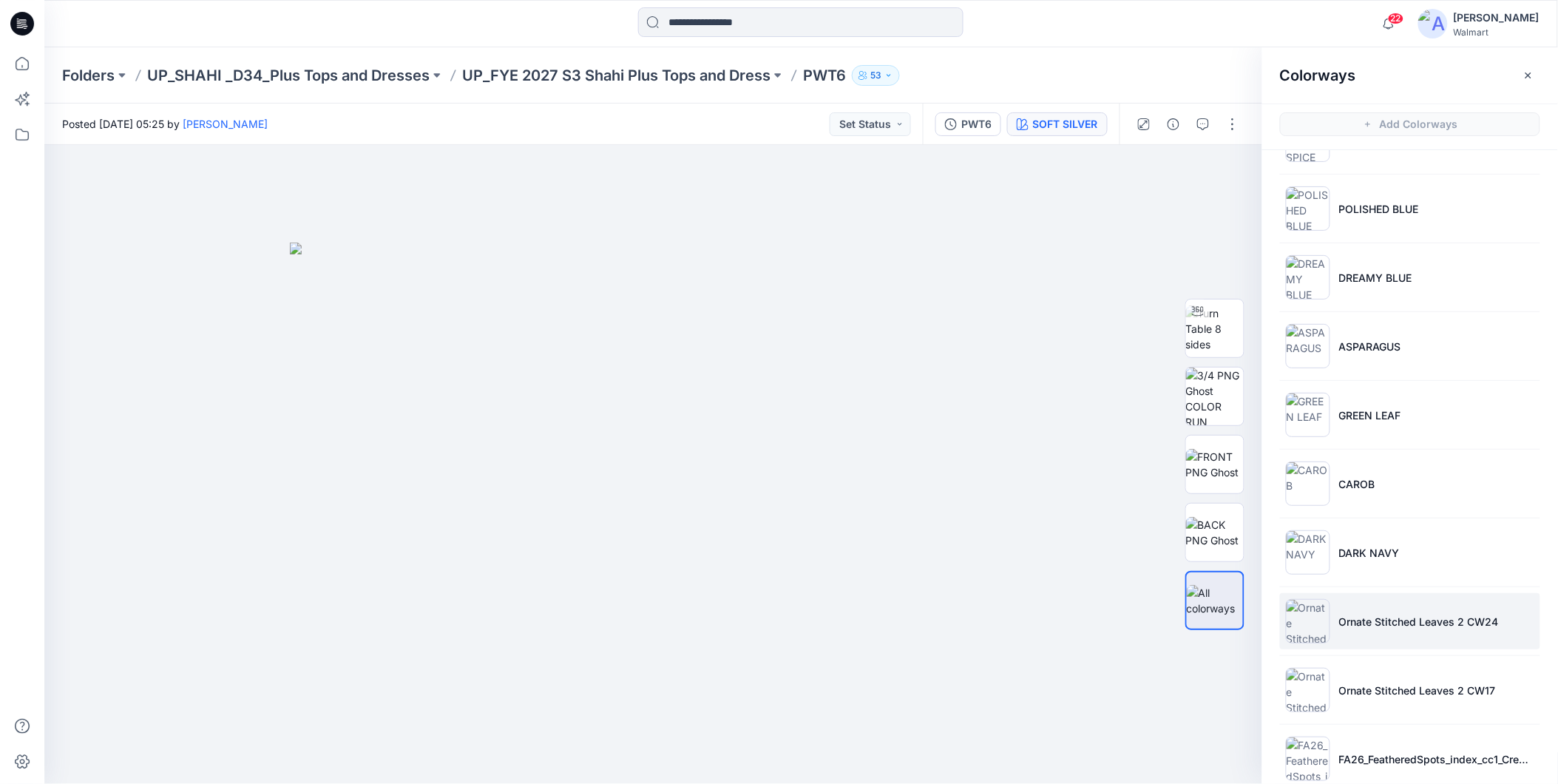
click at [1373, 621] on p "Ornate Stitched Leaves 2 CW24" at bounding box center [1419, 622] width 160 height 16
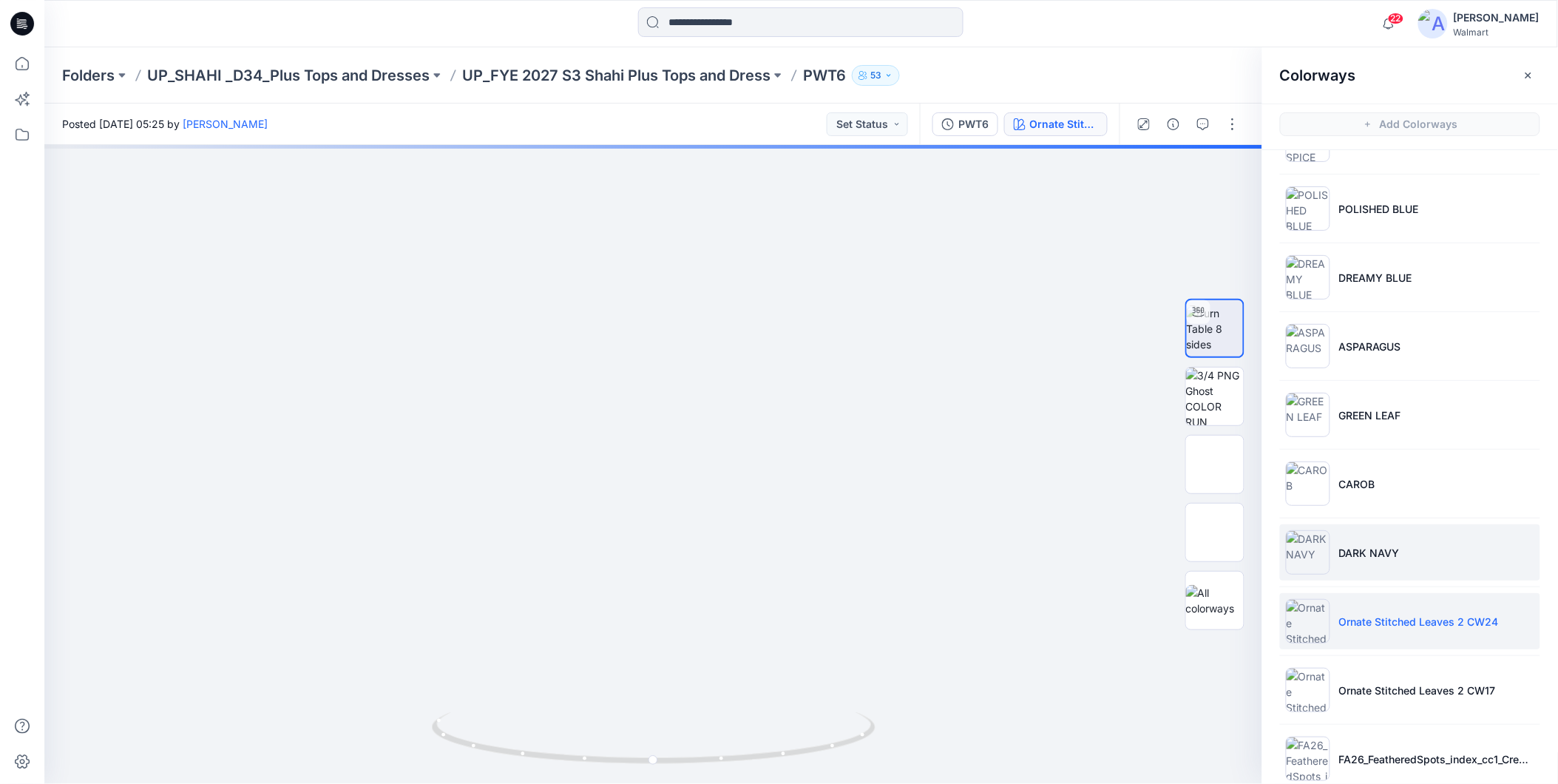
click at [1369, 551] on p "DARK NAVY" at bounding box center [1369, 553] width 61 height 16
click at [1371, 624] on p "Ornate Stitched Leaves 2 CW24" at bounding box center [1419, 622] width 160 height 16
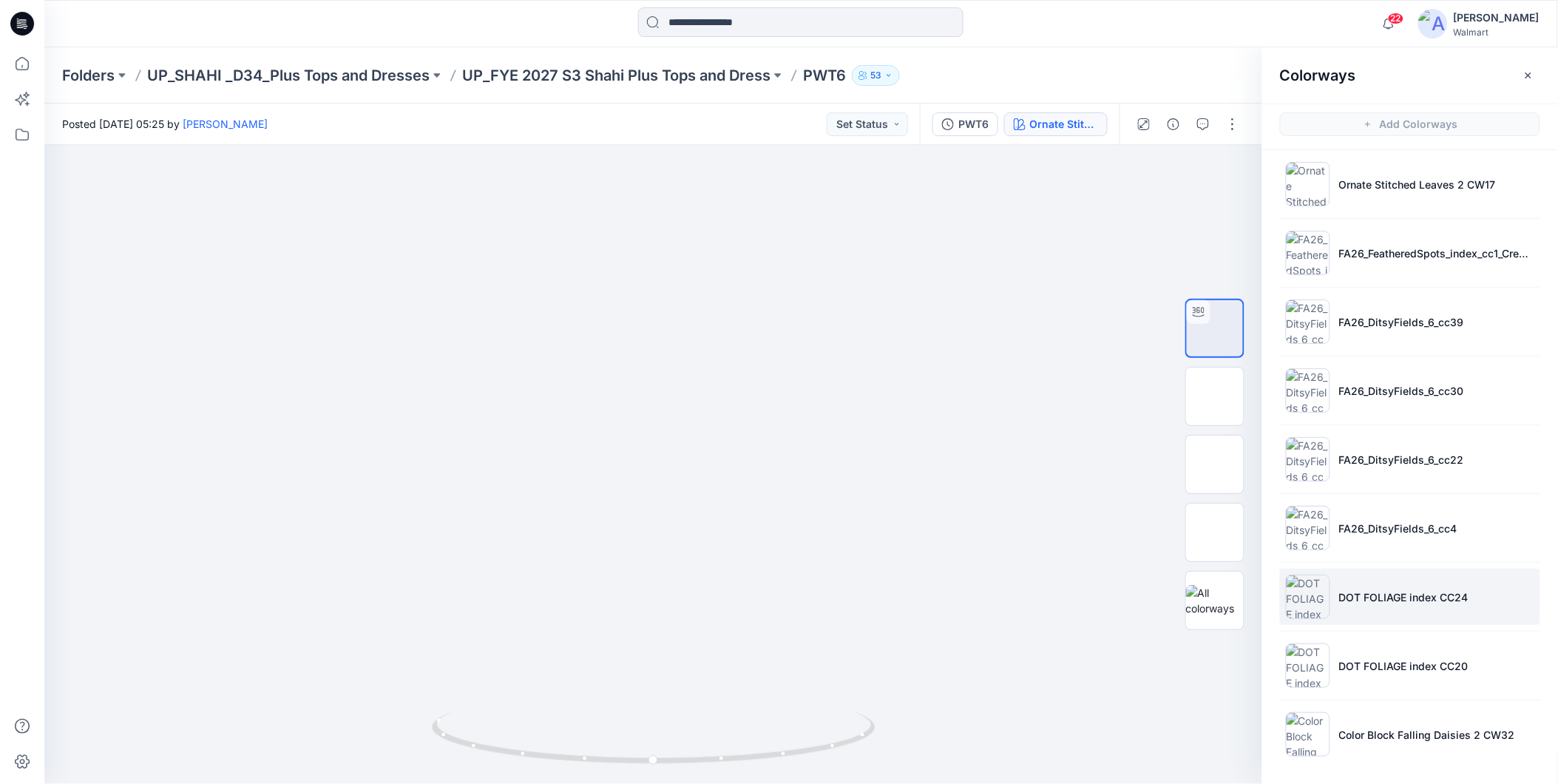
scroll to position [836, 0]
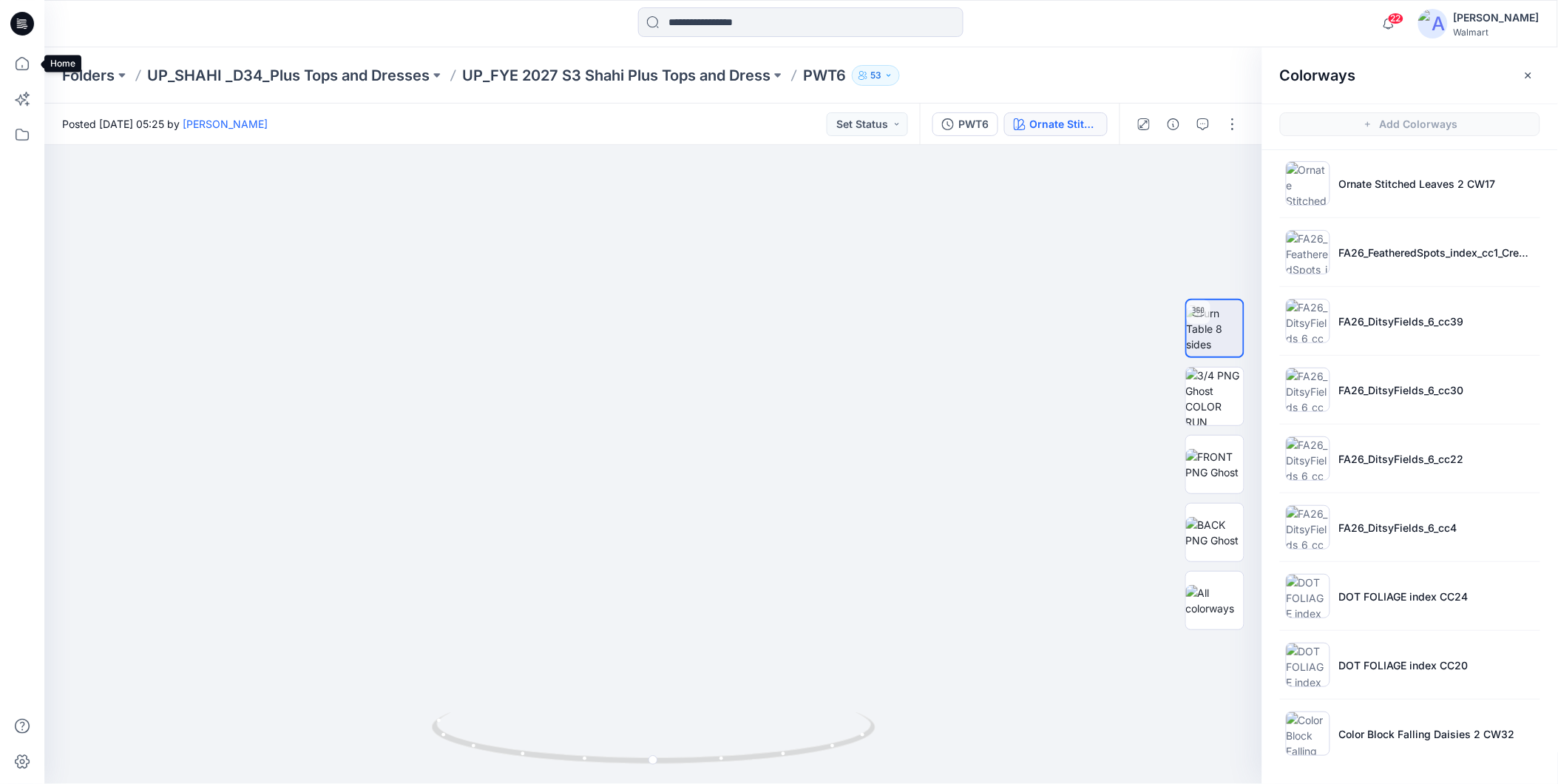
drag, startPoint x: 25, startPoint y: 60, endPoint x: 61, endPoint y: 75, distance: 39.0
click at [26, 60] on icon at bounding box center [21, 63] width 33 height 33
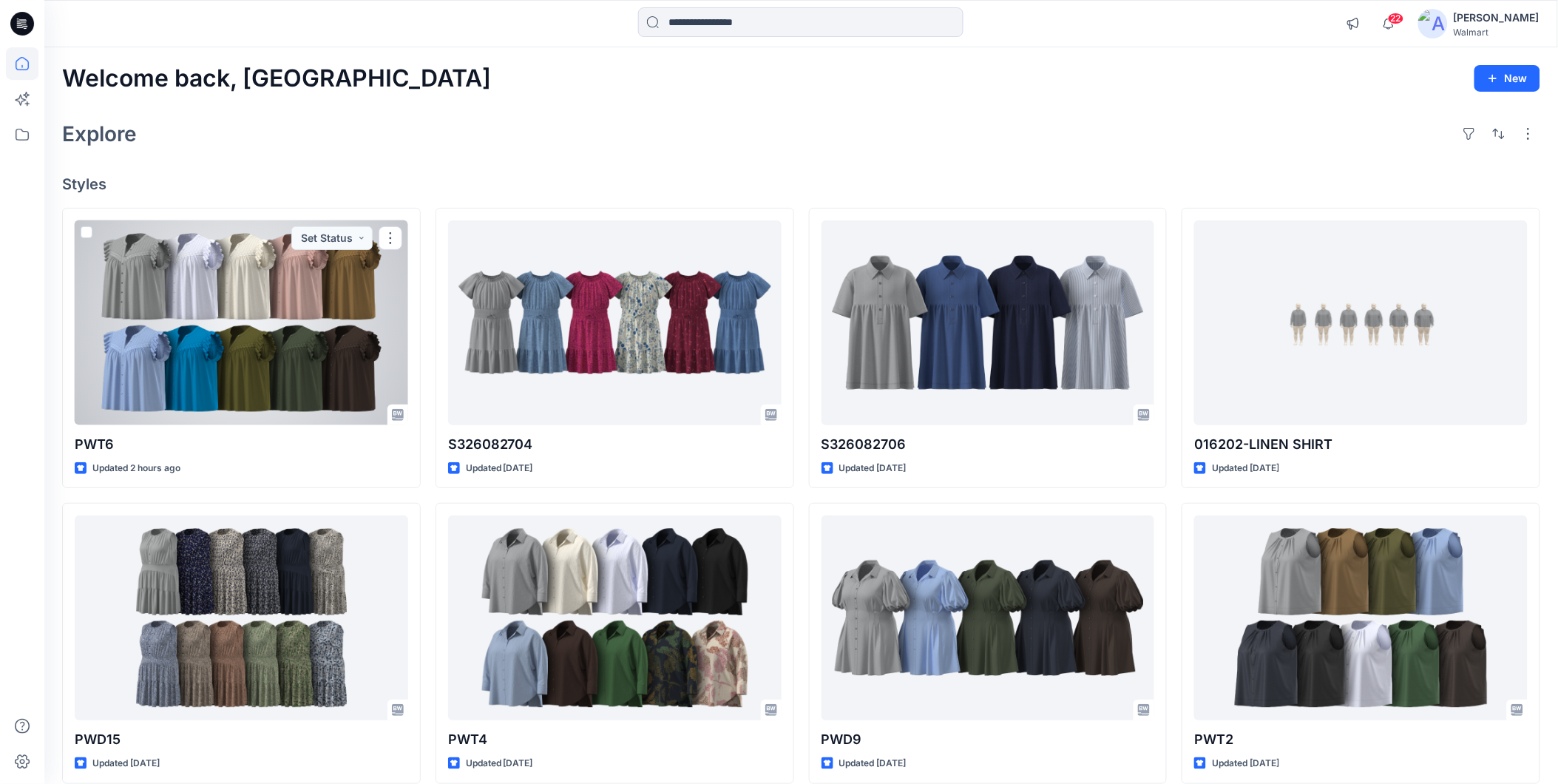
click at [242, 357] on div at bounding box center [241, 322] width 334 height 205
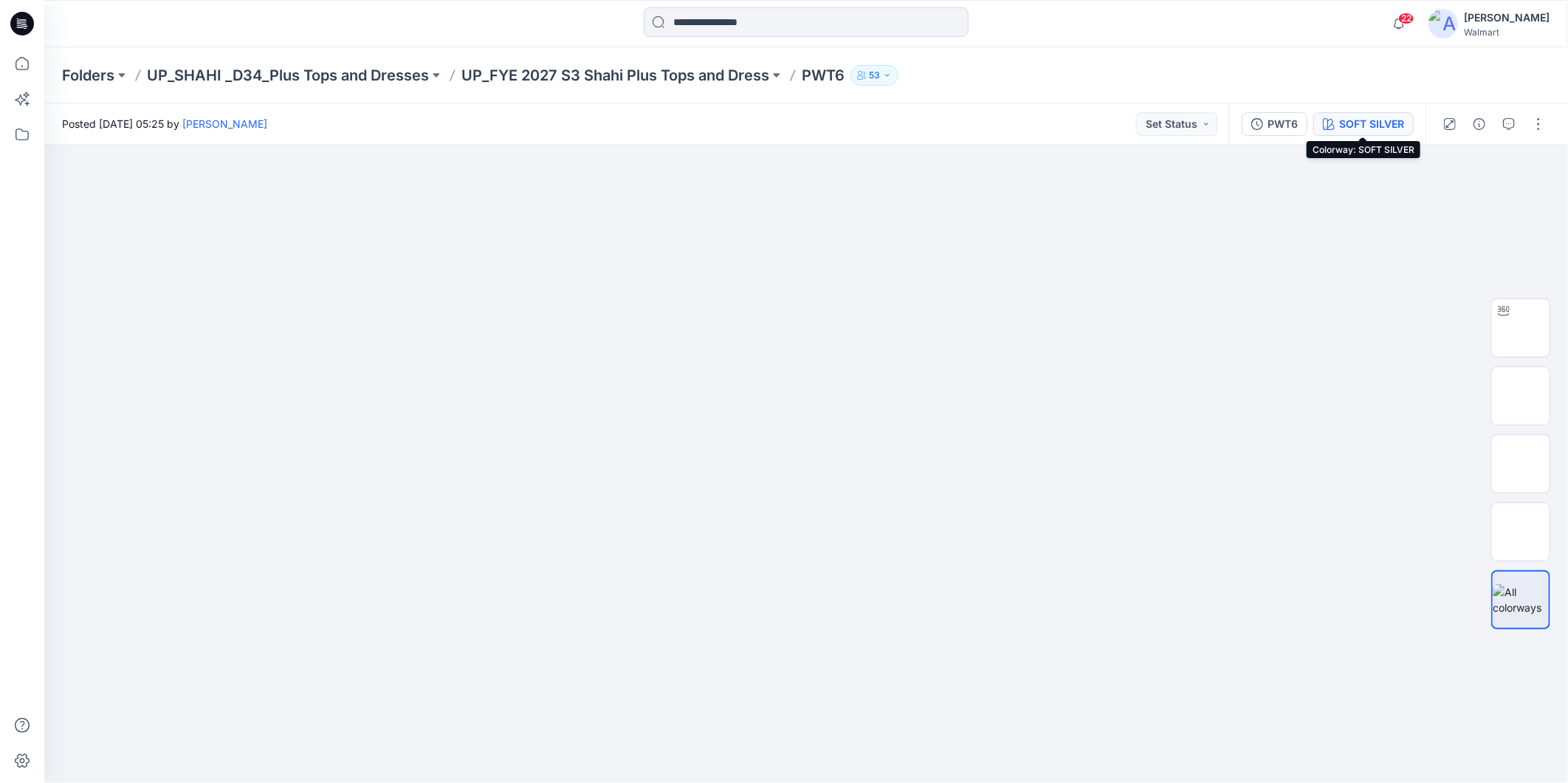
click at [1354, 124] on div "SOFT SILVER" at bounding box center [1372, 124] width 65 height 16
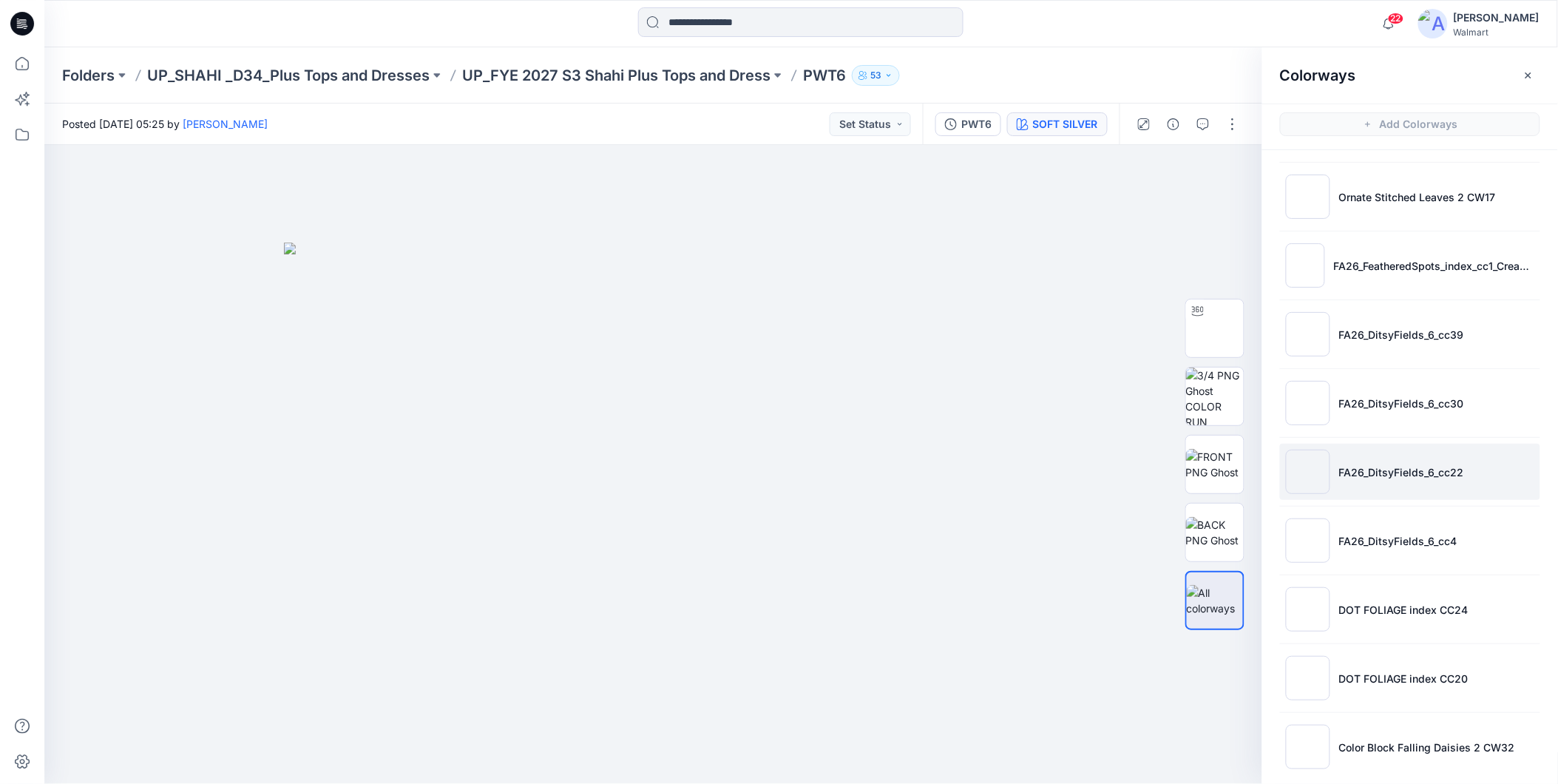
scroll to position [836, 0]
